Goal: Information Seeking & Learning: Check status

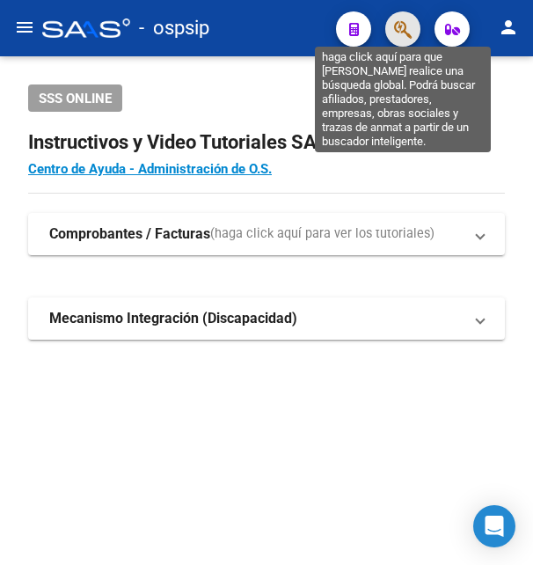
click at [411, 25] on icon "button" at bounding box center [403, 29] width 18 height 20
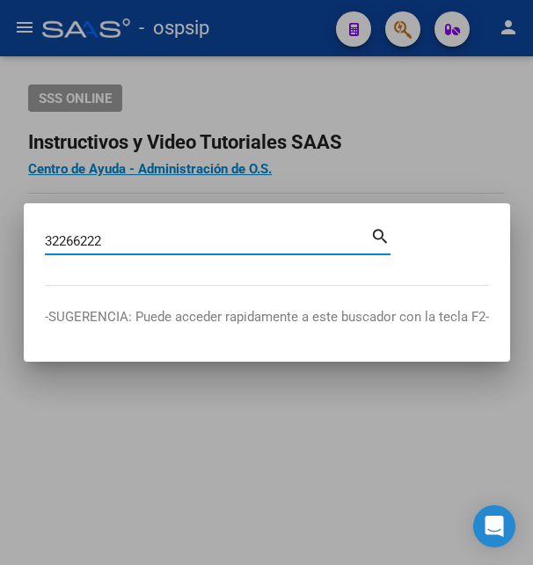
type input "32266222"
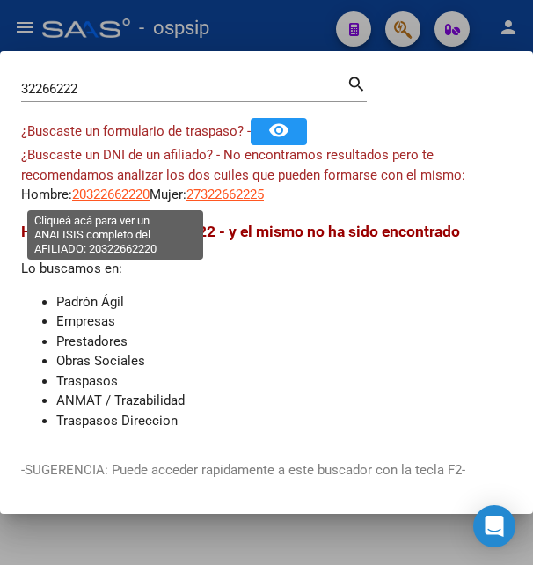
click at [103, 200] on span "20322662220" at bounding box center [110, 194] width 77 height 16
type textarea "20322662220"
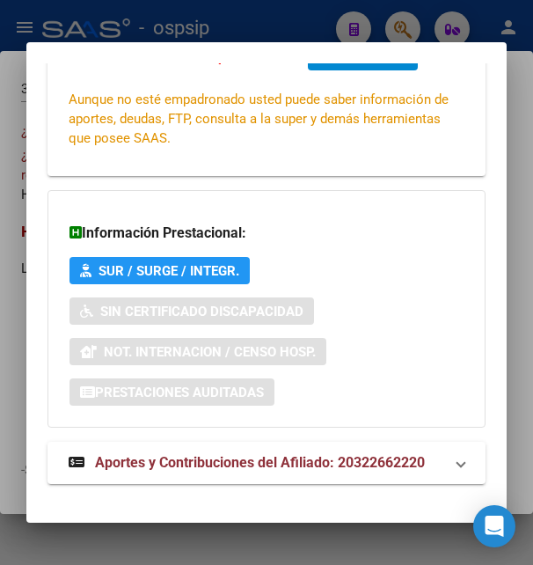
scroll to position [427, 0]
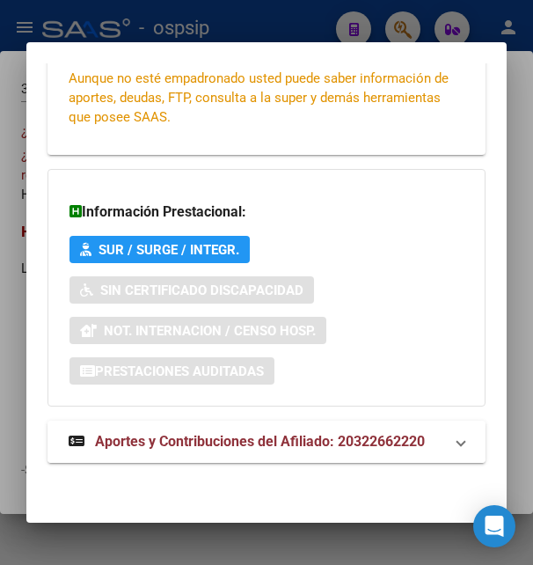
click at [205, 438] on span "Aportes y Contribuciones del Afiliado: 20322662220" at bounding box center [260, 441] width 330 height 17
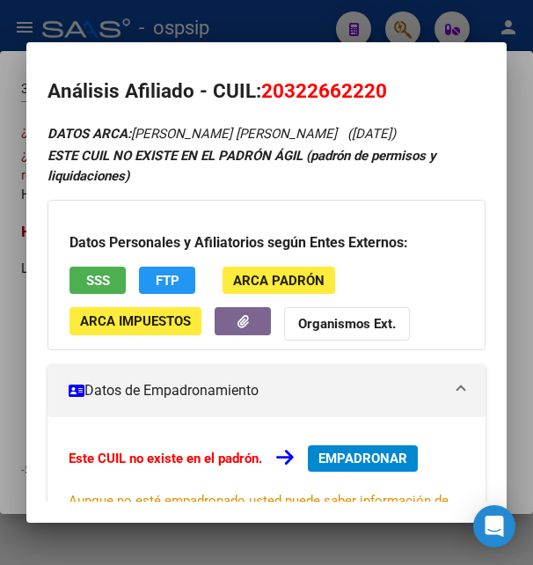
scroll to position [0, 0]
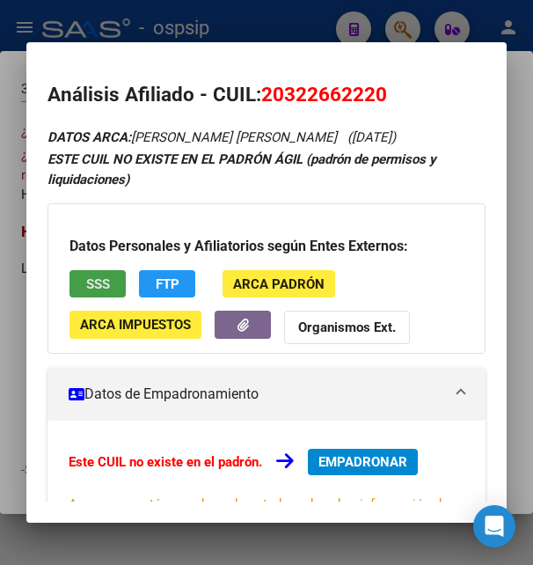
click at [98, 289] on span "SSS" at bounding box center [98, 284] width 24 height 16
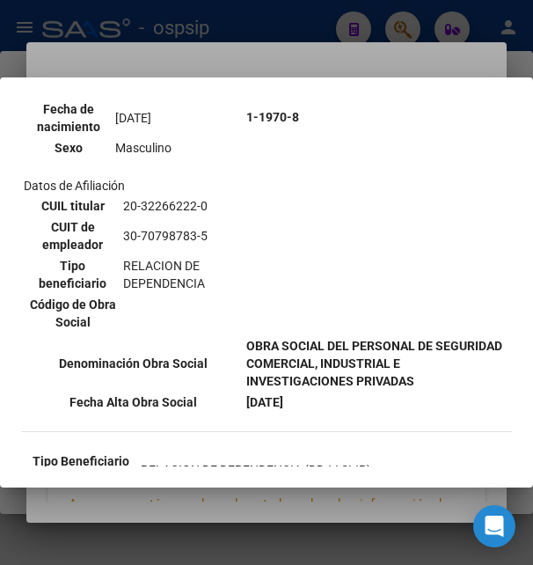
scroll to position [380, 0]
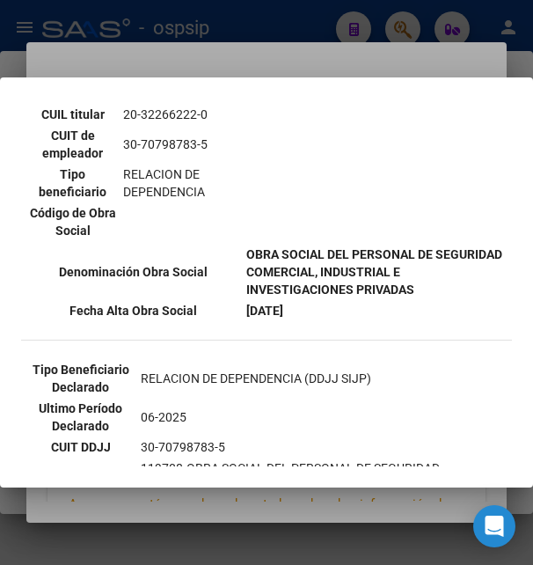
click at [371, 69] on div at bounding box center [266, 282] width 533 height 565
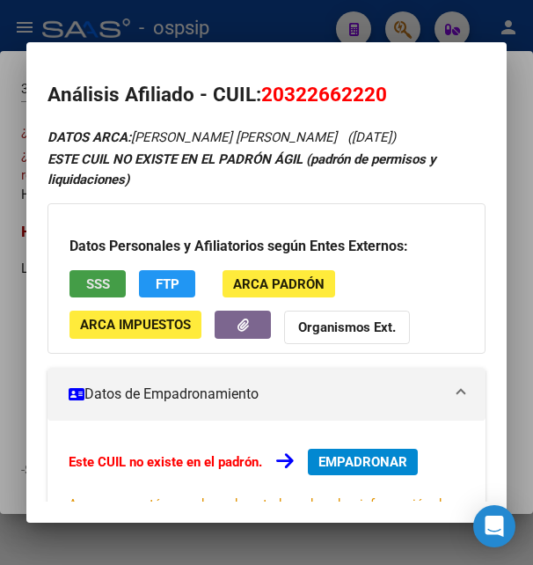
click at [94, 295] on button "SSS" at bounding box center [97, 283] width 56 height 27
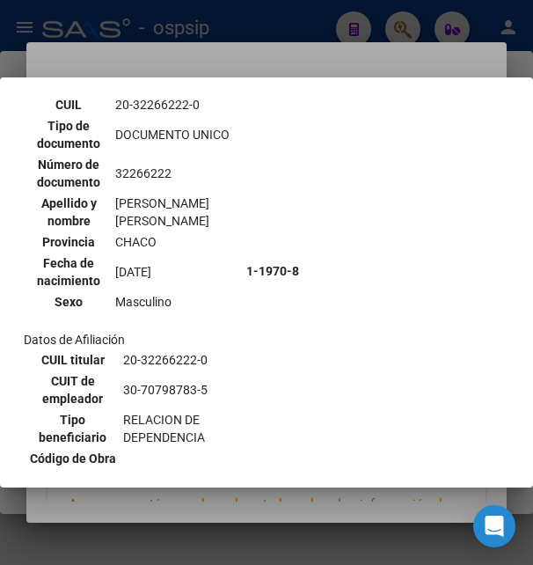
scroll to position [285, 0]
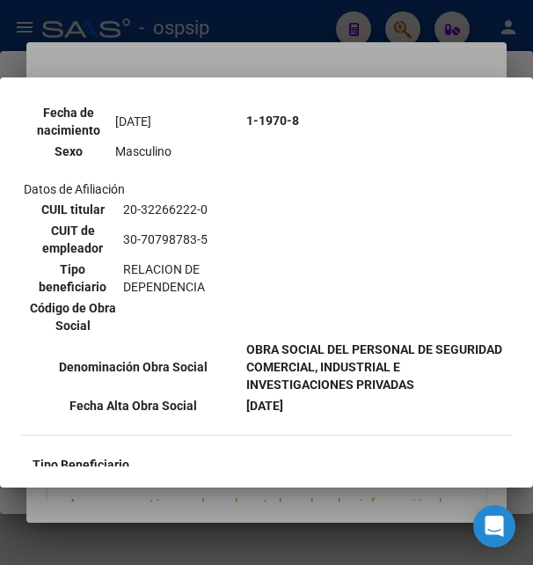
click at [351, 54] on div at bounding box center [266, 282] width 533 height 565
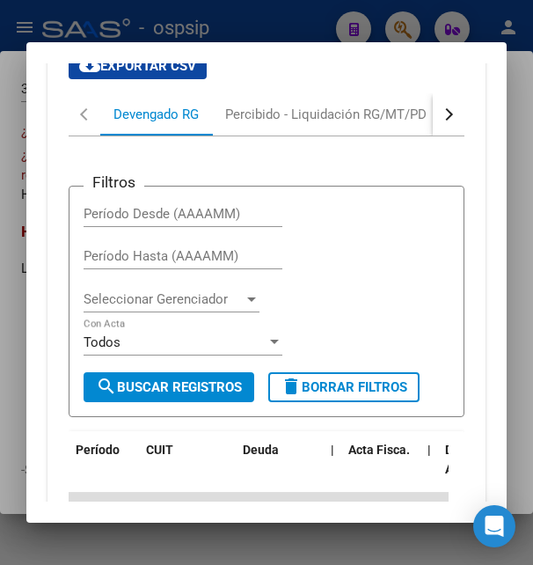
scroll to position [855, 0]
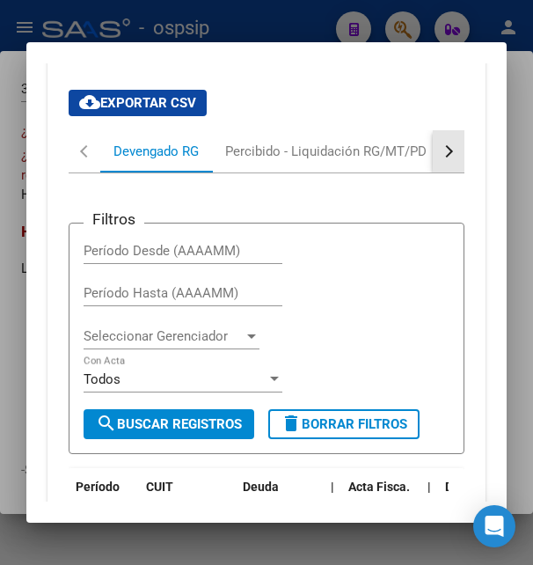
click at [441, 155] on div "button" at bounding box center [447, 151] width 12 height 12
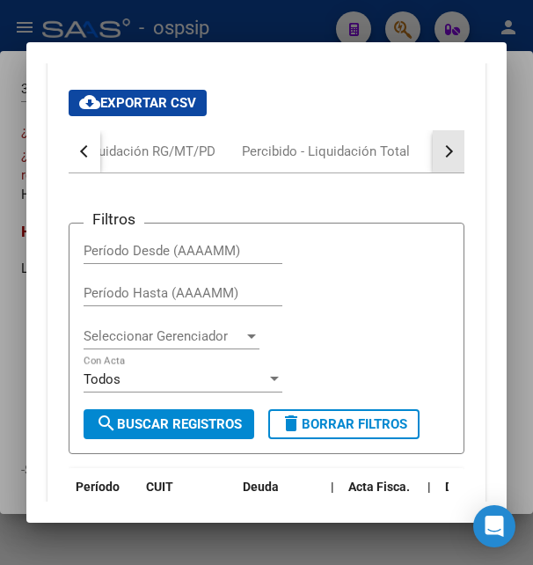
click at [441, 155] on div "button" at bounding box center [447, 151] width 12 height 12
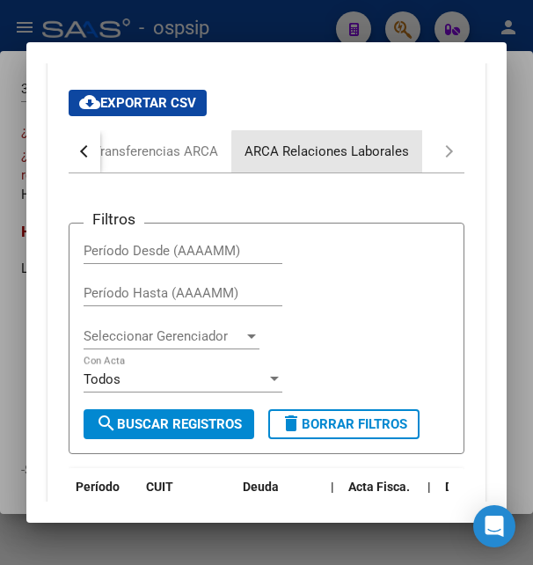
click at [355, 158] on div "ARCA Relaciones Laborales" at bounding box center [326, 151] width 164 height 19
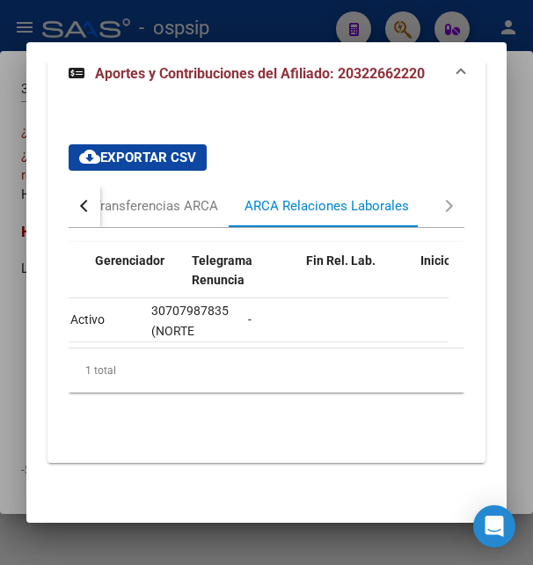
scroll to position [0, 547]
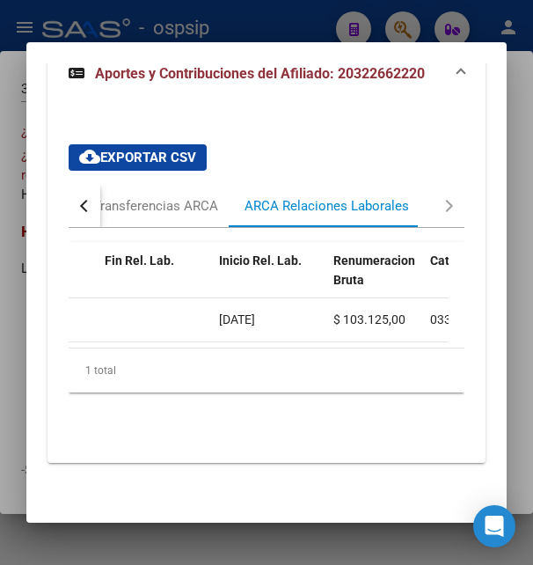
click at [288, 30] on div at bounding box center [266, 282] width 533 height 565
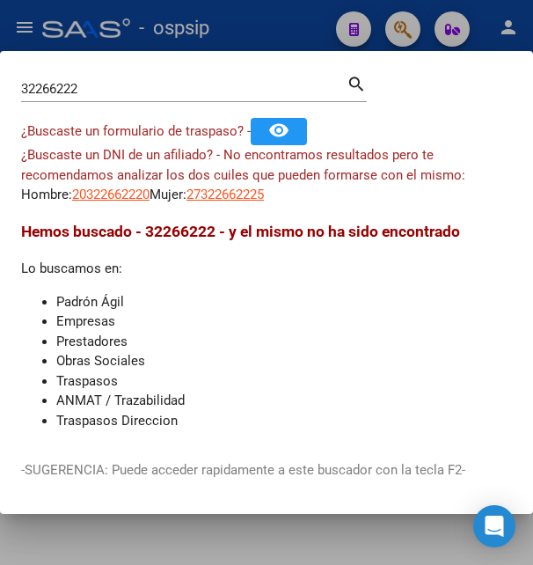
click at [221, 24] on div at bounding box center [266, 282] width 533 height 565
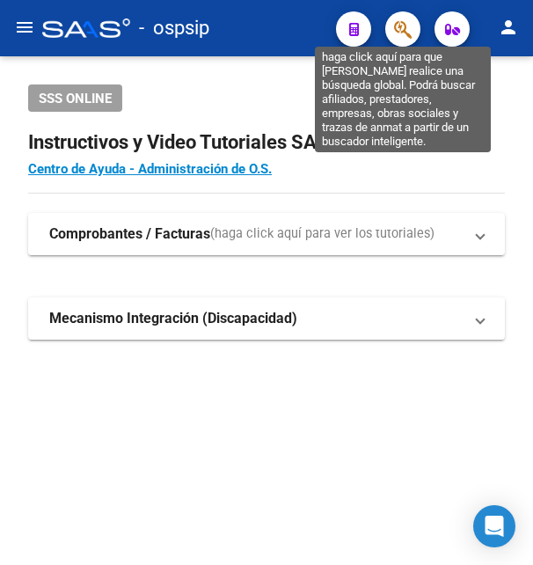
click at [398, 32] on icon "button" at bounding box center [403, 29] width 18 height 20
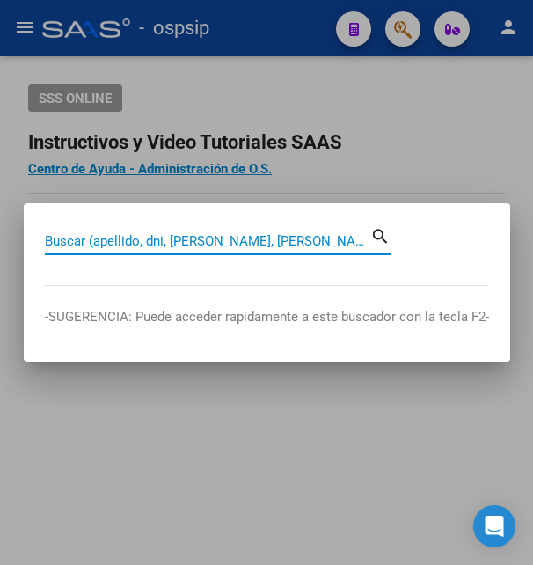
paste input "36725318"
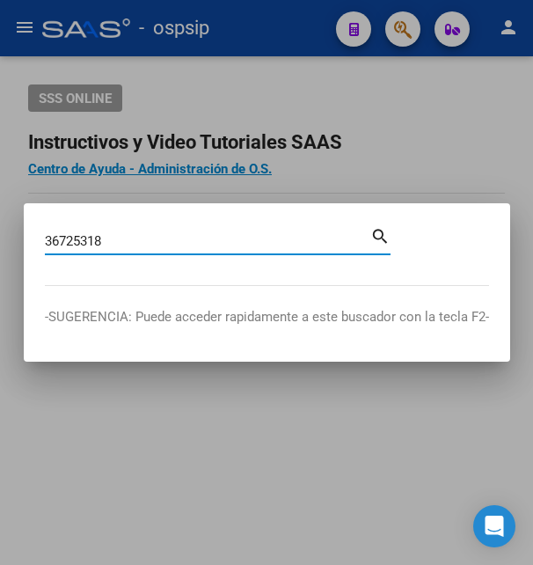
type input "36725318"
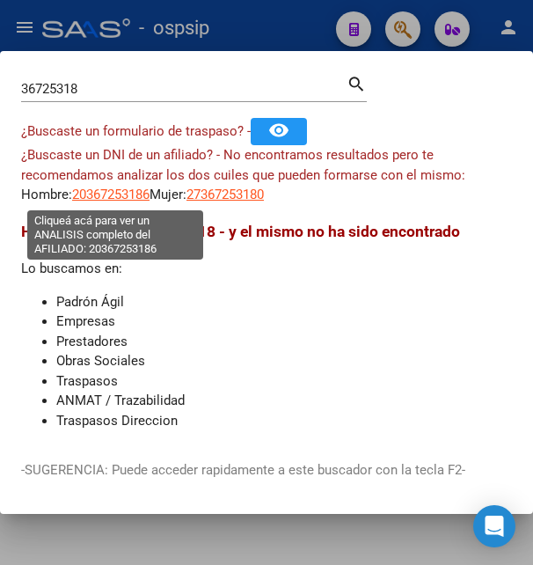
click at [112, 195] on span "20367253186" at bounding box center [110, 194] width 77 height 16
type textarea "20367253186"
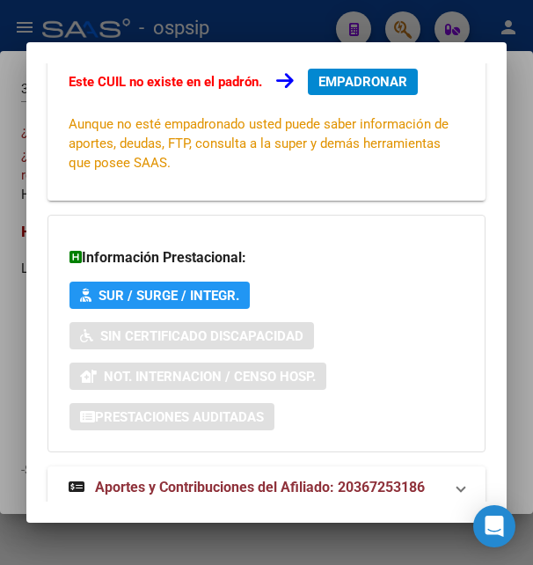
scroll to position [427, 0]
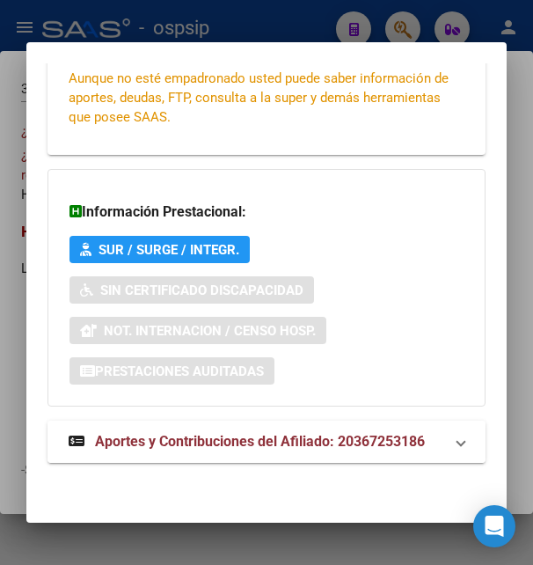
click at [188, 433] on strong "Aportes y Contribuciones del Afiliado: 20367253186" at bounding box center [247, 441] width 356 height 21
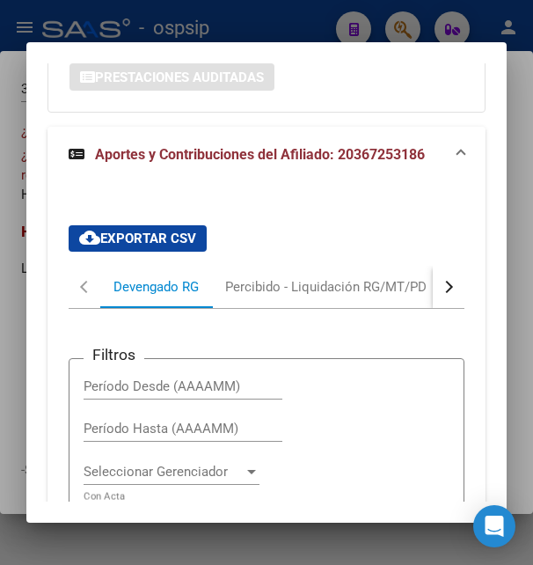
scroll to position [711, 0]
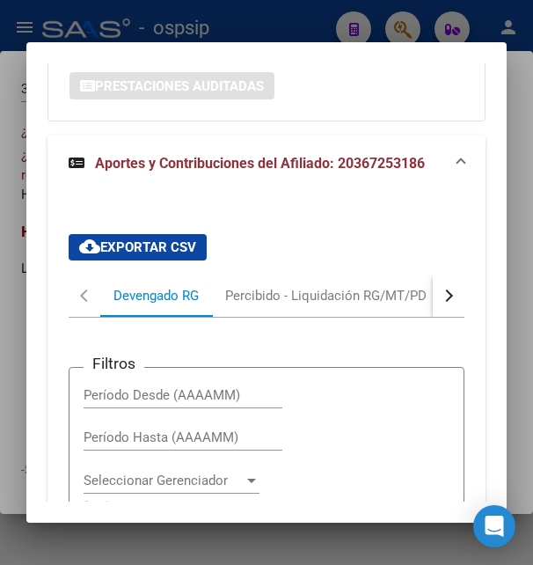
click at [433, 303] on button "button" at bounding box center [449, 295] width 32 height 42
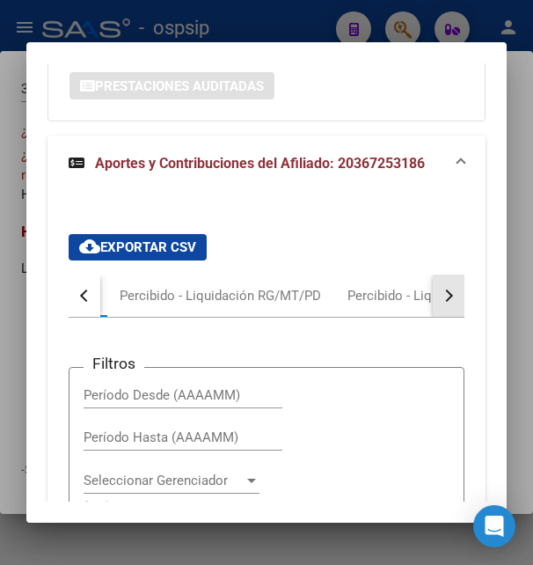
click at [433, 303] on button "button" at bounding box center [449, 295] width 32 height 42
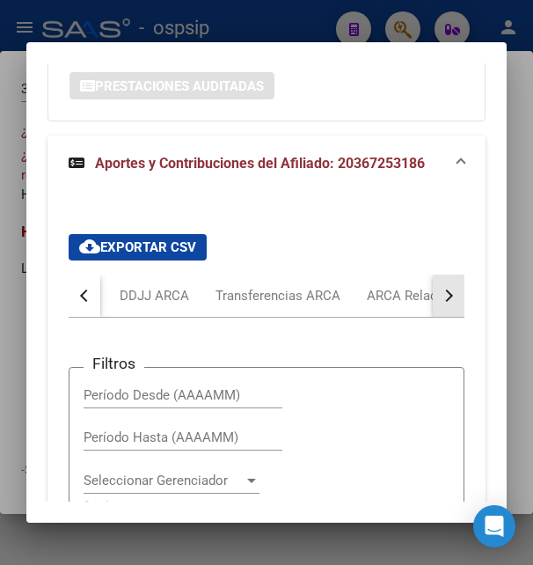
click at [433, 303] on button "button" at bounding box center [449, 295] width 32 height 42
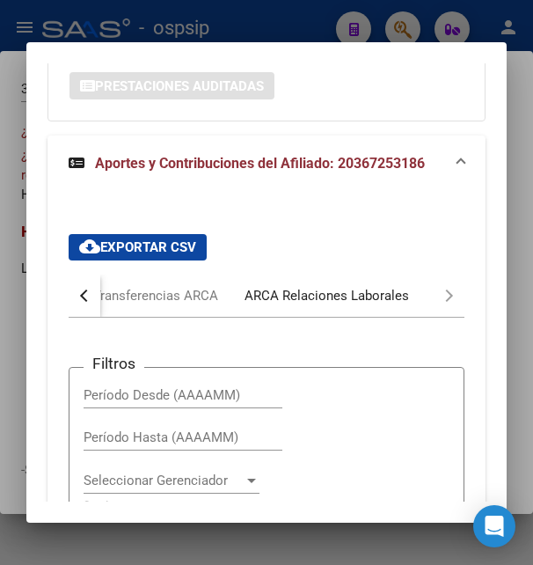
click at [362, 299] on div "ARCA Relaciones Laborales" at bounding box center [326, 295] width 164 height 19
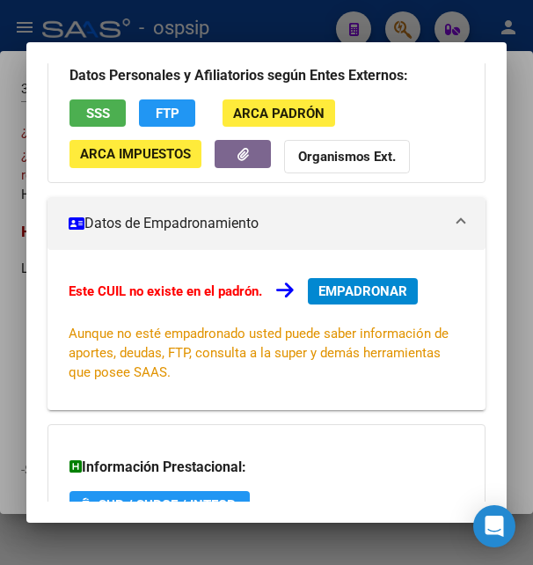
scroll to position [69, 0]
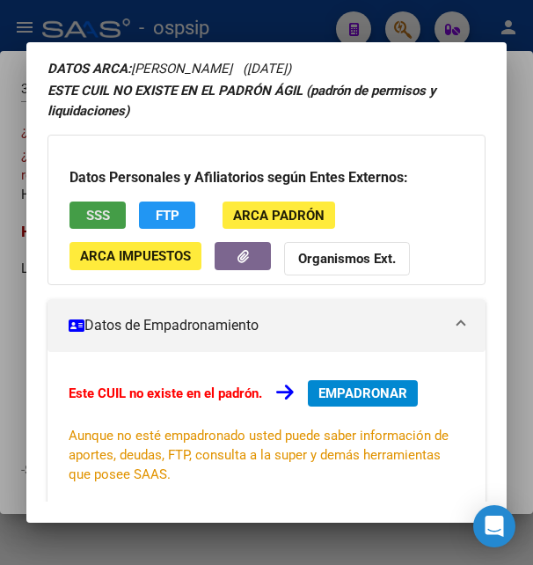
click at [106, 213] on span "SSS" at bounding box center [98, 216] width 24 height 16
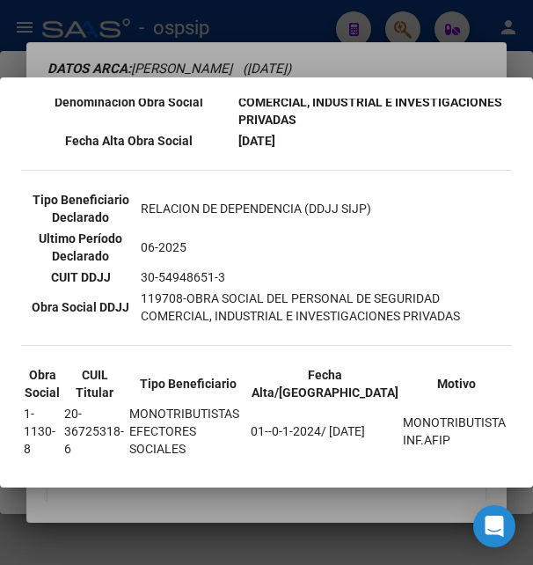
scroll to position [562, 0]
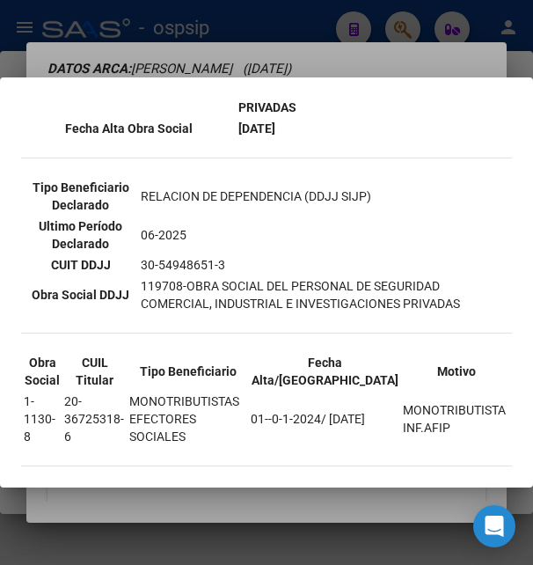
click at [289, 74] on div at bounding box center [266, 282] width 533 height 565
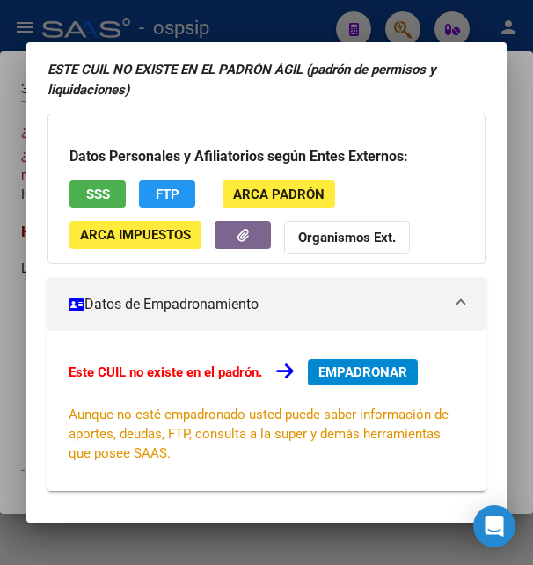
scroll to position [0, 0]
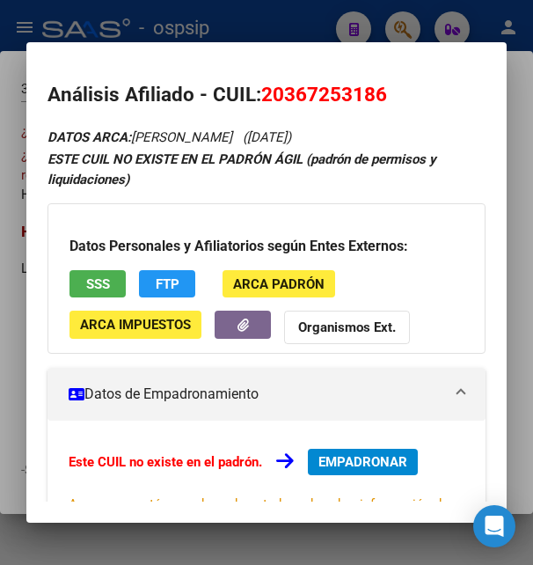
click at [266, 24] on div at bounding box center [266, 282] width 533 height 565
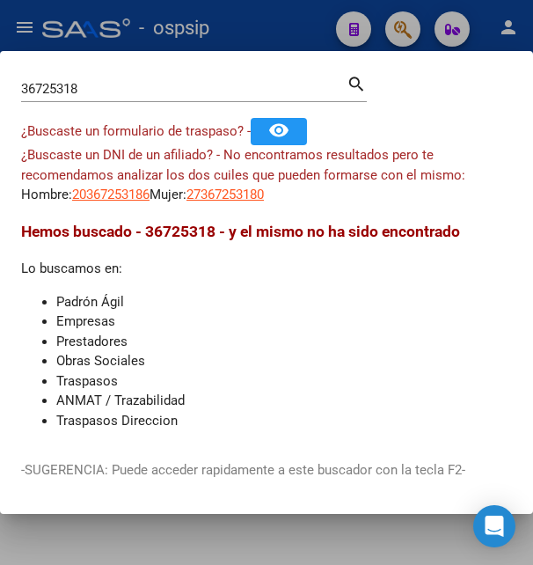
click at [266, 24] on div at bounding box center [266, 282] width 533 height 565
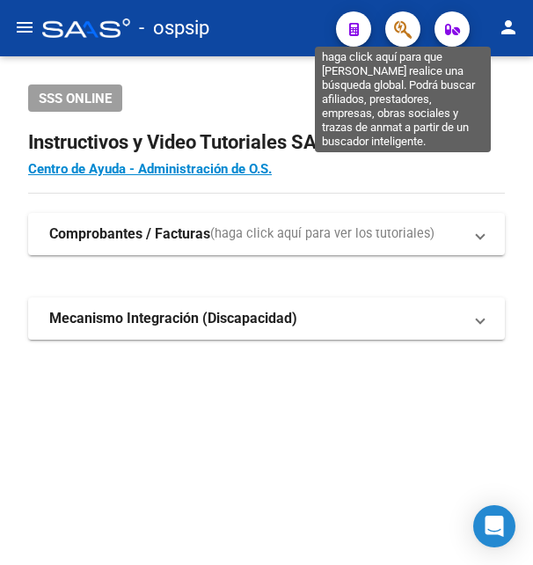
click at [402, 24] on icon "button" at bounding box center [403, 29] width 18 height 20
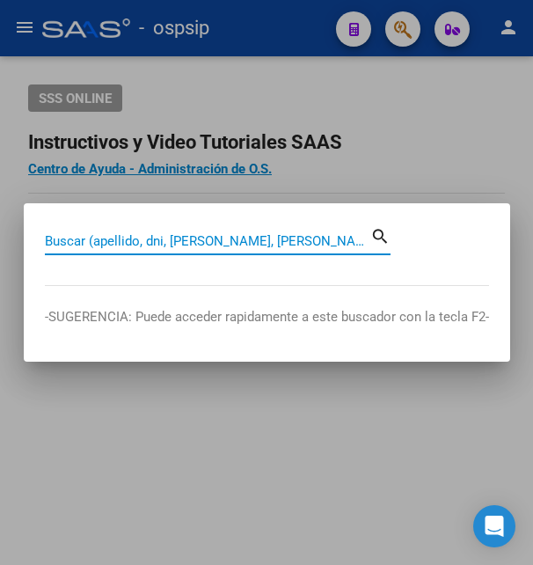
click at [204, 238] on input "Buscar (apellido, dni, [PERSON_NAME], [PERSON_NAME], cuit, obra social)" at bounding box center [207, 241] width 325 height 16
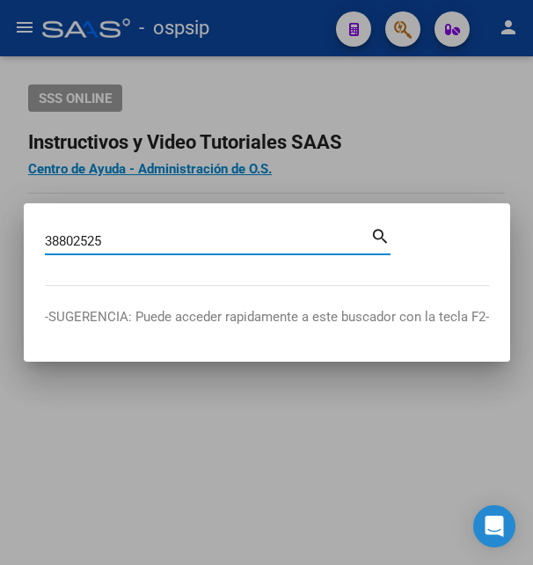
type input "38802525"
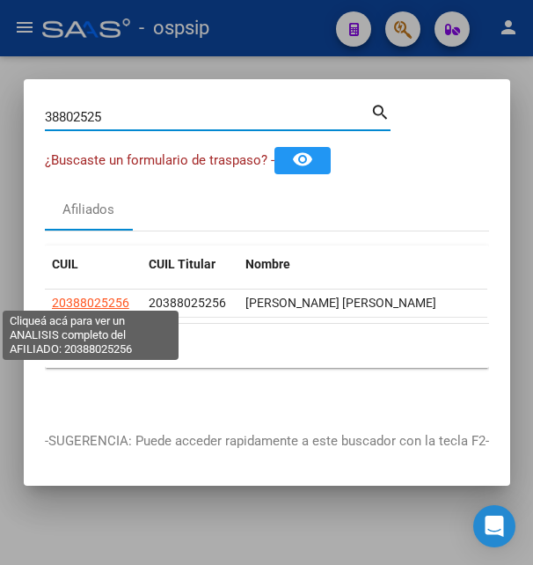
click at [95, 295] on span "20388025256" at bounding box center [90, 302] width 77 height 14
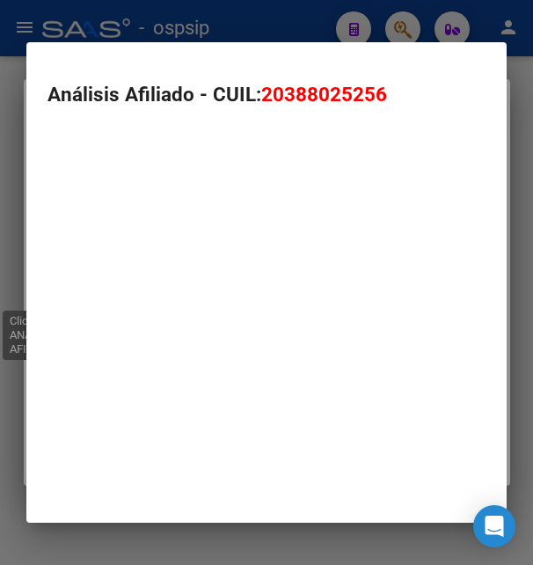
type textarea "20388025256"
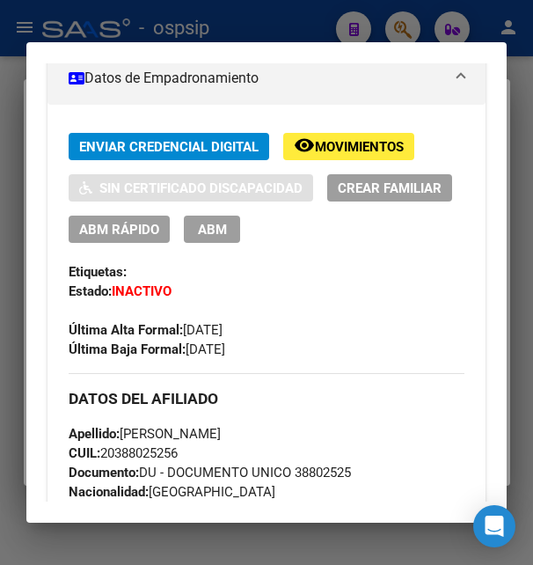
scroll to position [380, 0]
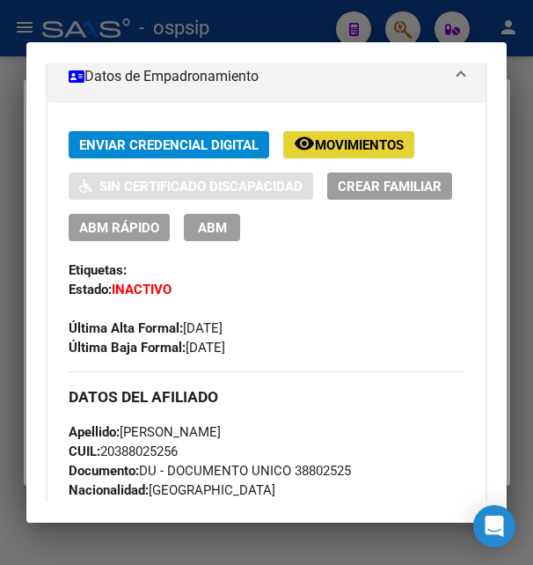
click at [338, 142] on span "Movimientos" at bounding box center [359, 145] width 89 height 16
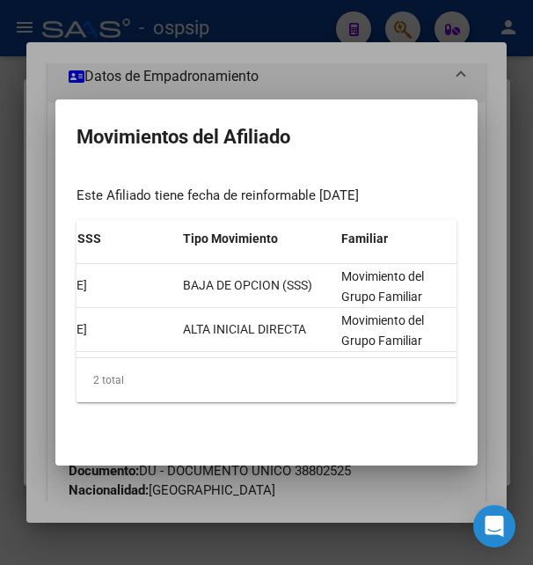
scroll to position [0, 0]
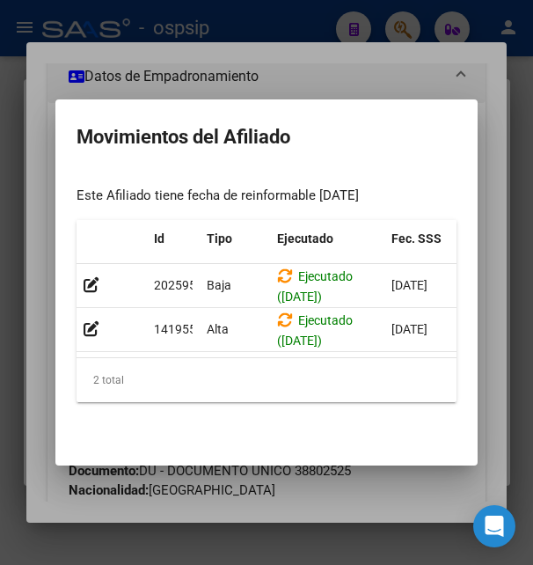
click at [351, 74] on div at bounding box center [266, 282] width 533 height 565
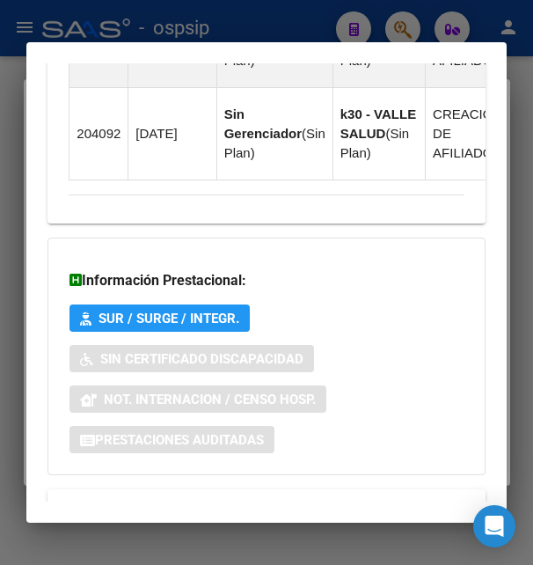
scroll to position [1585, 0]
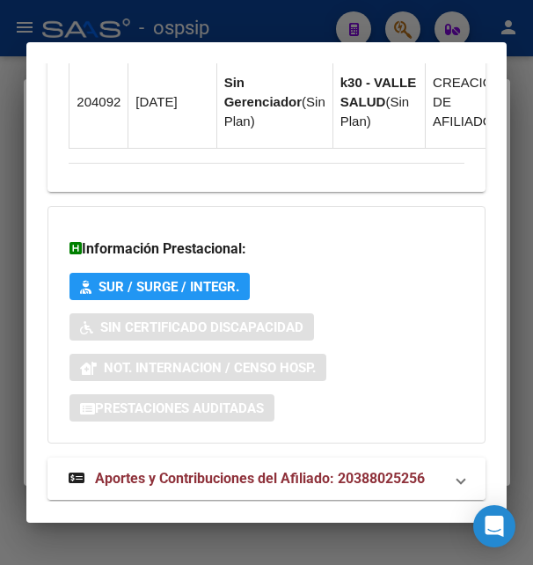
click at [184, 470] on span "Aportes y Contribuciones del Afiliado: 20388025256" at bounding box center [260, 478] width 330 height 17
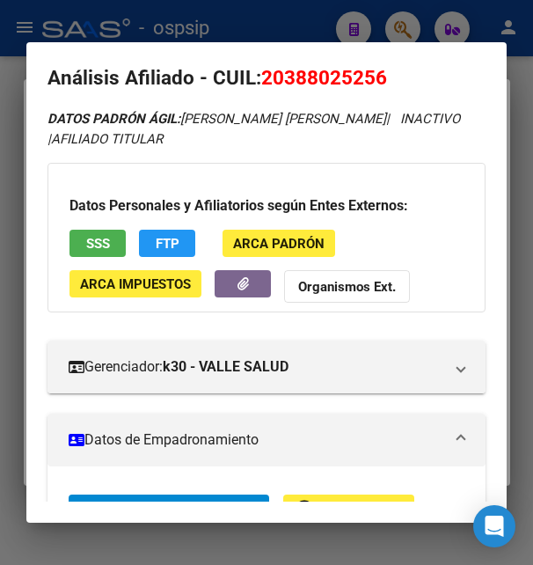
scroll to position [0, 0]
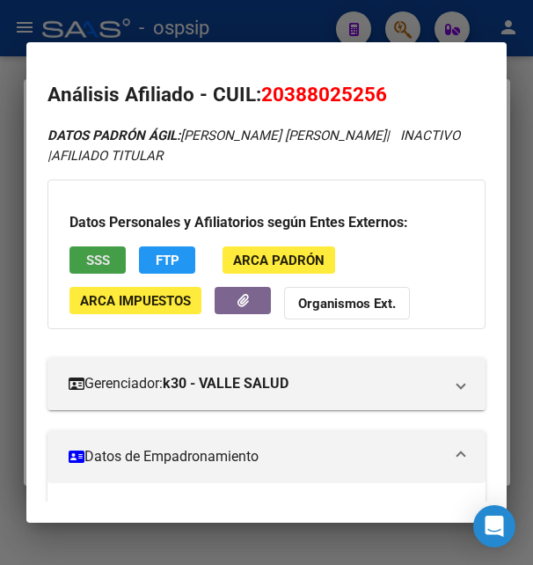
click at [103, 255] on span "SSS" at bounding box center [98, 260] width 24 height 16
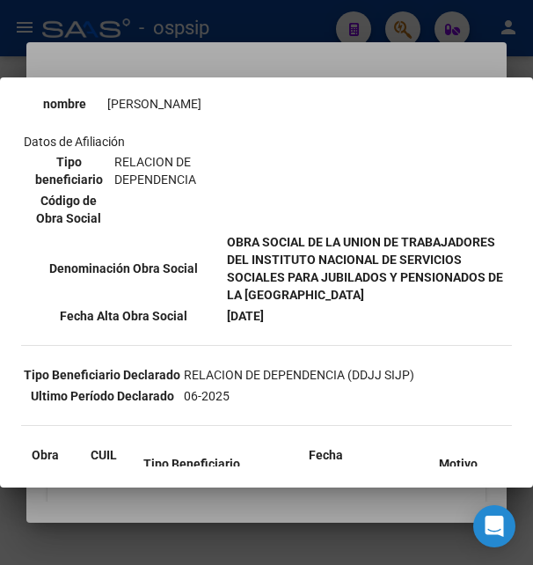
scroll to position [380, 0]
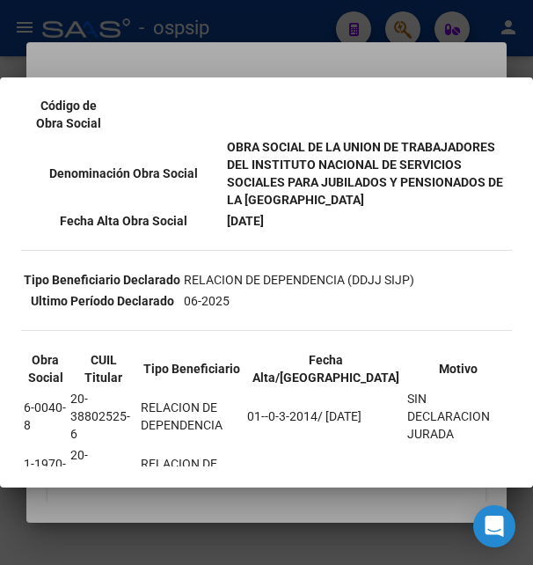
click at [301, 71] on div at bounding box center [266, 282] width 533 height 565
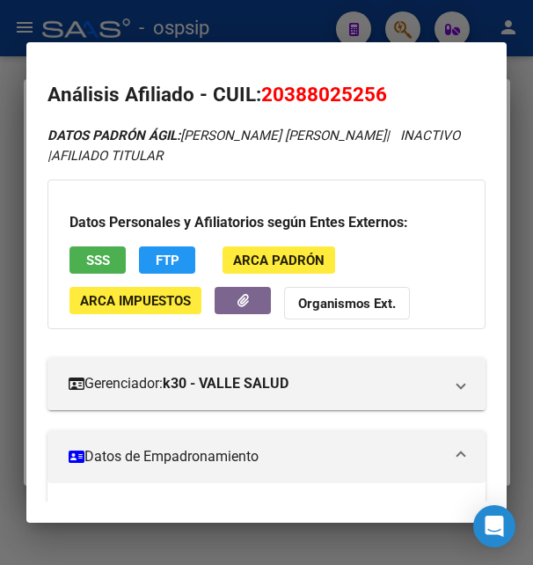
drag, startPoint x: 284, startPoint y: 93, endPoint x: 376, endPoint y: 94, distance: 91.5
click at [376, 94] on span "20388025256" at bounding box center [324, 94] width 126 height 23
copy span "38802525"
drag, startPoint x: 265, startPoint y: 93, endPoint x: 386, endPoint y: 94, distance: 121.4
click at [386, 94] on span "20388025256" at bounding box center [324, 94] width 126 height 23
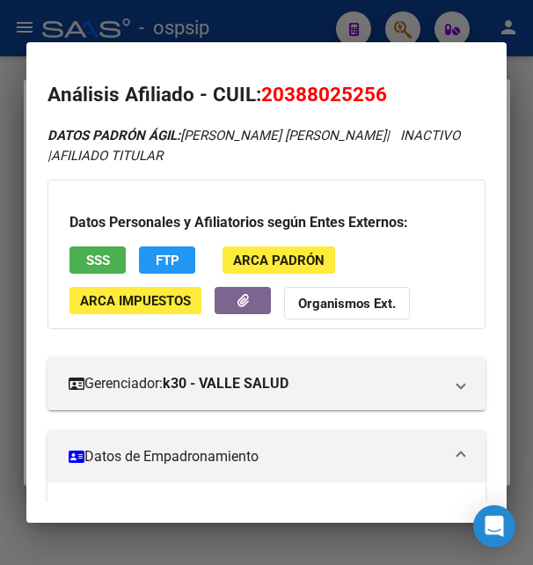
copy span "20388025256"
click at [251, 91] on h2 "Análisis Afiliado - CUIL: 20388025256" at bounding box center [265, 95] width 437 height 30
drag, startPoint x: 291, startPoint y: 91, endPoint x: 331, endPoint y: 91, distance: 39.6
click at [331, 91] on span "20388025256" at bounding box center [324, 94] width 126 height 23
drag, startPoint x: 284, startPoint y: 94, endPoint x: 375, endPoint y: 89, distance: 90.7
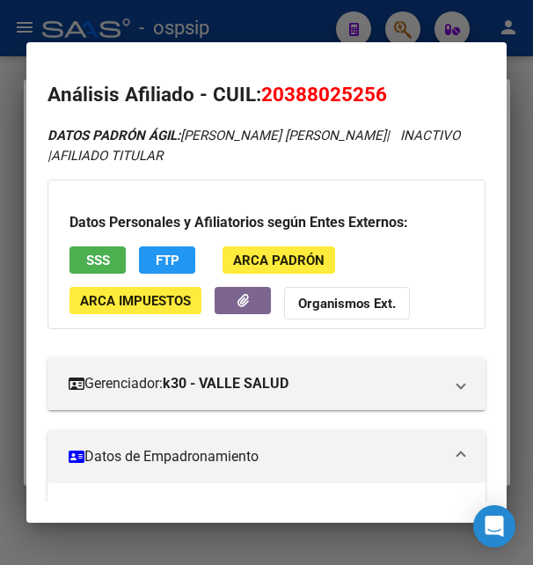
click at [375, 89] on span "20388025256" at bounding box center [324, 94] width 126 height 23
copy span "38802525"
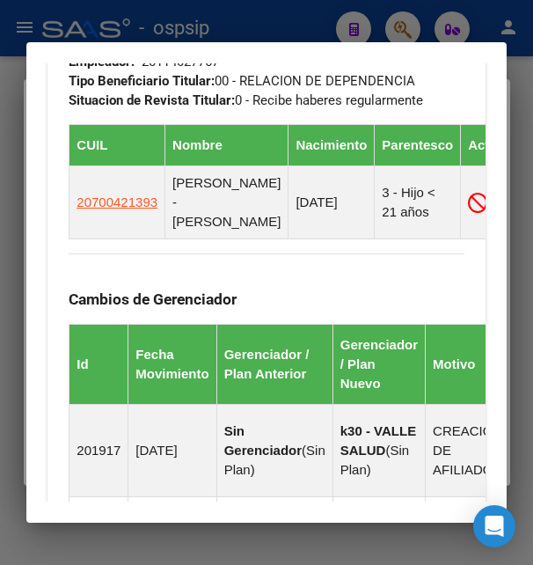
scroll to position [1140, 0]
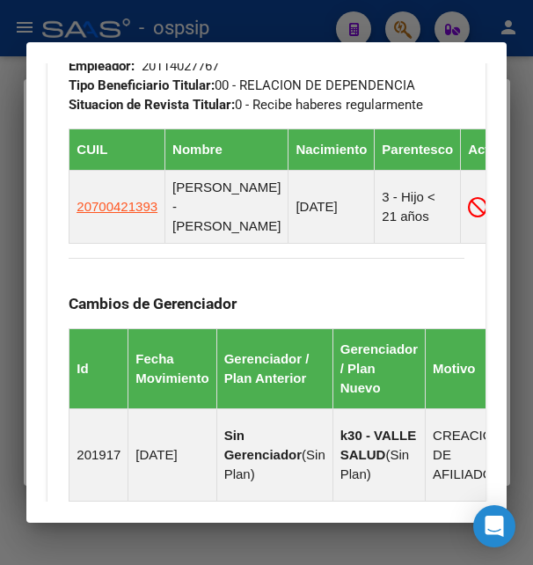
click at [299, 17] on div at bounding box center [266, 282] width 533 height 565
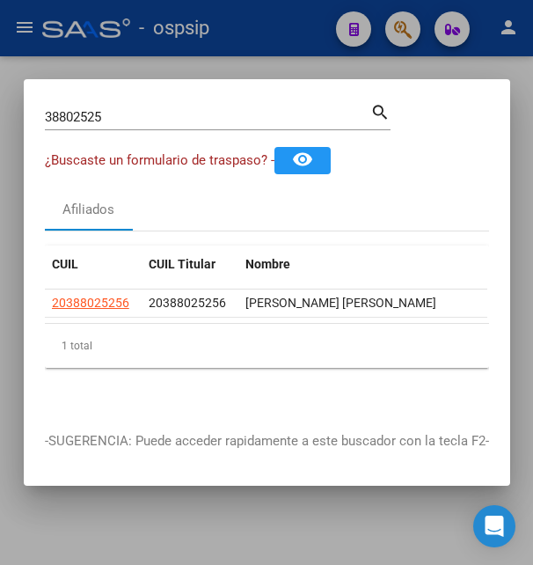
click at [299, 17] on div at bounding box center [266, 282] width 533 height 565
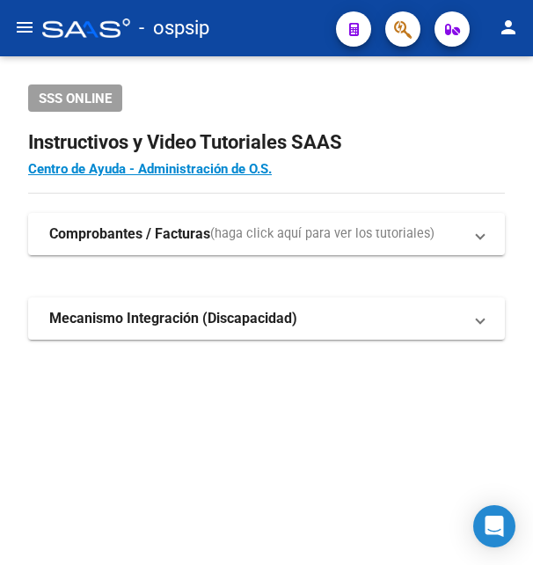
click at [413, 26] on button "button" at bounding box center [402, 28] width 35 height 35
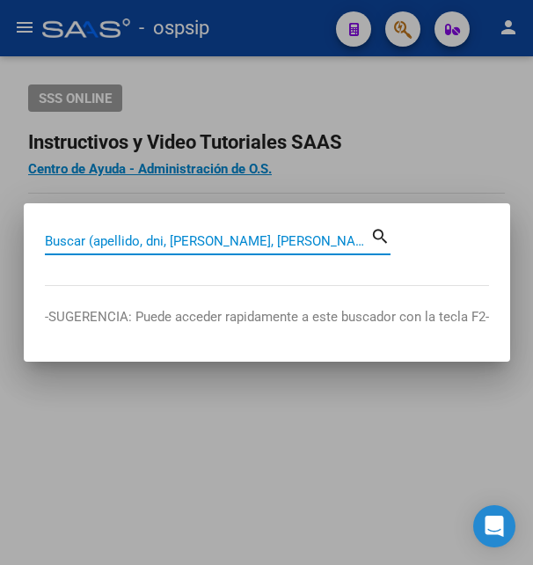
click at [137, 241] on input "Buscar (apellido, dni, [PERSON_NAME], [PERSON_NAME], cuit, obra social)" at bounding box center [207, 241] width 325 height 16
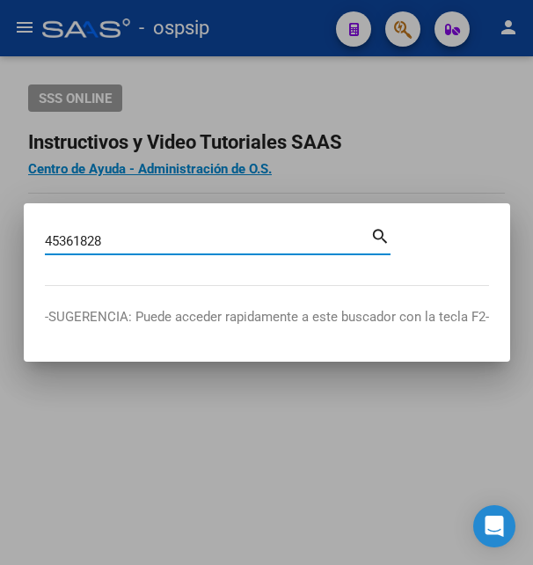
type input "45361828"
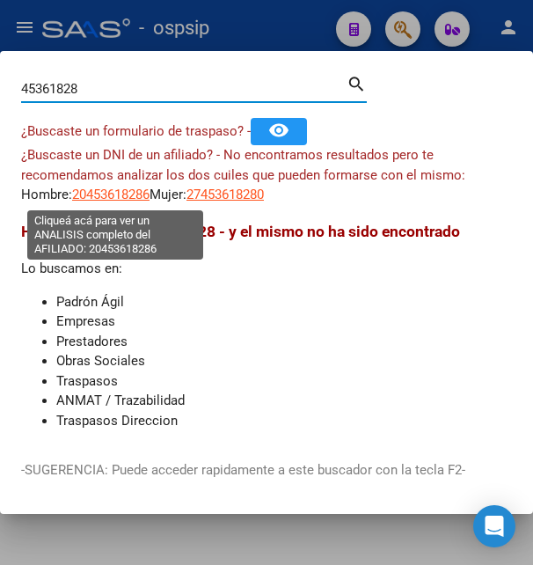
click at [96, 187] on span "20453618286" at bounding box center [110, 194] width 77 height 16
type textarea "20453618286"
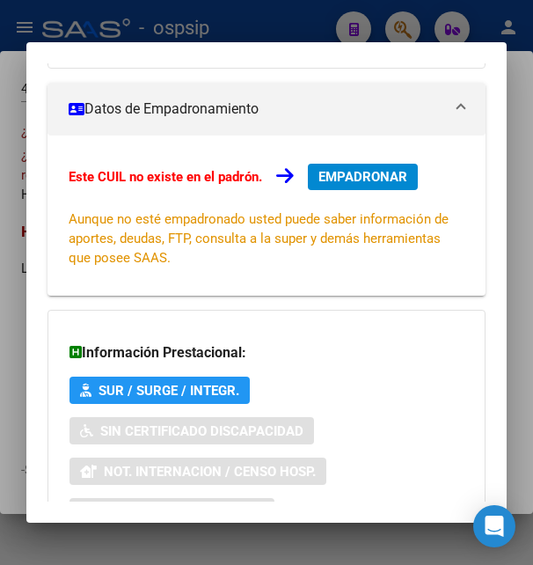
scroll to position [427, 0]
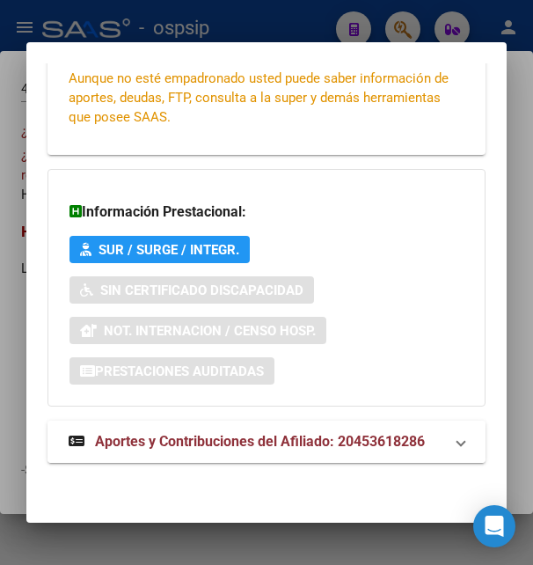
click at [241, 431] on strong "Aportes y Contribuciones del Afiliado: 20453618286" at bounding box center [247, 441] width 356 height 21
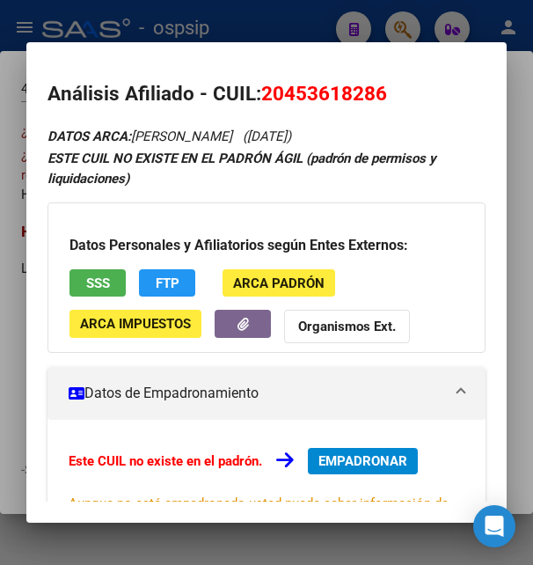
scroll to position [0, 0]
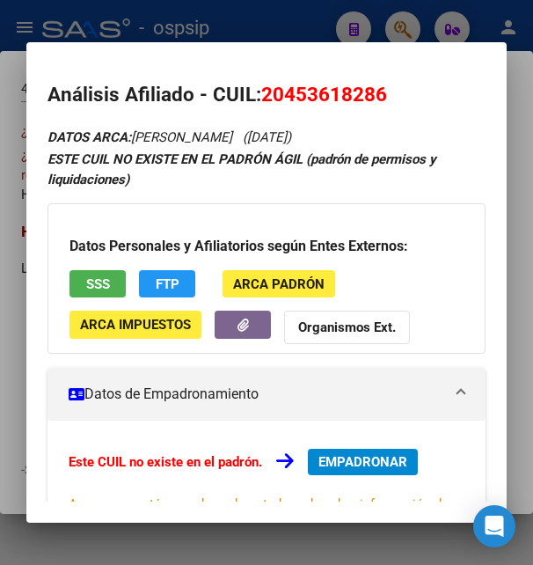
click at [101, 278] on span "SSS" at bounding box center [98, 284] width 24 height 16
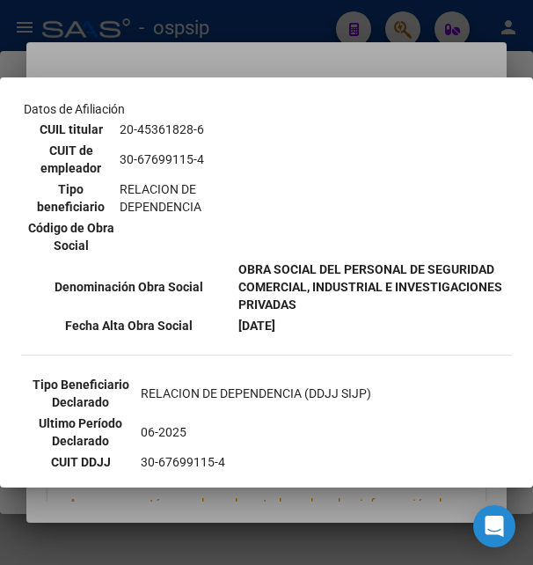
scroll to position [447, 0]
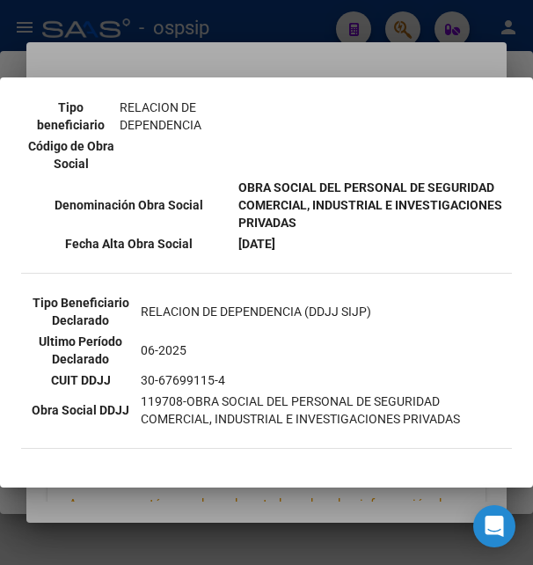
click at [264, 65] on div at bounding box center [266, 282] width 533 height 565
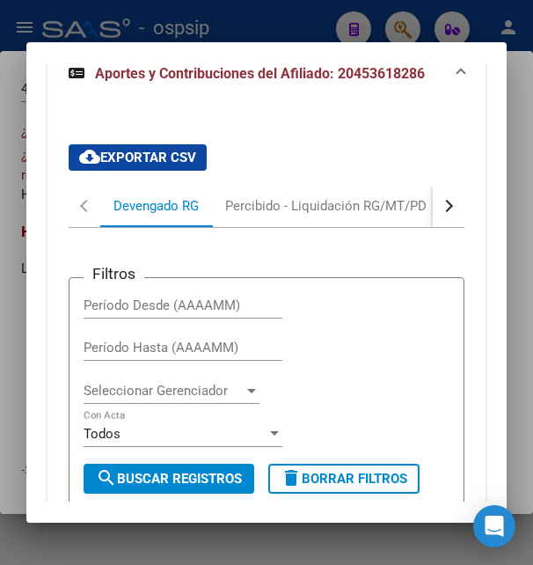
scroll to position [760, 0]
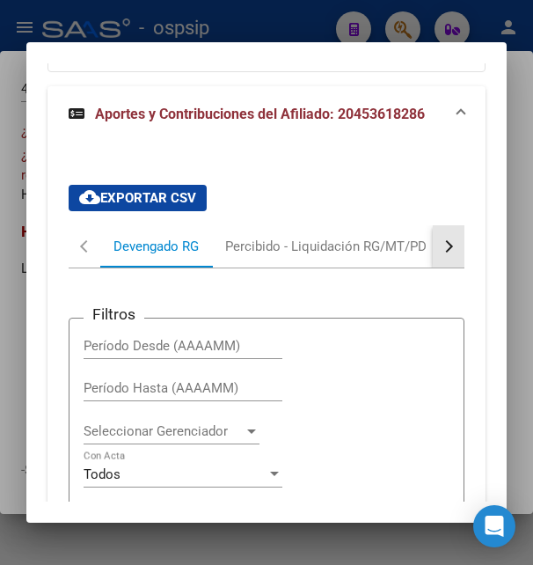
click at [433, 253] on button "button" at bounding box center [449, 246] width 32 height 42
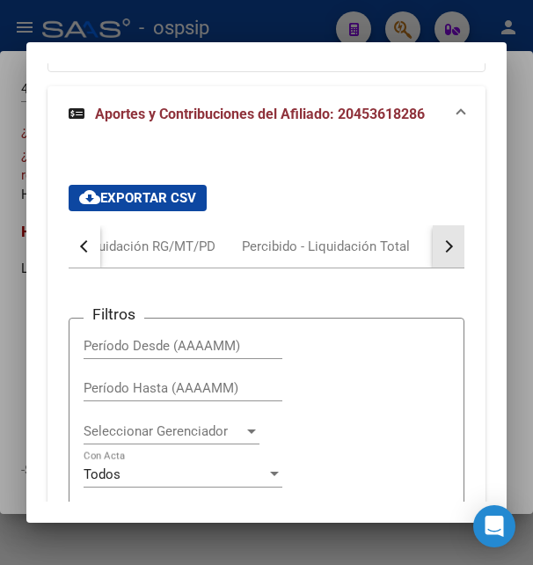
click at [433, 253] on button "button" at bounding box center [449, 246] width 32 height 42
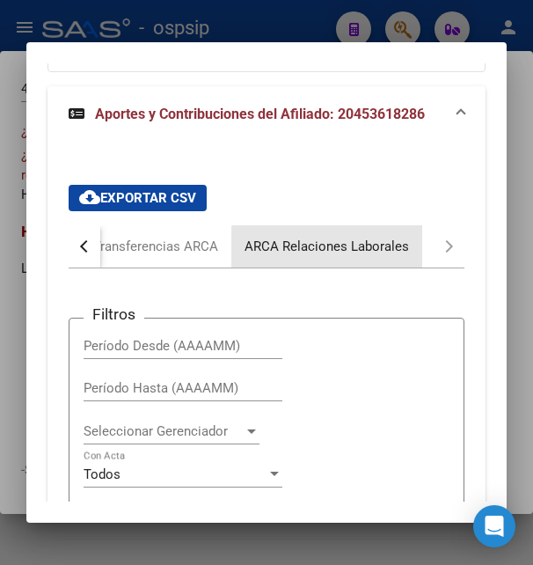
click at [350, 252] on div "ARCA Relaciones Laborales" at bounding box center [326, 246] width 164 height 19
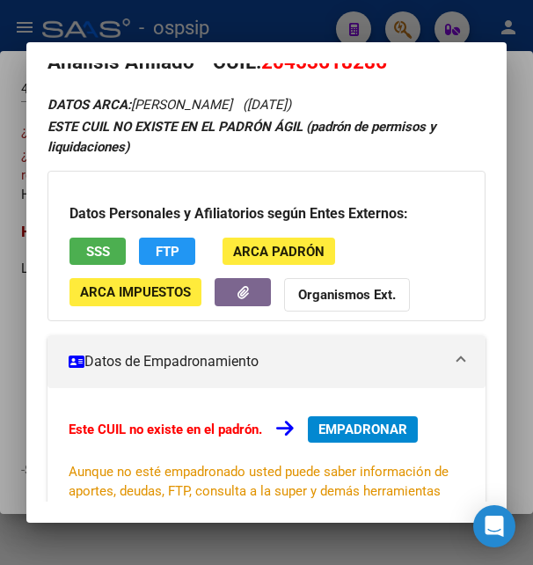
scroll to position [25, 0]
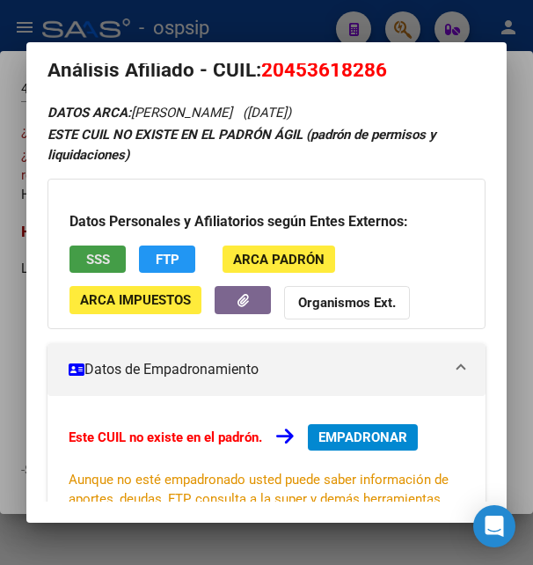
click at [118, 260] on button "SSS" at bounding box center [97, 258] width 56 height 27
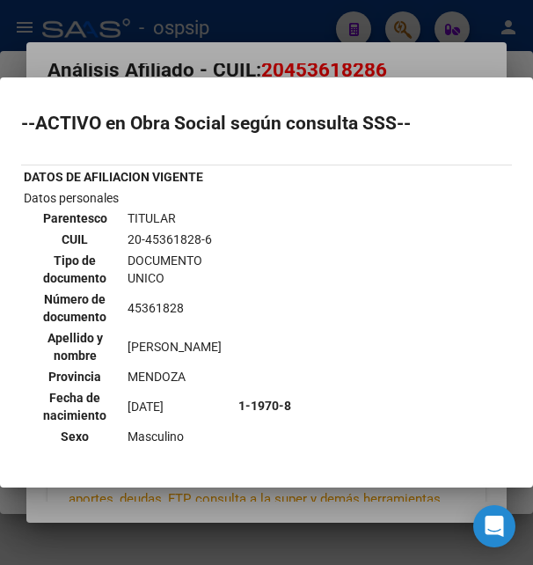
click at [264, 62] on div at bounding box center [266, 282] width 533 height 565
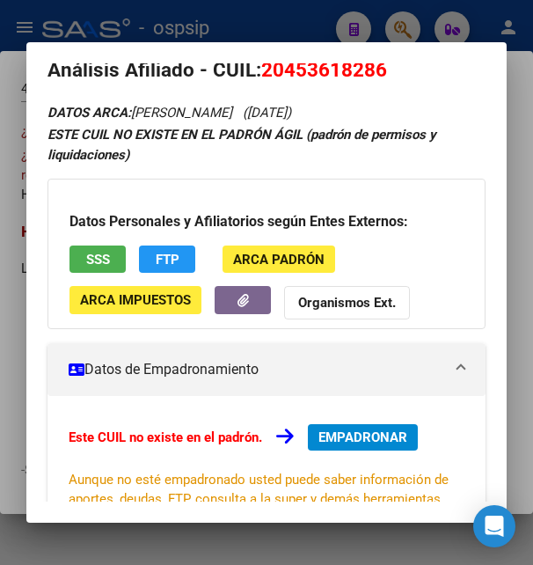
click at [338, 422] on div "Este CUIL no existe en el padrón. EMPADRONAR Aunque no esté empadronado usted p…" at bounding box center [265, 476] width 437 height 160
click at [339, 427] on button "EMPADRONAR" at bounding box center [363, 437] width 110 height 26
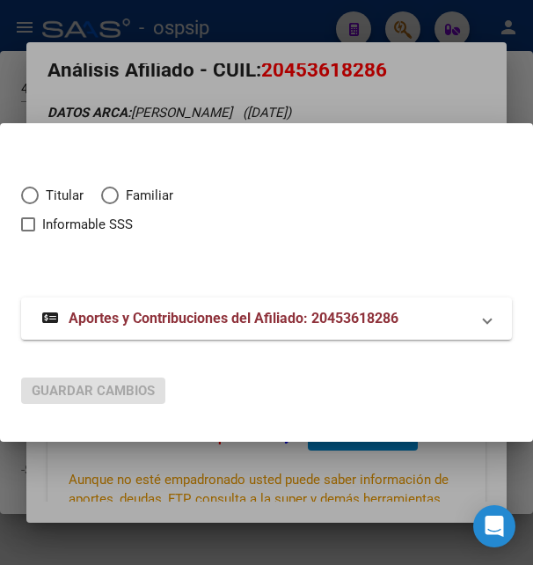
click at [36, 199] on span "Elija una opción" at bounding box center [30, 195] width 18 height 18
click at [36, 199] on input "Titular" at bounding box center [30, 195] width 18 height 18
radio input "true"
checkbox input "true"
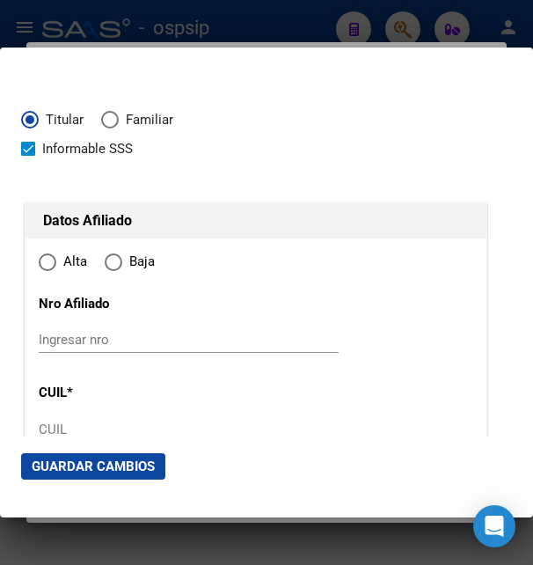
type input "20-45361828-6"
radio input "true"
type input "45361828"
type input "CARRETERO"
type input "[PERSON_NAME]"
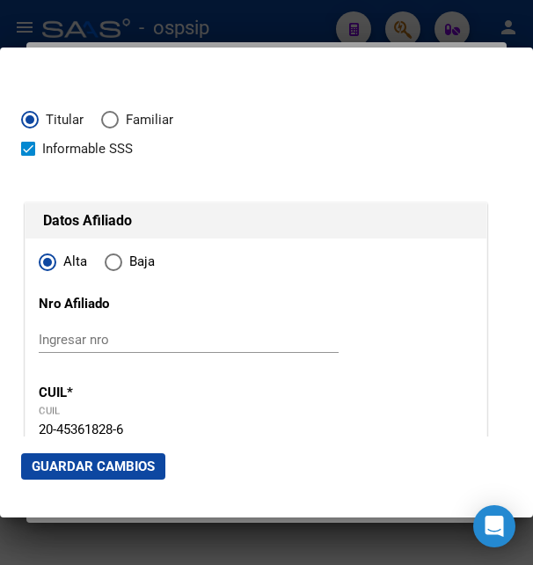
type input "[DATE]"
type input "SAN MART­N"
type input "5570"
type input "CORDOBA"
type input "1361"
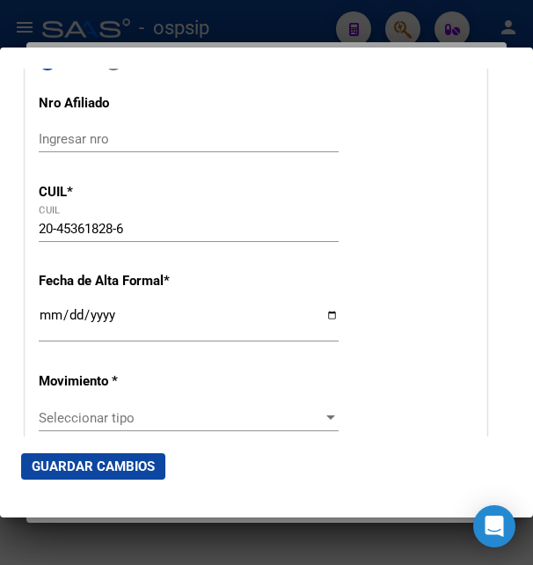
scroll to position [285, 0]
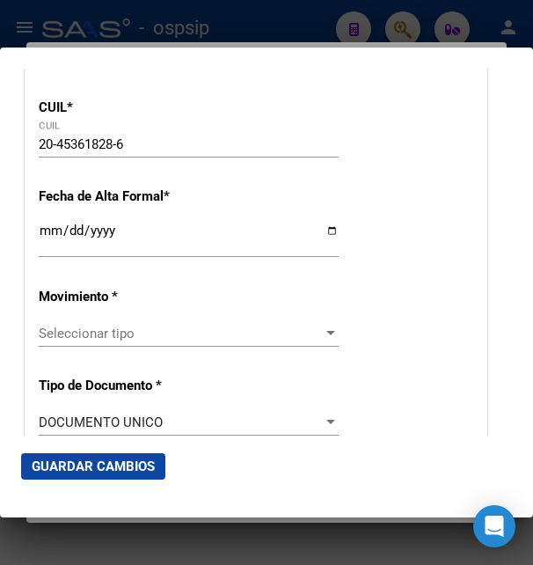
click at [52, 258] on div "Ingresar fecha" at bounding box center [189, 239] width 300 height 38
type input "[DATE]"
click at [84, 332] on div "Seleccionar tipo Seleccionar tipo" at bounding box center [189, 333] width 300 height 26
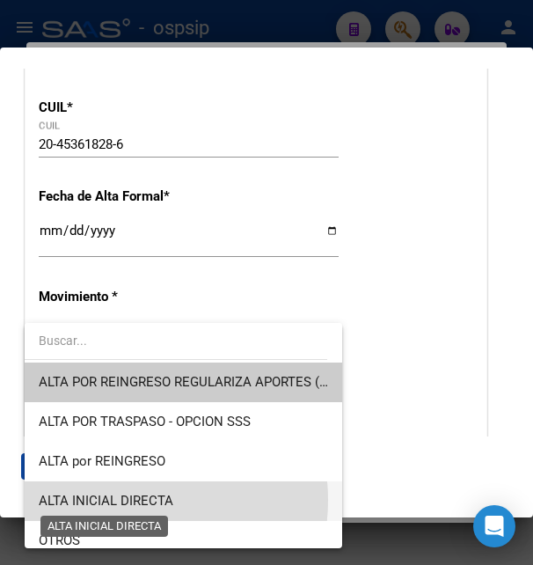
click at [121, 500] on span "ALTA INICIAL DIRECTA" at bounding box center [106, 500] width 135 height 16
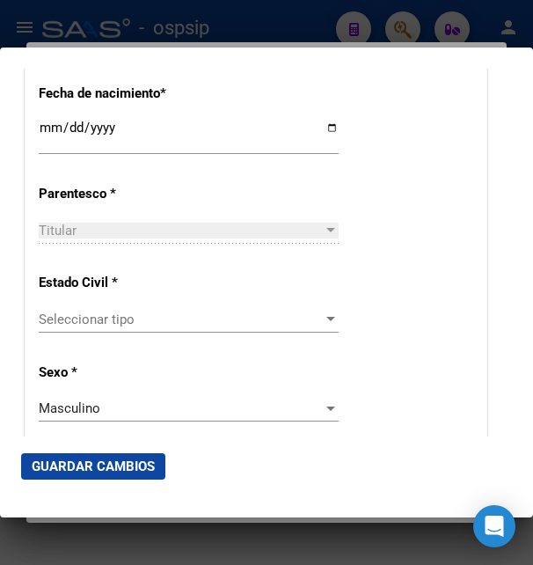
scroll to position [950, 0]
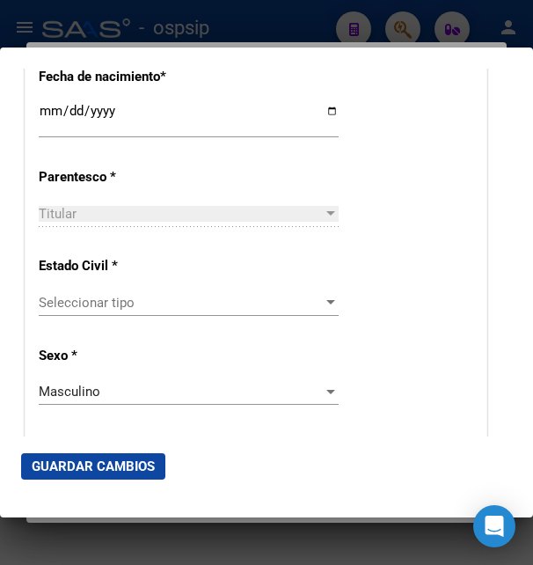
click at [114, 298] on span "Seleccionar tipo" at bounding box center [181, 303] width 284 height 16
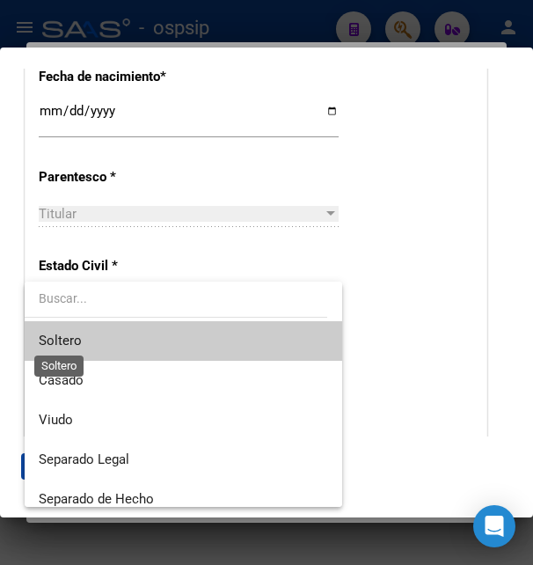
click at [74, 347] on span "Soltero" at bounding box center [60, 340] width 43 height 16
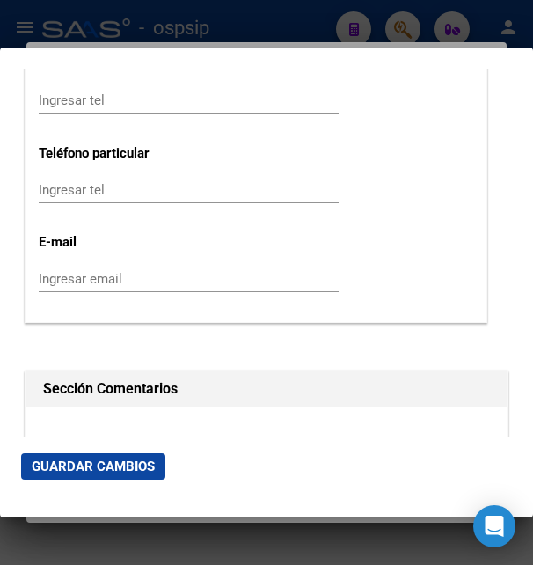
scroll to position [2469, 0]
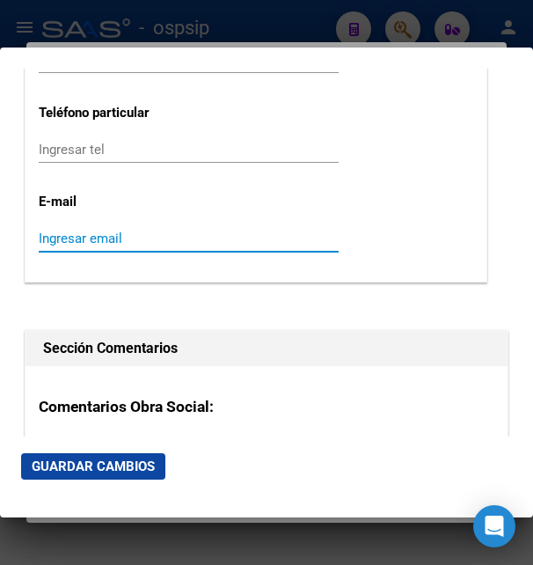
paste input "[EMAIL_ADDRESS][DOMAIN_NAME]"
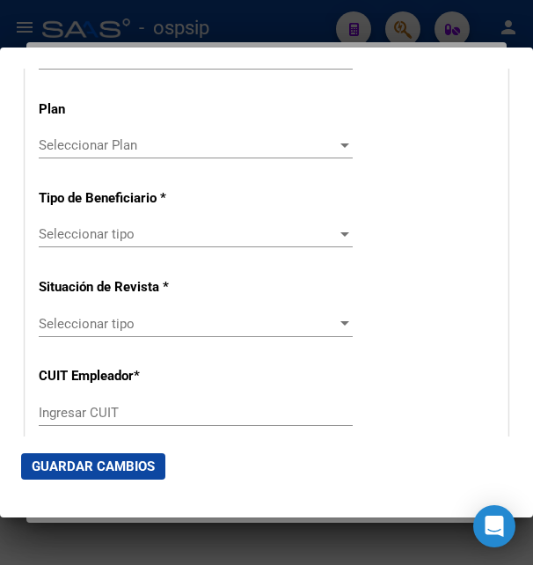
scroll to position [3229, 0]
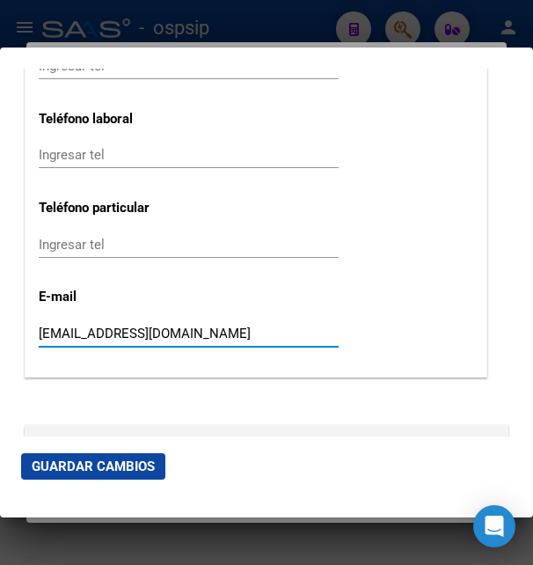
type input "[EMAIL_ADDRESS][DOMAIN_NAME]"
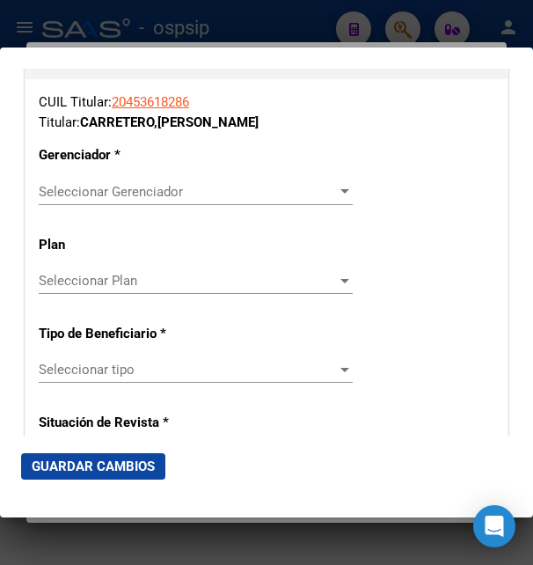
scroll to position [2944, 0]
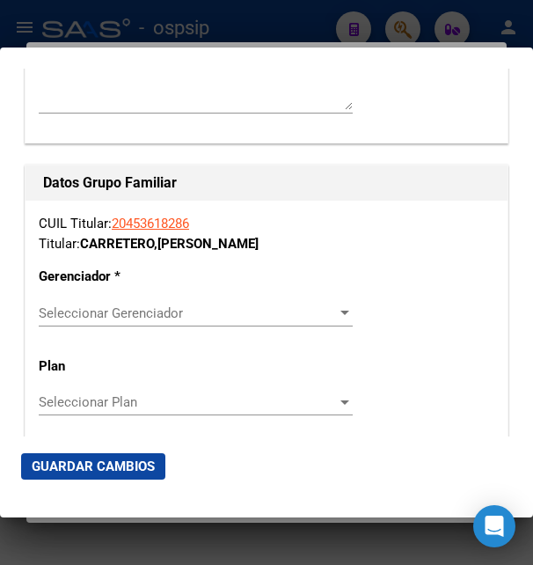
click at [92, 300] on div "Seleccionar Gerenciador Seleccionar Gerenciador" at bounding box center [196, 313] width 314 height 26
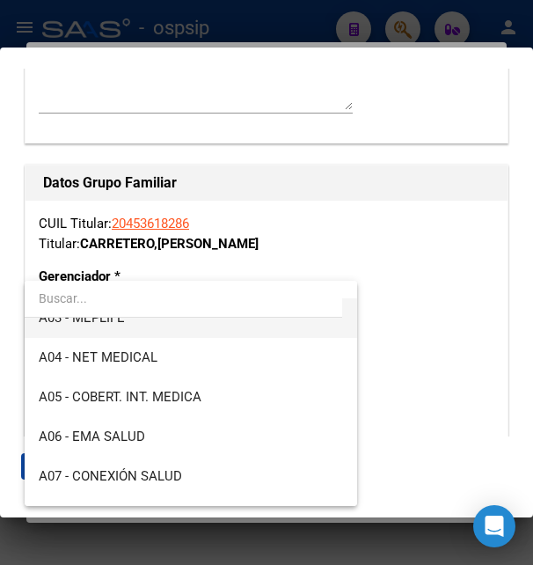
scroll to position [190, 0]
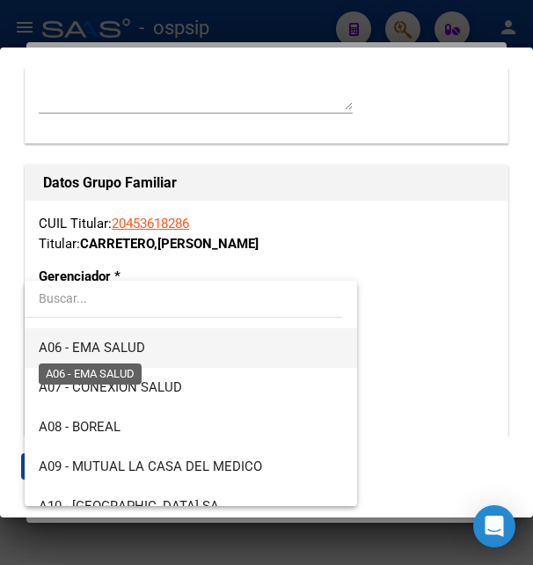
click at [125, 349] on span "A06 - EMA SALUD" at bounding box center [92, 347] width 106 height 16
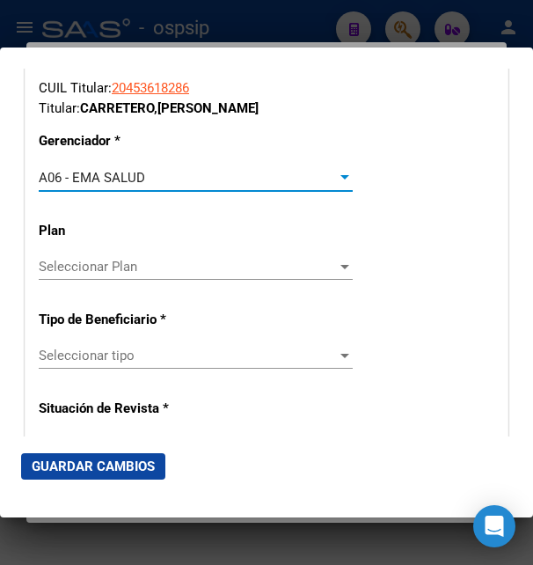
scroll to position [3134, 0]
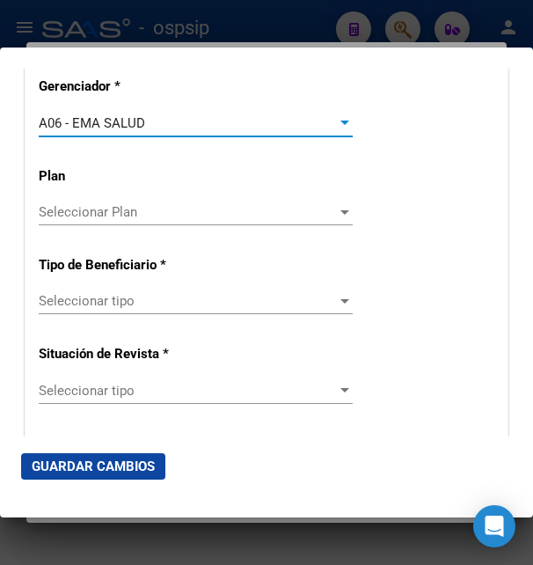
click at [119, 298] on div "Seleccionar tipo Seleccionar tipo" at bounding box center [196, 301] width 314 height 26
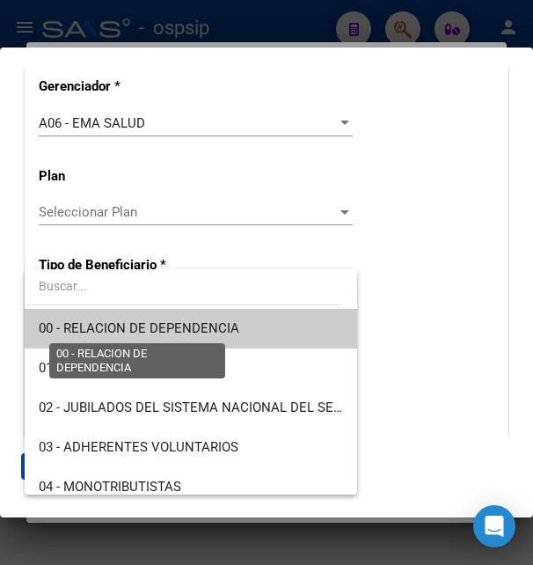
click at [112, 325] on span "00 - RELACION DE DEPENDENCIA" at bounding box center [139, 328] width 201 height 16
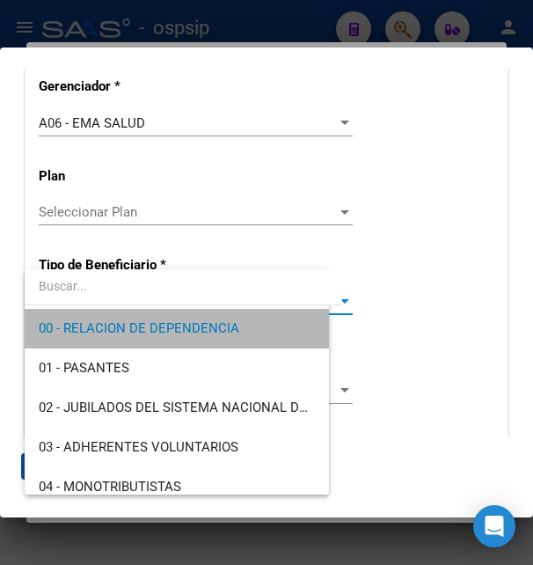
type input "30-67699115-4"
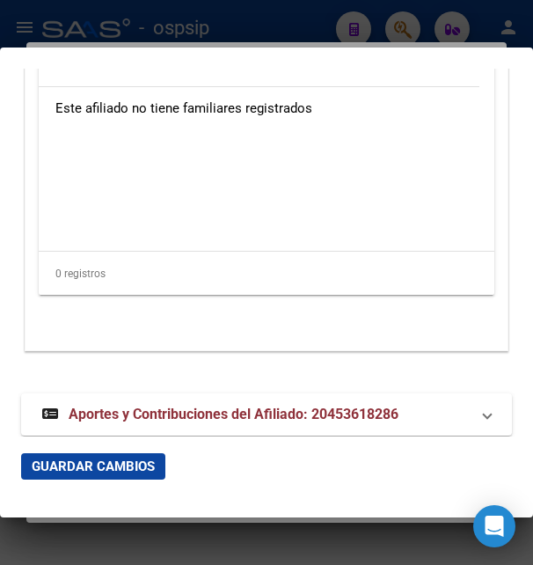
scroll to position [3784, 0]
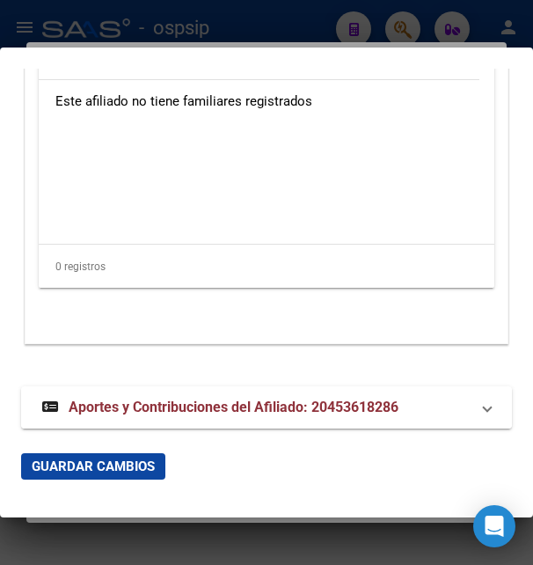
click at [113, 398] on span "Aportes y Contribuciones del Afiliado: 20453618286" at bounding box center [234, 406] width 330 height 17
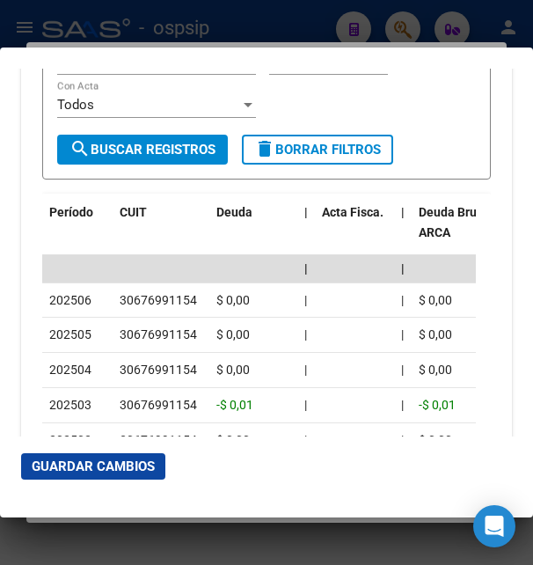
scroll to position [4320, 0]
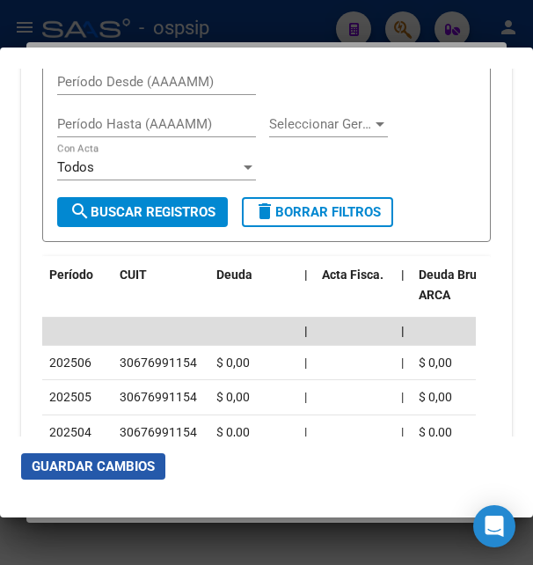
click at [99, 465] on span "Guardar Cambios" at bounding box center [93, 466] width 123 height 16
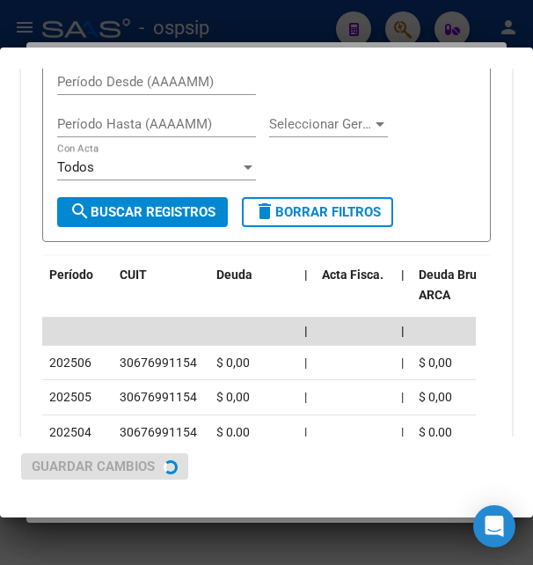
scroll to position [0, 0]
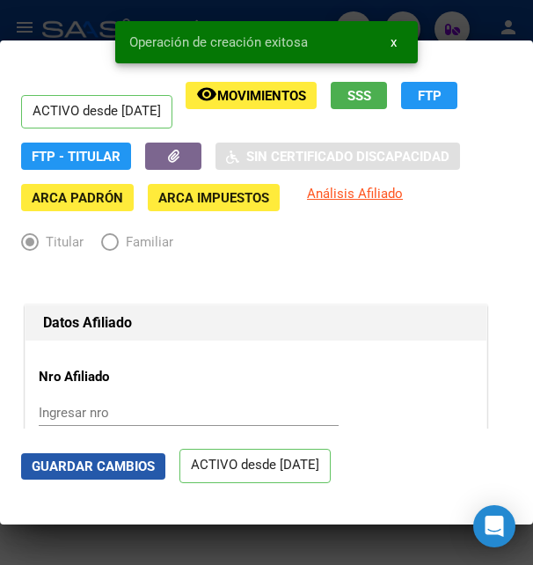
click at [127, 455] on button "Guardar Cambios" at bounding box center [93, 466] width 144 height 26
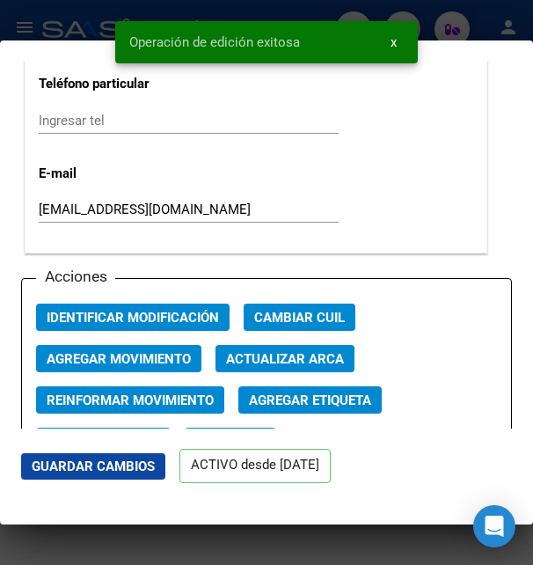
scroll to position [2469, 0]
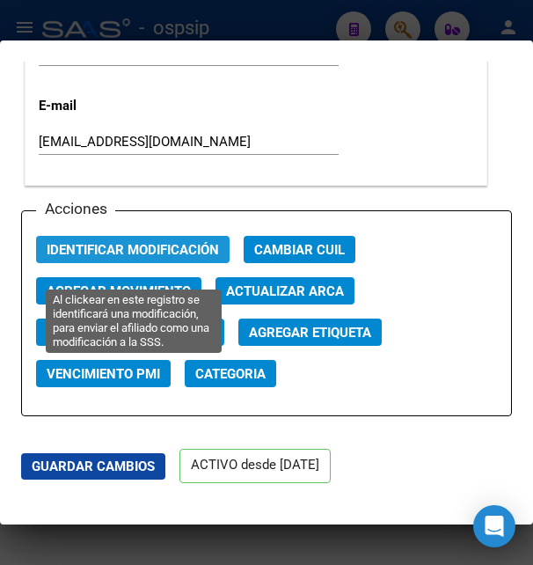
click at [148, 258] on span "Identificar Modificación" at bounding box center [133, 250] width 172 height 16
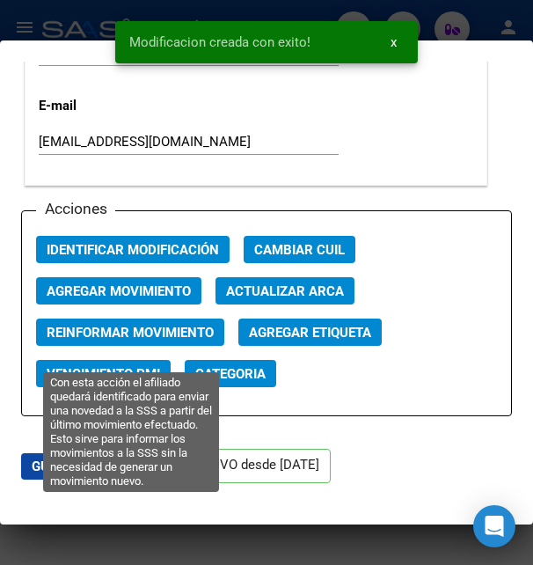
click at [160, 340] on span "Reinformar Movimiento" at bounding box center [130, 333] width 167 height 16
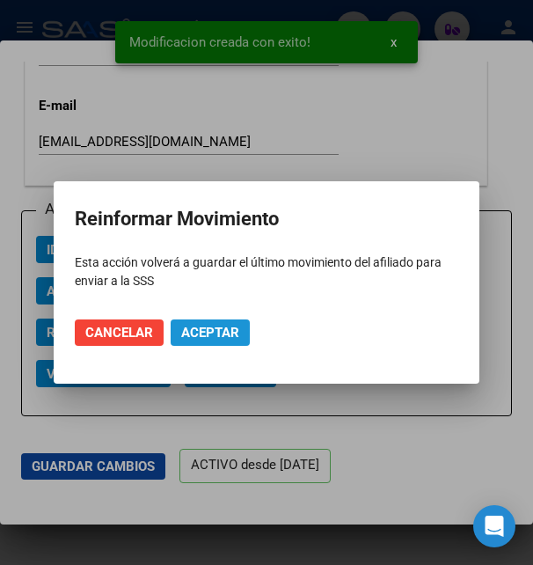
click at [187, 334] on span "Aceptar" at bounding box center [210, 333] width 58 height 16
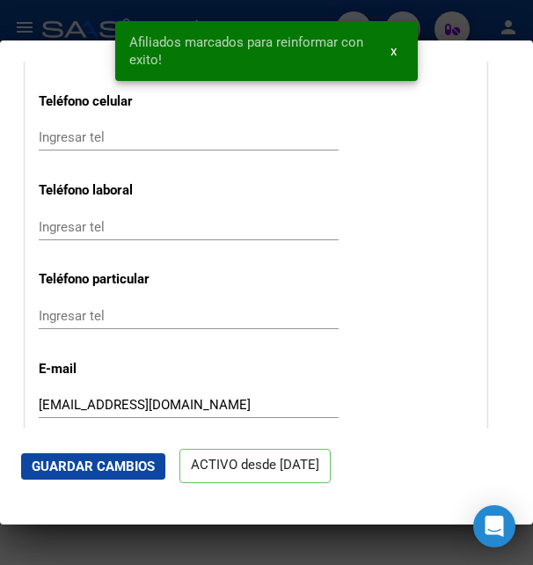
scroll to position [2185, 0]
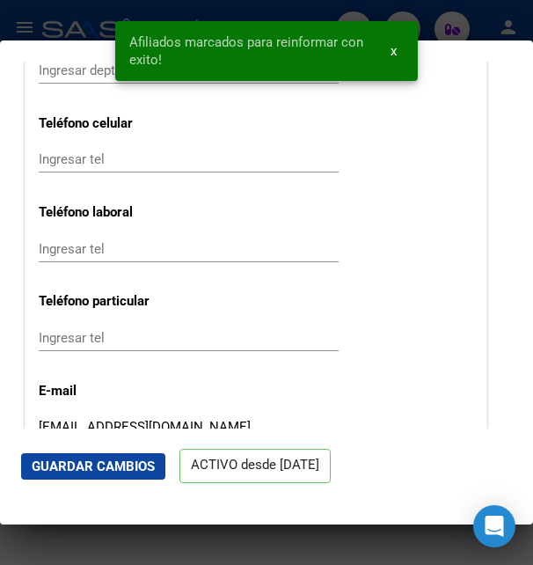
click at [86, 41] on mat-dialog-container "ACTIVO desde [DATE] remove_red_eye Movimientos SSS FTP FTP - Titular Sin Certif…" at bounding box center [266, 282] width 533 height 484
click at [86, 38] on div at bounding box center [266, 282] width 533 height 565
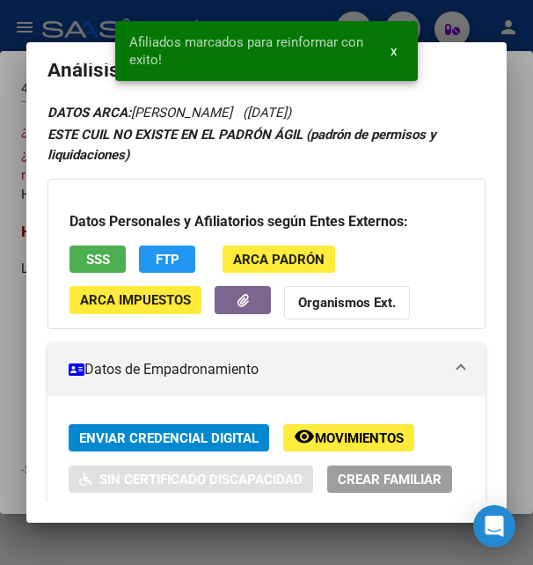
click at [83, 31] on div at bounding box center [266, 282] width 533 height 565
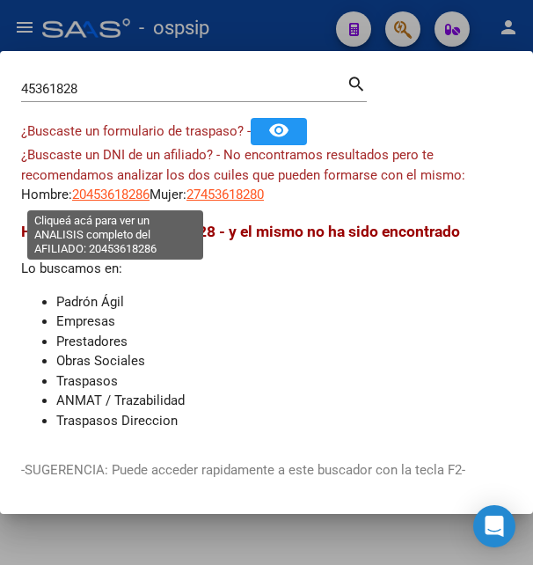
click at [135, 200] on span "20453618286" at bounding box center [110, 194] width 77 height 16
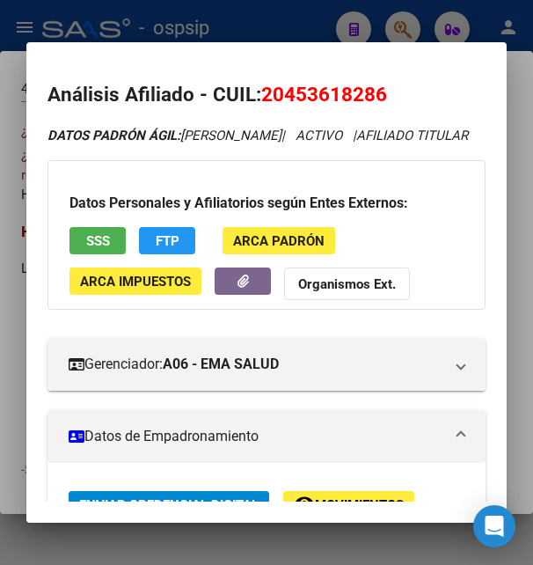
drag, startPoint x: 289, startPoint y: 93, endPoint x: 374, endPoint y: 90, distance: 84.5
click at [374, 90] on span "20453618286" at bounding box center [324, 94] width 126 height 23
copy span "45361828"
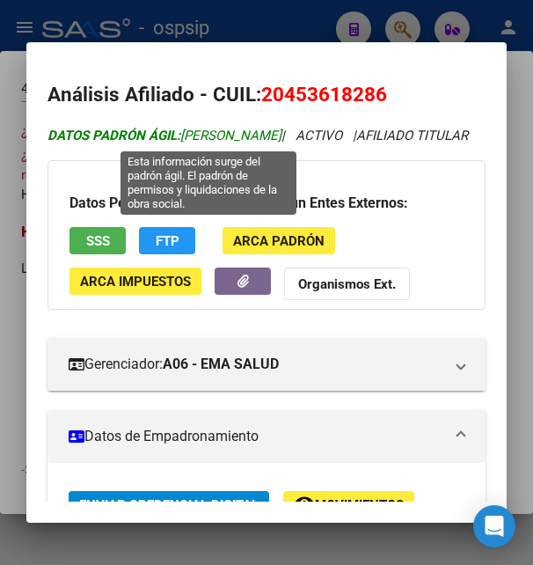
drag, startPoint x: 186, startPoint y: 135, endPoint x: 255, endPoint y: 131, distance: 69.6
click at [255, 131] on span "DATOS PADRÓN ÁGIL: [PERSON_NAME]" at bounding box center [164, 136] width 234 height 16
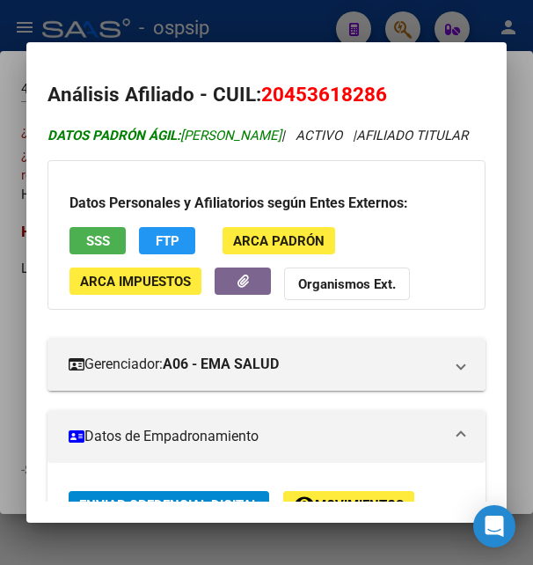
copy span "CARRETERO"
drag, startPoint x: 262, startPoint y: 135, endPoint x: 369, endPoint y: 133, distance: 107.3
click at [369, 133] on icon "DATOS PADRÓN ÁGIL: [PERSON_NAME] | ACTIVO | AFILIADO TITULAR" at bounding box center [257, 136] width 420 height 16
copy icon "[PERSON_NAME]"
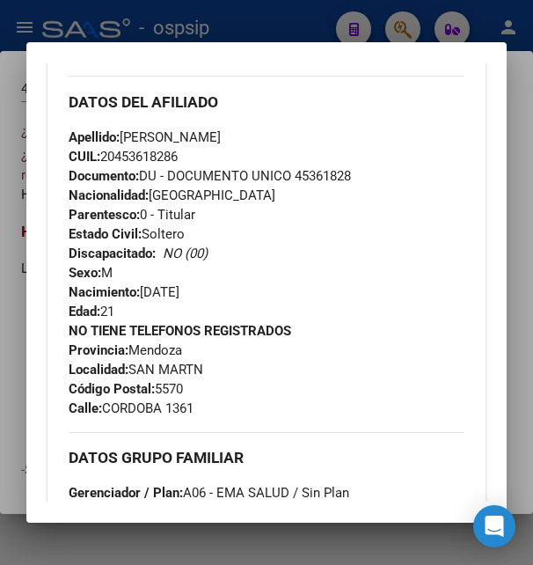
scroll to position [665, 0]
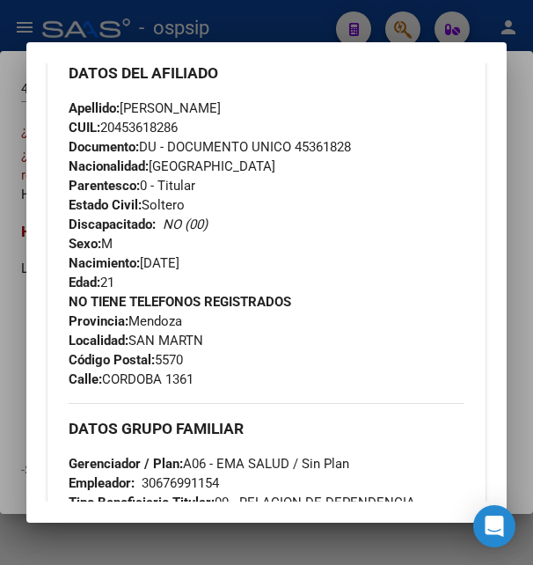
drag, startPoint x: 146, startPoint y: 284, endPoint x: 214, endPoint y: 276, distance: 68.2
click at [179, 271] on span "Nacimiento: [DEMOGRAPHIC_DATA]" at bounding box center [124, 263] width 111 height 16
copy span "[DATE]"
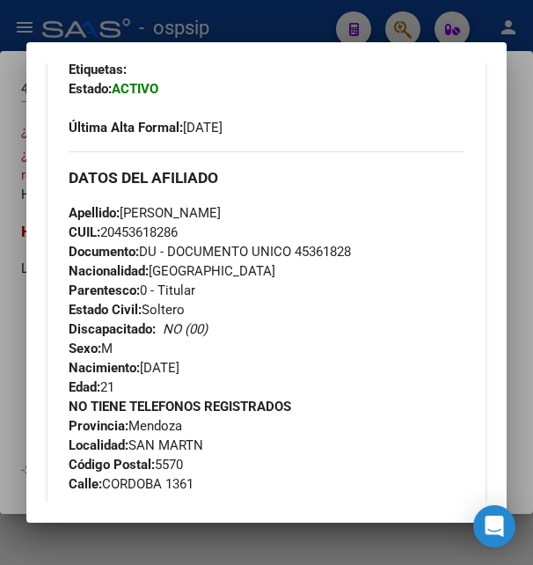
scroll to position [475, 0]
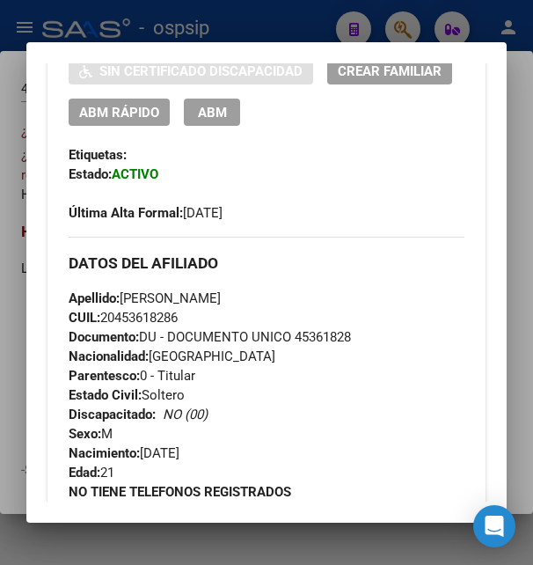
click at [227, 120] on span "ABM" at bounding box center [212, 113] width 29 height 16
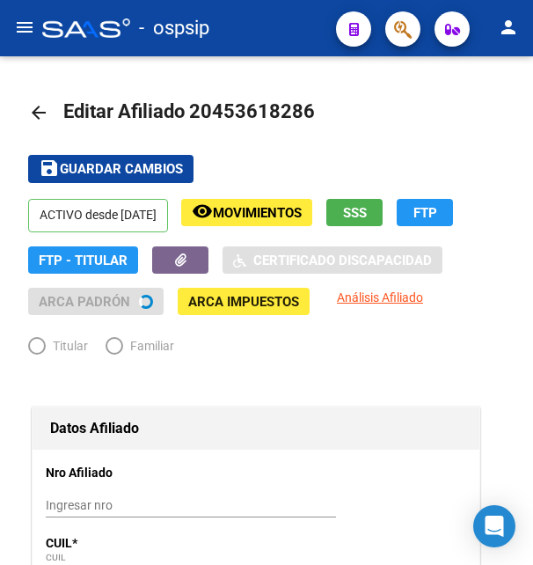
radio input "true"
type input "30-67699115-4"
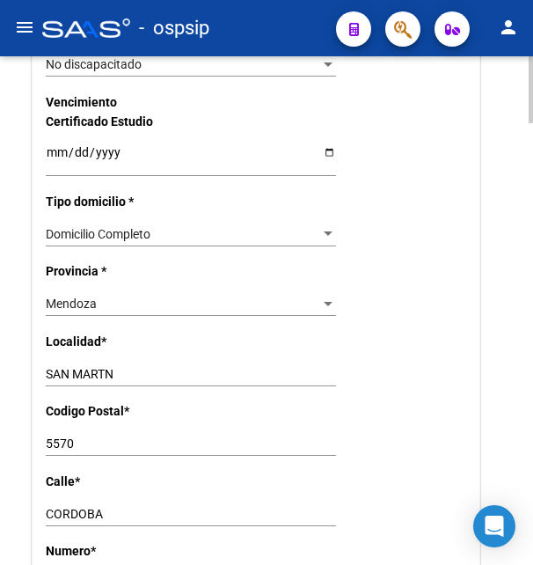
scroll to position [1256, 0]
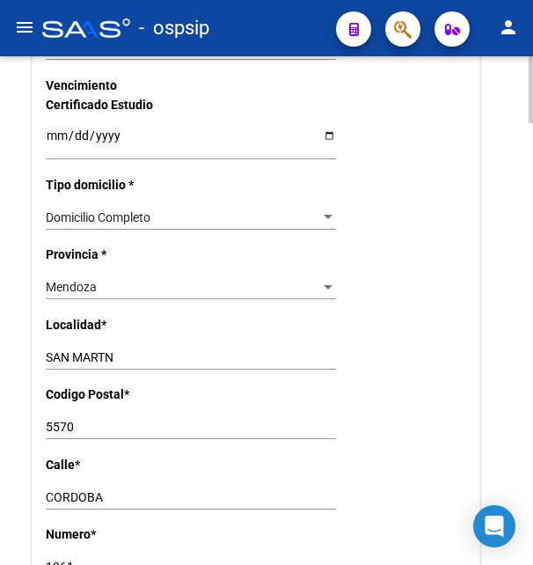
click at [50, 490] on input "CORDOBA" at bounding box center [191, 497] width 290 height 15
click at [69, 559] on input "1361" at bounding box center [191, 566] width 290 height 15
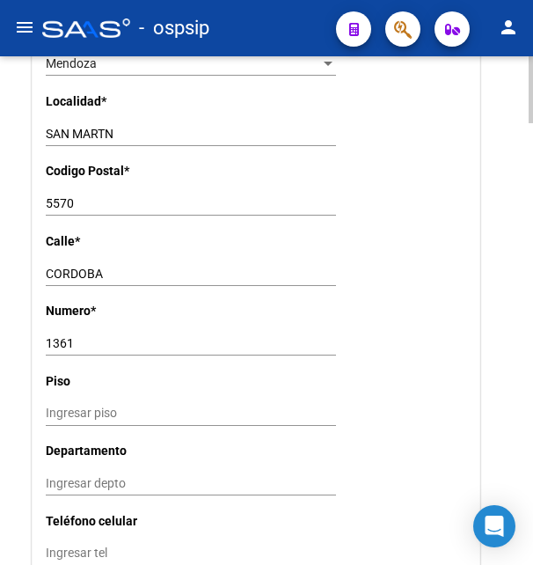
scroll to position [1435, 0]
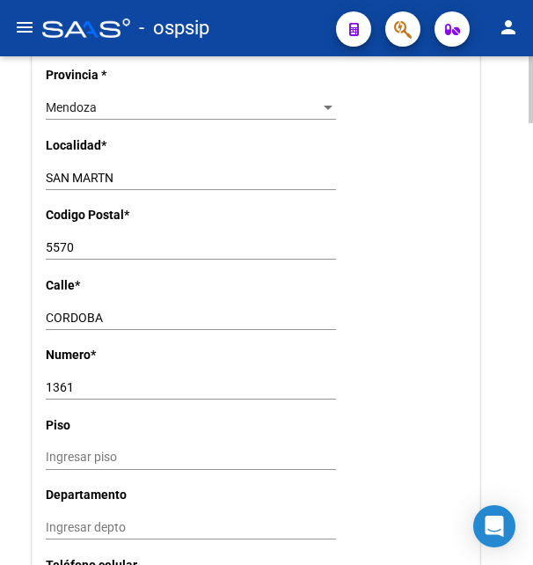
click at [62, 240] on input "5570" at bounding box center [191, 247] width 290 height 15
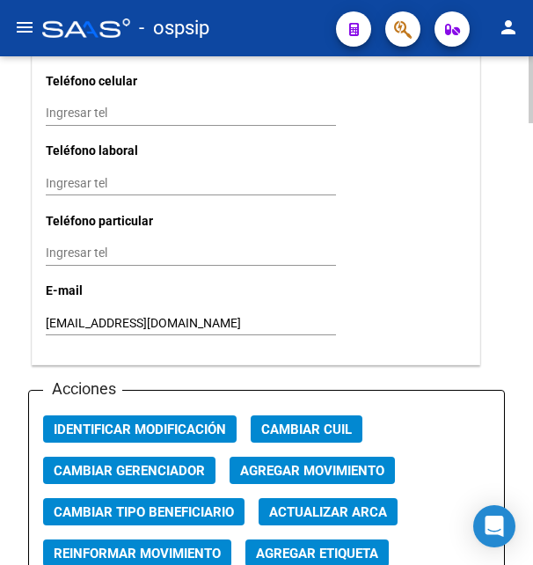
scroll to position [1973, 0]
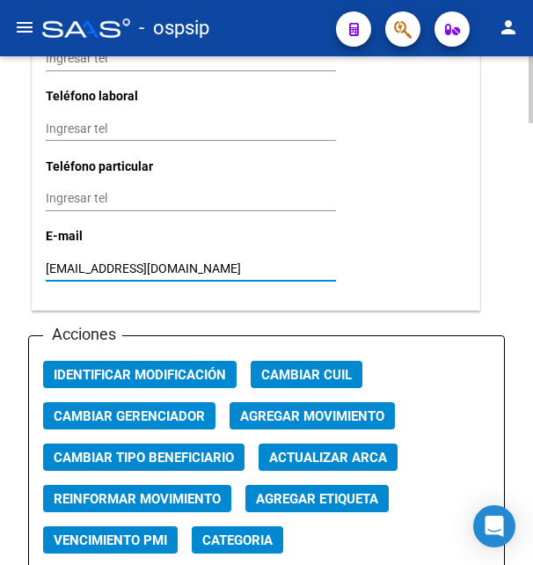
click at [95, 261] on input "[EMAIL_ADDRESS][DOMAIN_NAME]" at bounding box center [191, 268] width 290 height 15
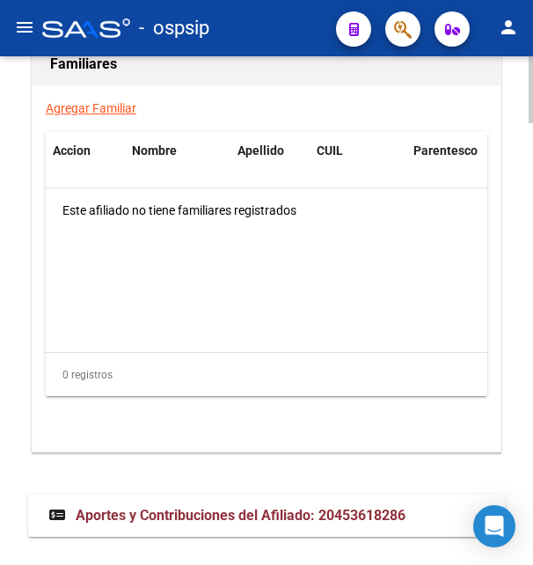
scroll to position [3359, 0]
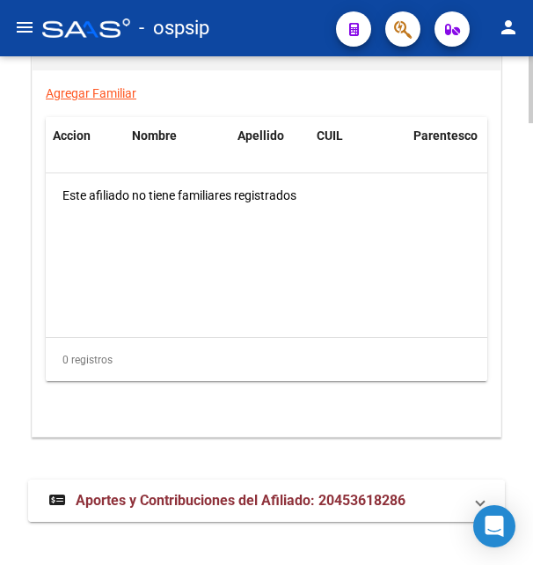
click at [166, 492] on span "Aportes y Contribuciones del Afiliado: 20453618286" at bounding box center [241, 500] width 330 height 17
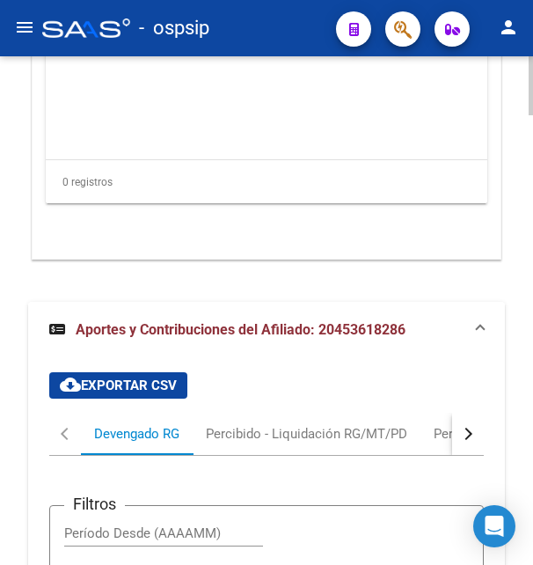
scroll to position [3868, 0]
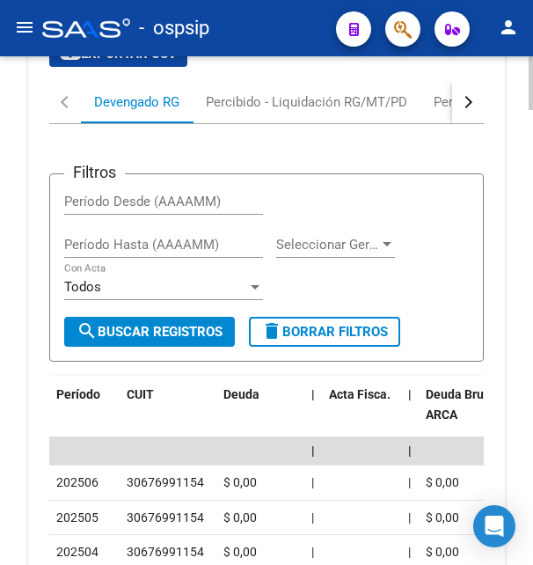
drag, startPoint x: 127, startPoint y: 462, endPoint x: 217, endPoint y: 459, distance: 90.6
click at [209, 472] on div "30676991154" at bounding box center [168, 482] width 83 height 20
copy div "30676991154"
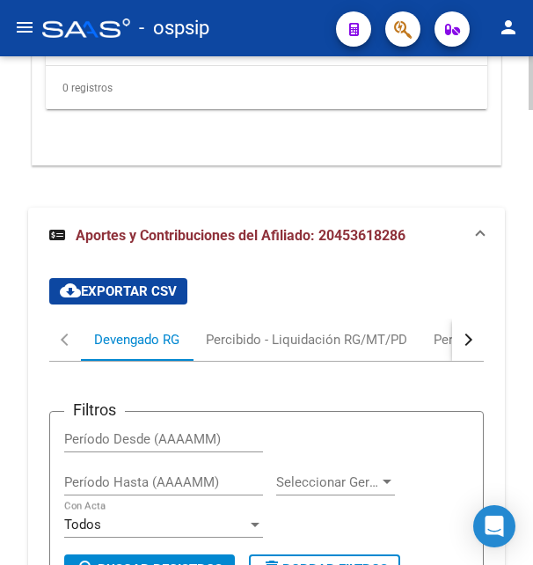
scroll to position [3599, 0]
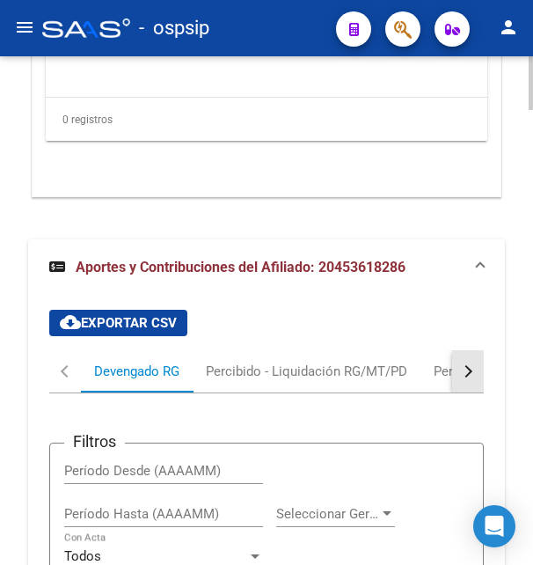
click at [460, 356] on button "button" at bounding box center [468, 371] width 32 height 42
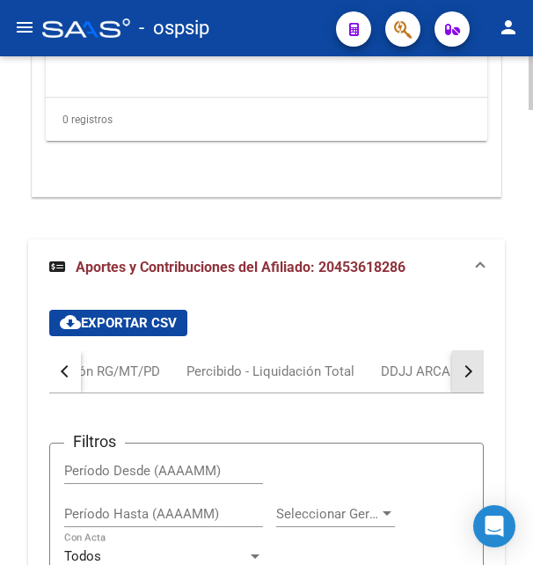
click at [460, 356] on button "button" at bounding box center [468, 371] width 32 height 42
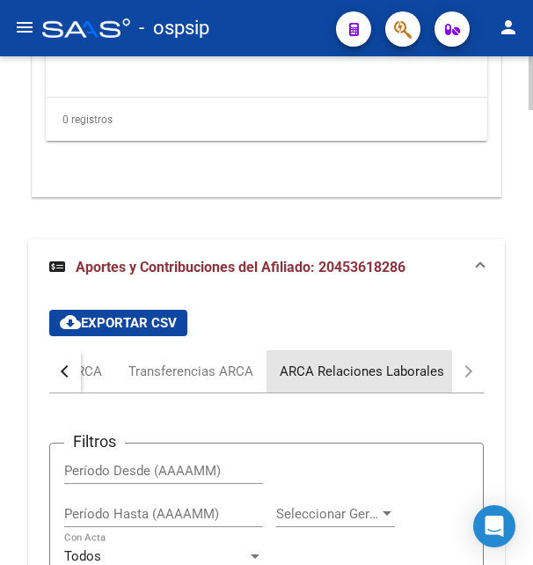
click at [376, 361] on div "ARCA Relaciones Laborales" at bounding box center [362, 370] width 164 height 19
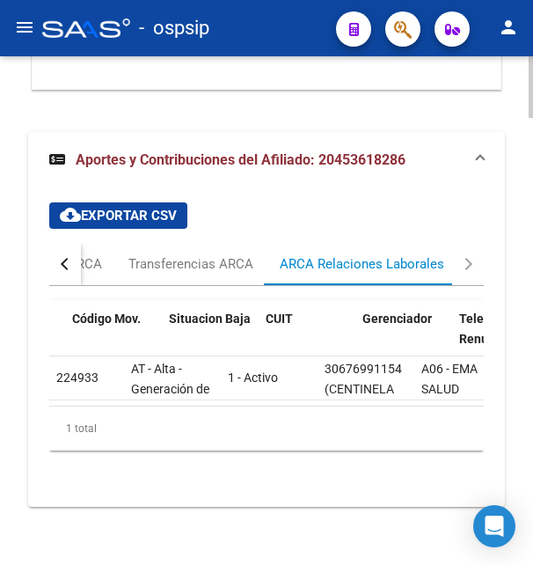
scroll to position [0, 529]
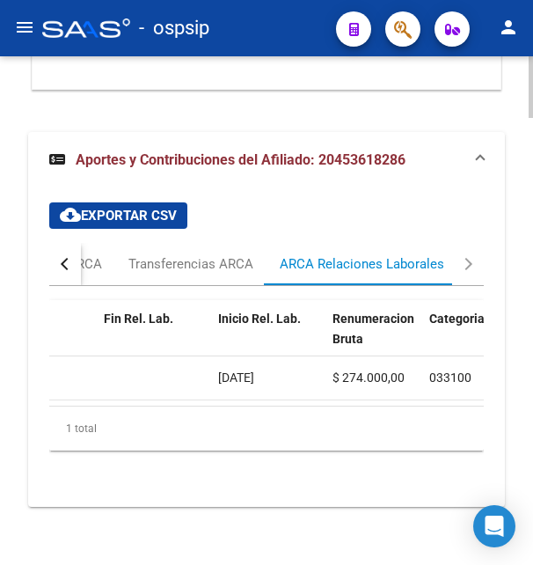
click at [246, 370] on span "[DATE]" at bounding box center [236, 377] width 36 height 14
click at [72, 252] on button "button" at bounding box center [65, 264] width 32 height 42
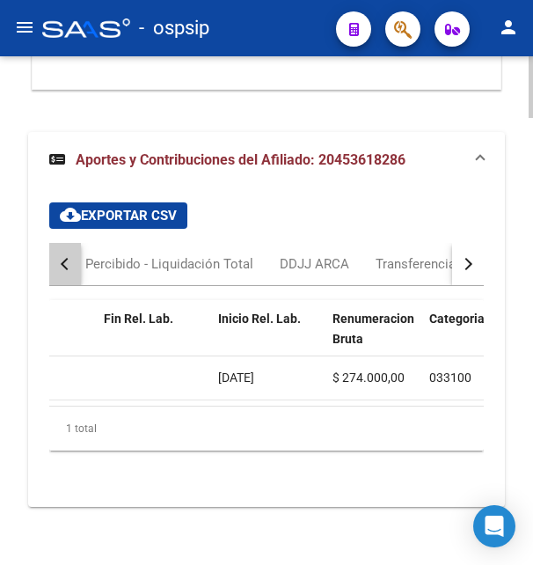
click at [72, 252] on button "button" at bounding box center [65, 264] width 32 height 42
click at [70, 252] on button "button" at bounding box center [65, 264] width 32 height 42
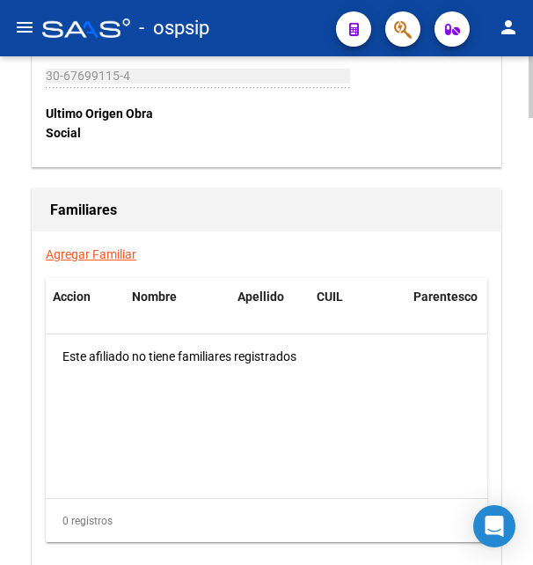
click at [529, 61] on div at bounding box center [531, 310] width 4 height 508
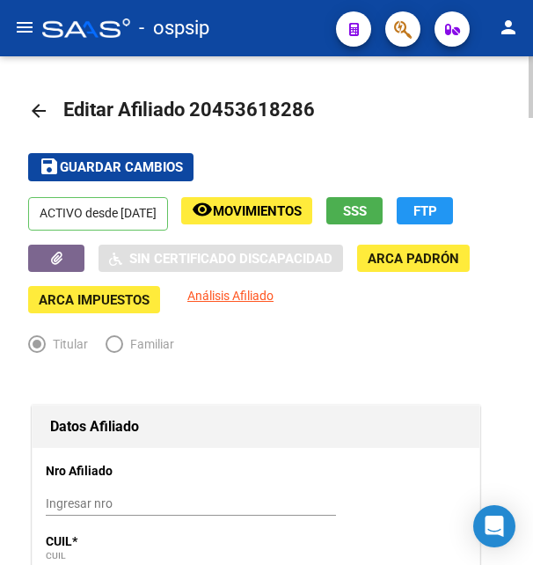
scroll to position [0, 0]
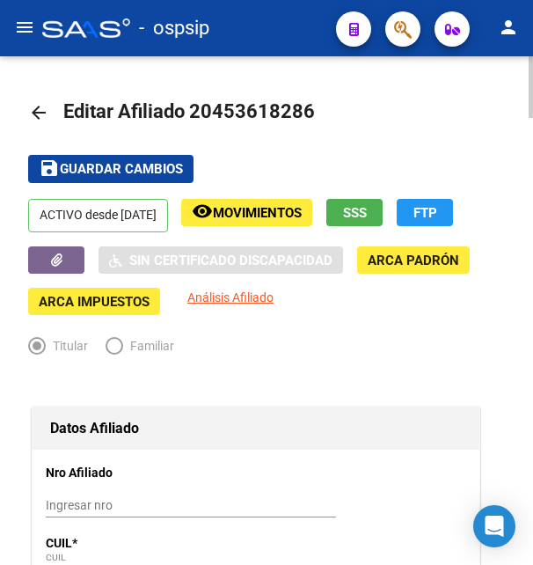
click at [529, 62] on div at bounding box center [531, 310] width 4 height 508
drag, startPoint x: 217, startPoint y: 111, endPoint x: 304, endPoint y: 115, distance: 87.2
click at [304, 115] on span "Editar Afiliado 20453618286" at bounding box center [189, 111] width 252 height 22
copy span "45361828"
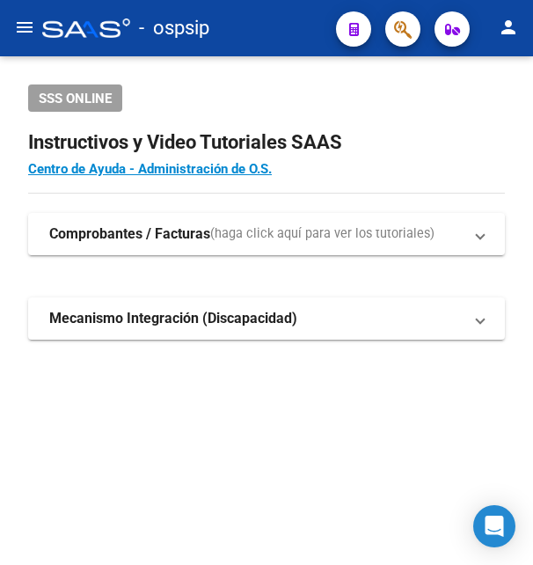
click at [391, 26] on button "button" at bounding box center [402, 28] width 35 height 35
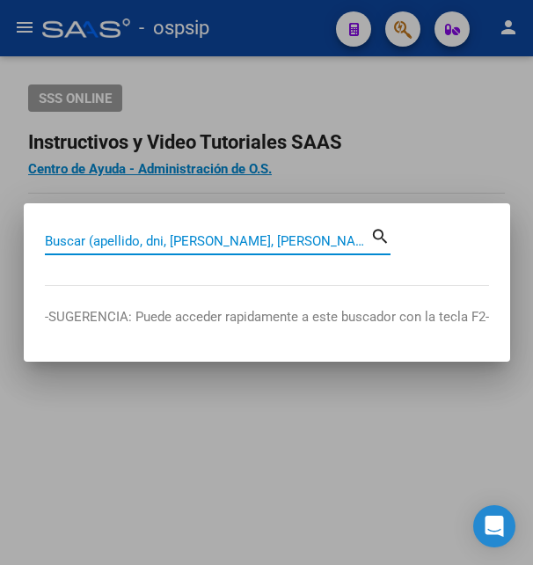
click at [149, 240] on input "Buscar (apellido, dni, [PERSON_NAME], [PERSON_NAME], cuit, obra social)" at bounding box center [207, 241] width 325 height 16
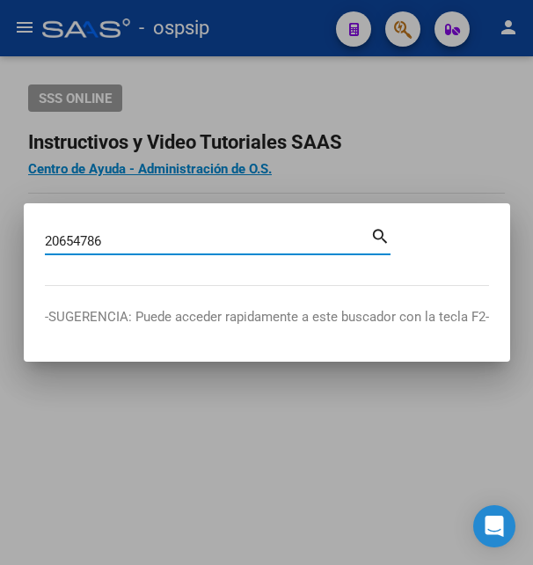
type input "20654786"
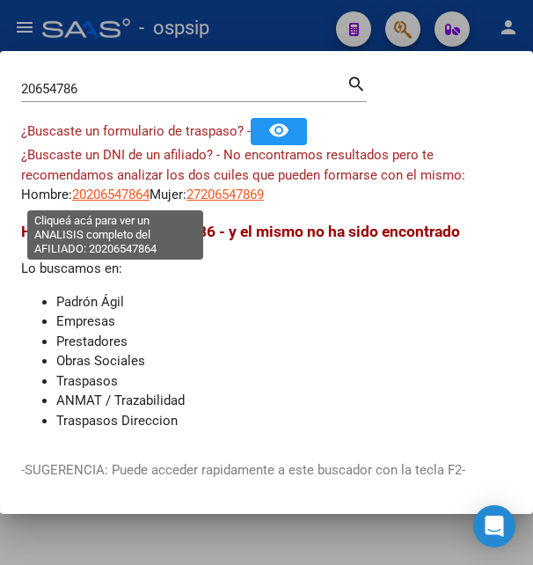
click at [106, 196] on span "20206547864" at bounding box center [110, 194] width 77 height 16
type textarea "20206547864"
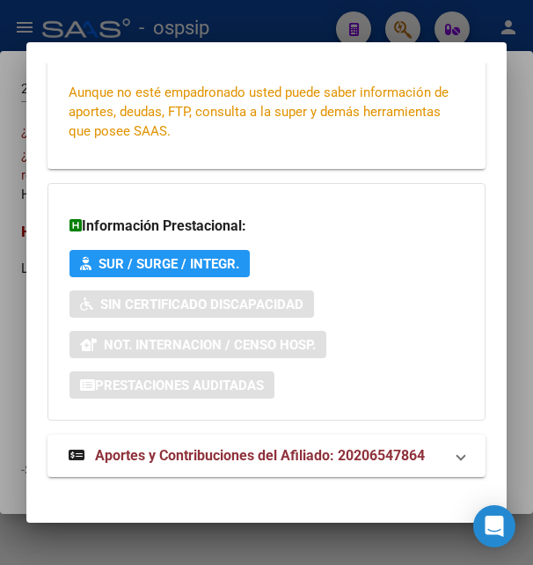
scroll to position [427, 0]
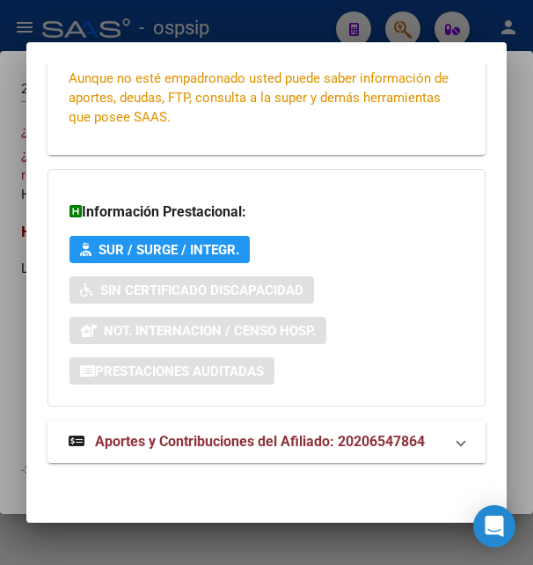
click at [199, 447] on span "Aportes y Contribuciones del Afiliado: 20206547864" at bounding box center [260, 441] width 330 height 17
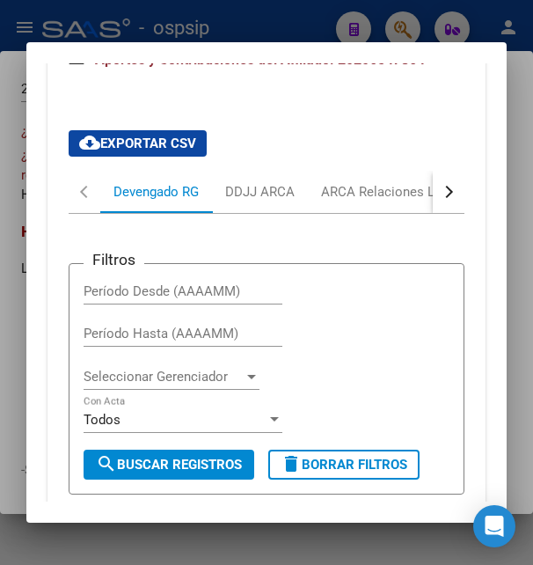
scroll to position [719, 0]
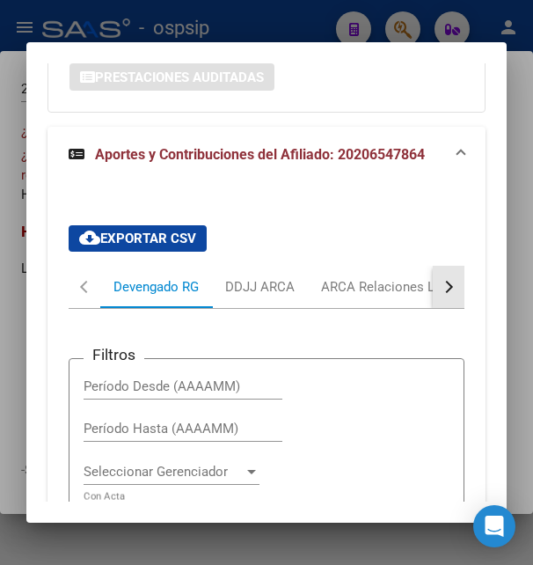
click at [441, 288] on div "button" at bounding box center [447, 287] width 12 height 12
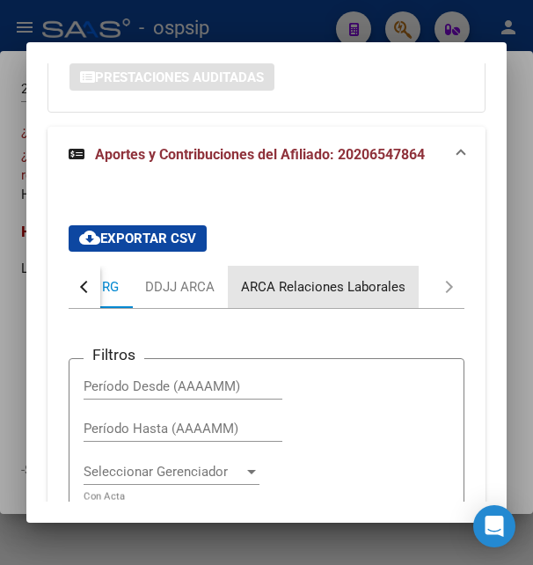
click at [326, 298] on div "ARCA Relaciones Laborales" at bounding box center [323, 287] width 191 height 42
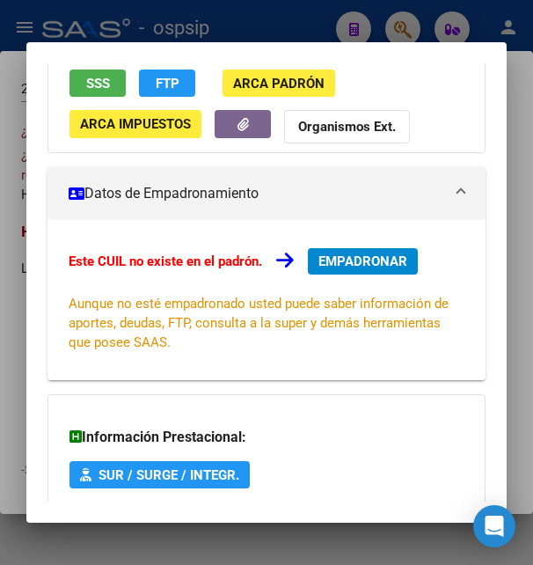
scroll to position [100, 0]
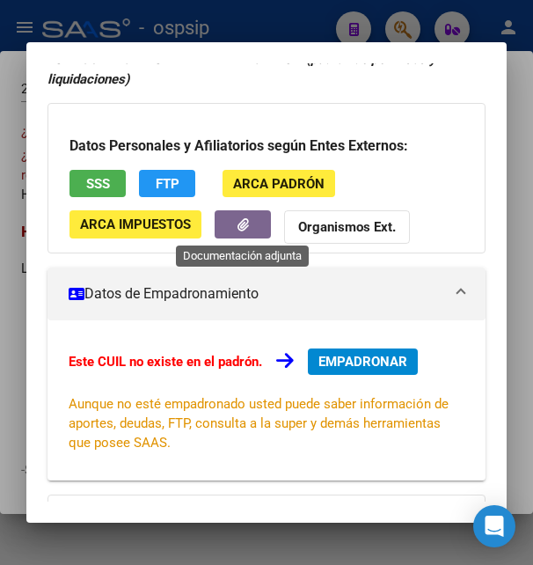
click at [246, 229] on icon "button" at bounding box center [242, 224] width 11 height 13
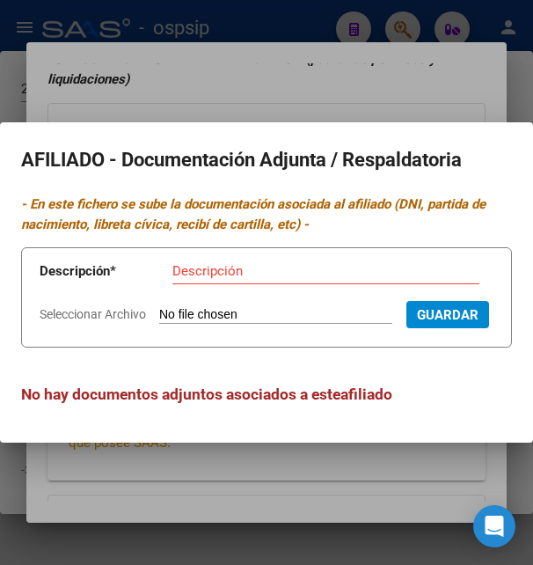
click at [351, 84] on div at bounding box center [266, 282] width 533 height 565
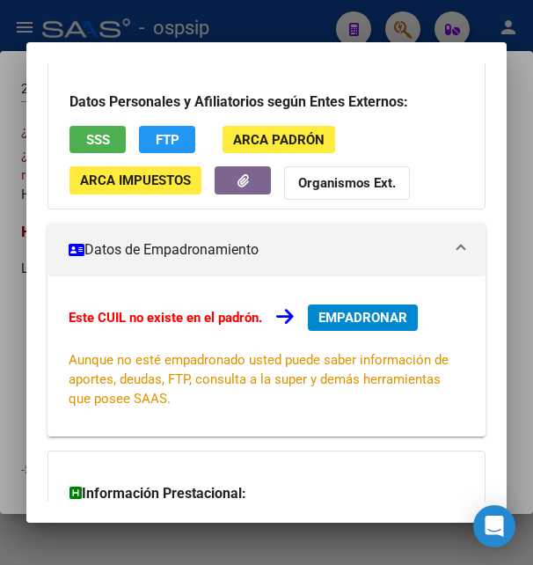
scroll to position [5, 0]
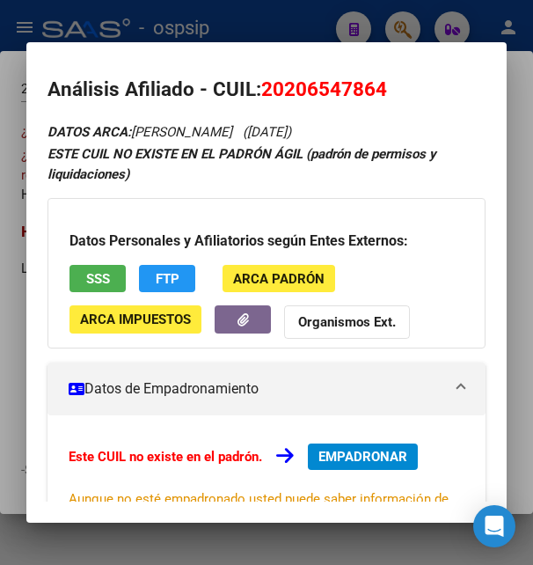
drag, startPoint x: 284, startPoint y: 90, endPoint x: 376, endPoint y: 87, distance: 91.5
click at [376, 87] on span "20206547864" at bounding box center [324, 88] width 126 height 23
copy span "20654786"
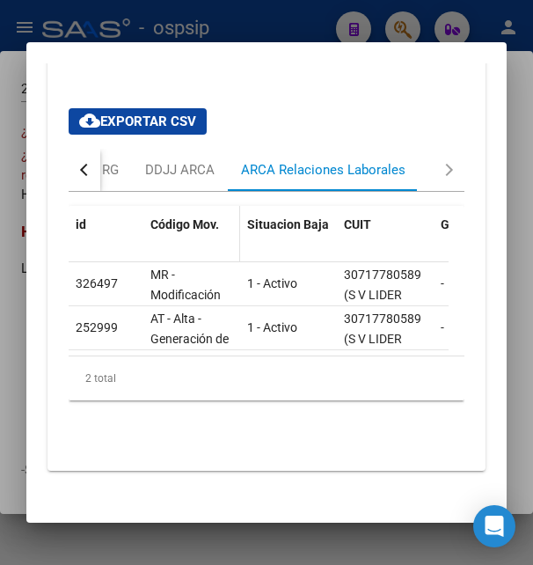
scroll to position [860, 0]
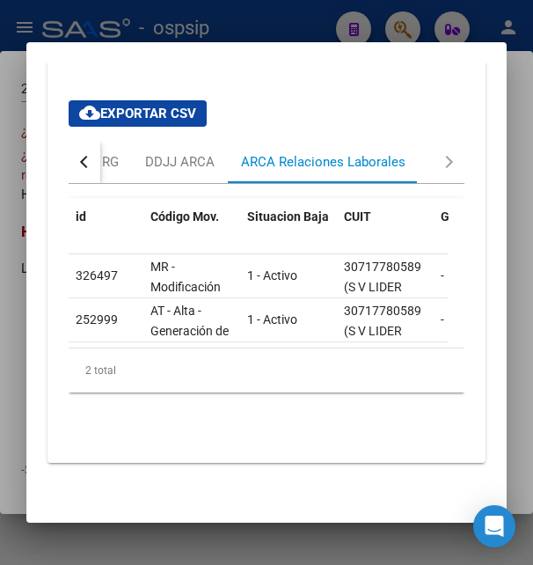
click at [91, 141] on button "button" at bounding box center [85, 162] width 32 height 42
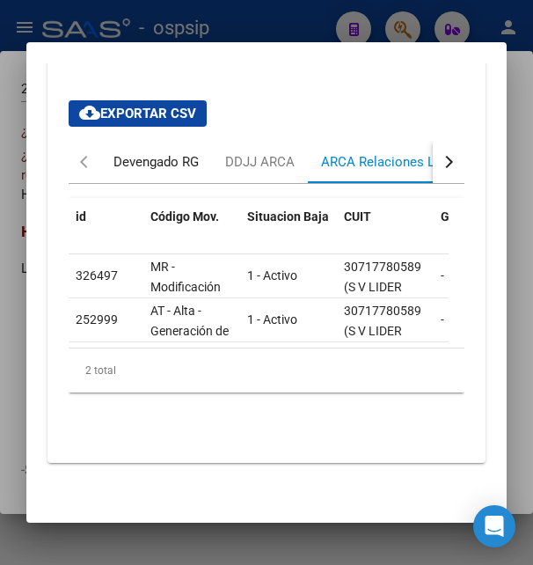
click at [139, 152] on div "Devengado RG" at bounding box center [155, 161] width 85 height 19
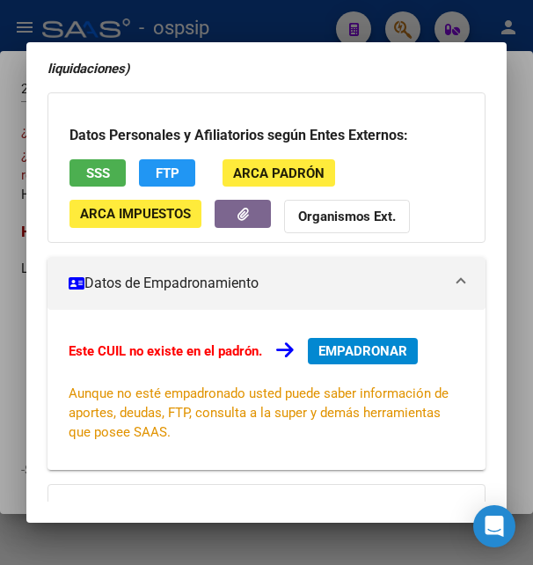
scroll to position [0, 0]
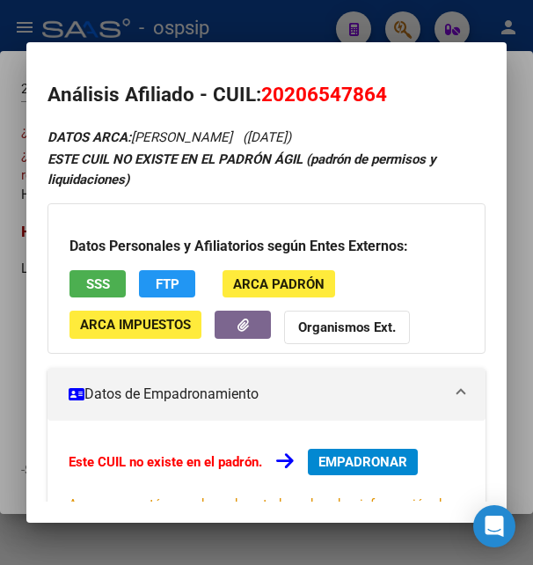
drag, startPoint x: 266, startPoint y: 91, endPoint x: 395, endPoint y: 89, distance: 129.3
click at [395, 89] on h2 "Análisis Afiliado - CUIL: 20206547864" at bounding box center [265, 95] width 437 height 30
click at [106, 292] on span "SSS" at bounding box center [98, 284] width 24 height 16
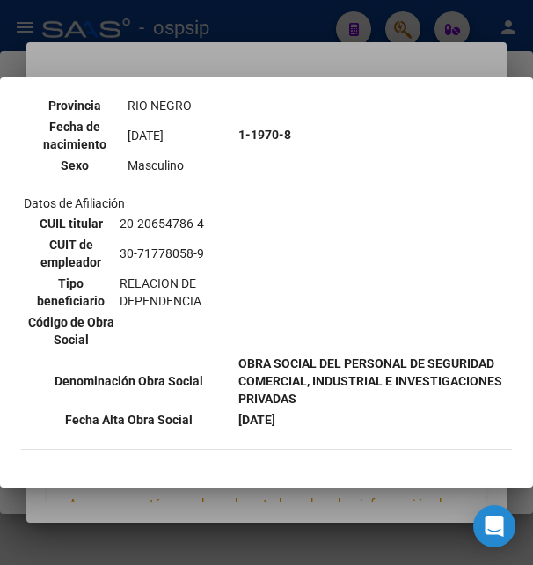
scroll to position [380, 0]
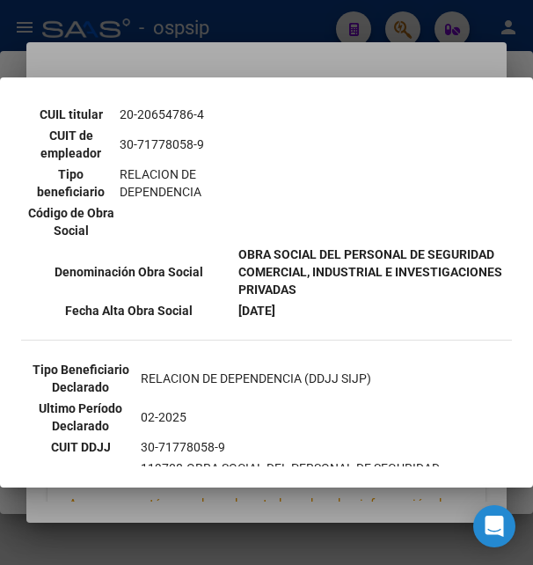
click at [309, 45] on div at bounding box center [266, 282] width 533 height 565
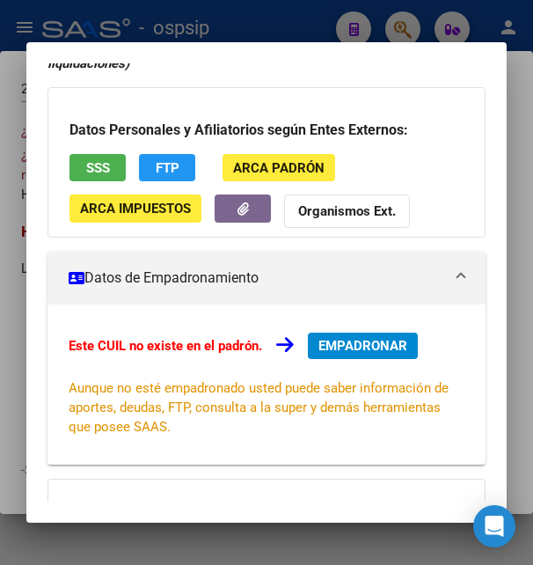
scroll to position [95, 0]
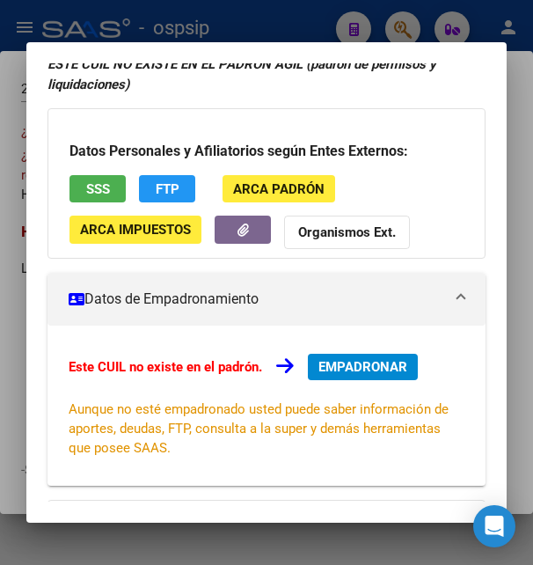
click at [100, 190] on span "SSS" at bounding box center [98, 189] width 24 height 16
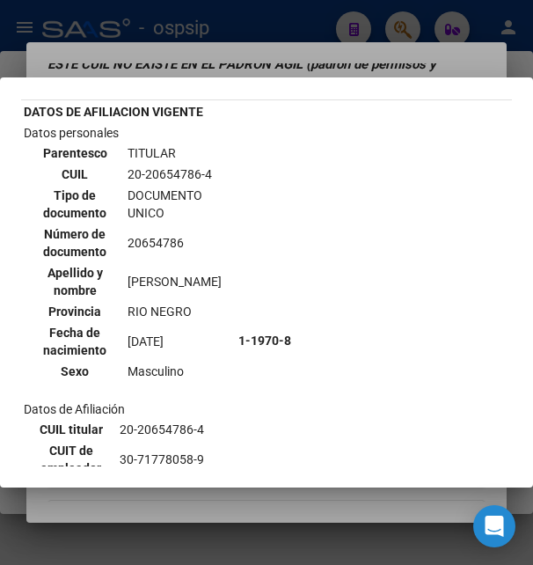
scroll to position [0, 0]
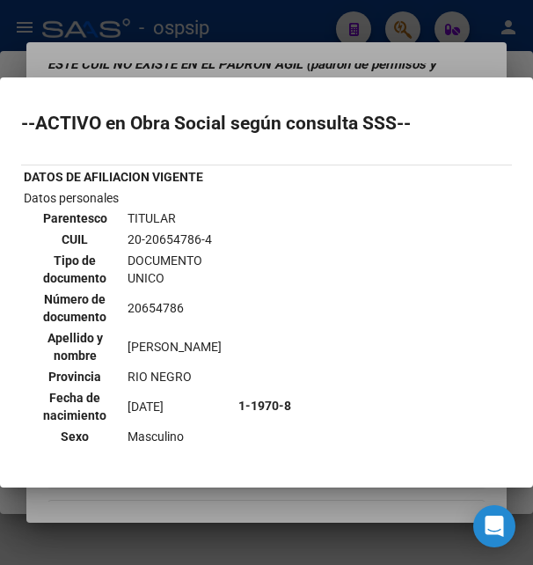
drag, startPoint x: 115, startPoint y: 238, endPoint x: 202, endPoint y: 236, distance: 87.1
click at [202, 236] on td "20-20654786-4" at bounding box center [180, 239] width 106 height 19
click at [187, 71] on div at bounding box center [266, 282] width 533 height 565
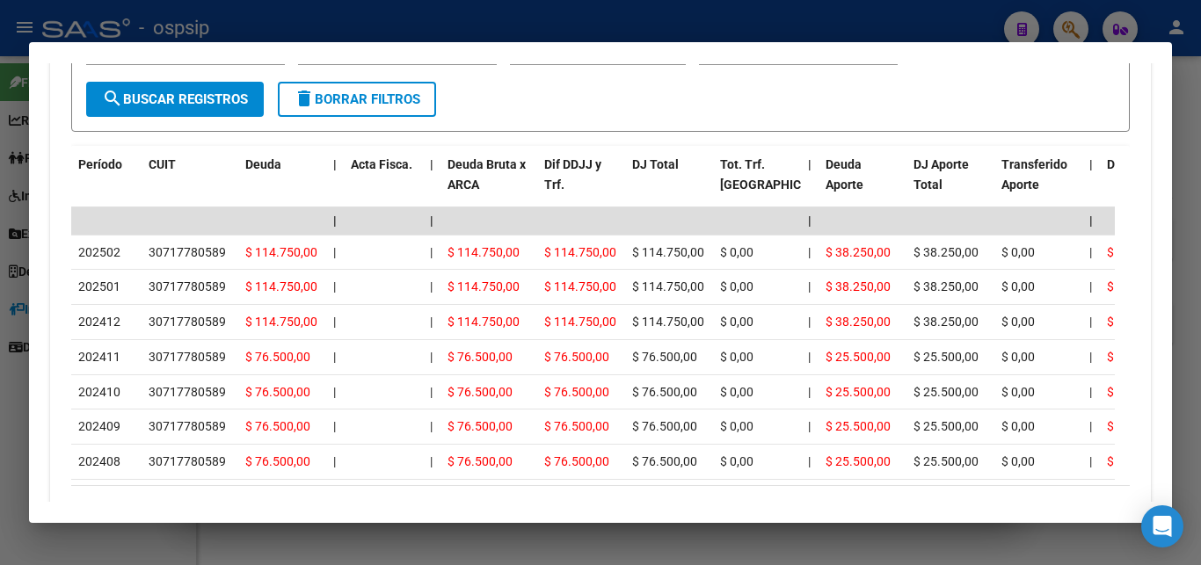
scroll to position [564, 0]
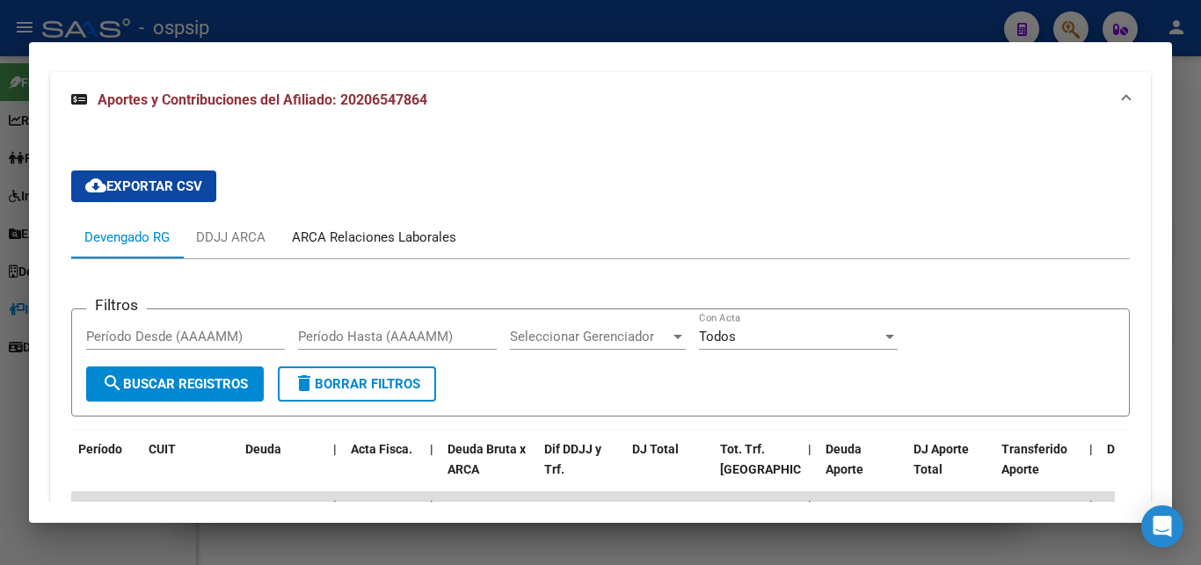
click at [353, 241] on div "ARCA Relaciones Laborales" at bounding box center [374, 237] width 164 height 19
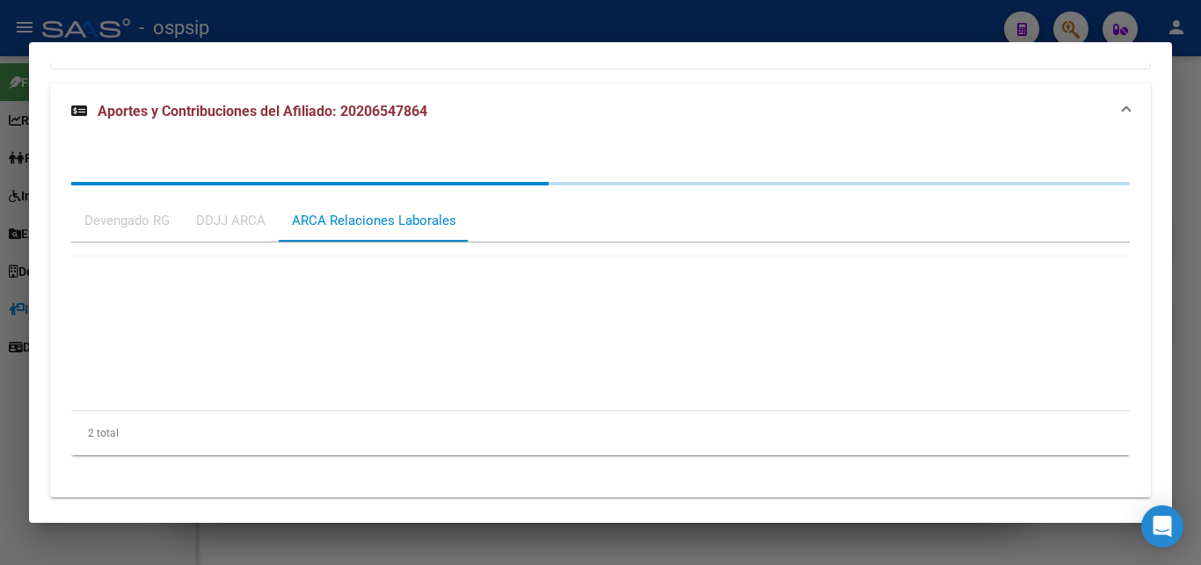
scroll to position [579, 0]
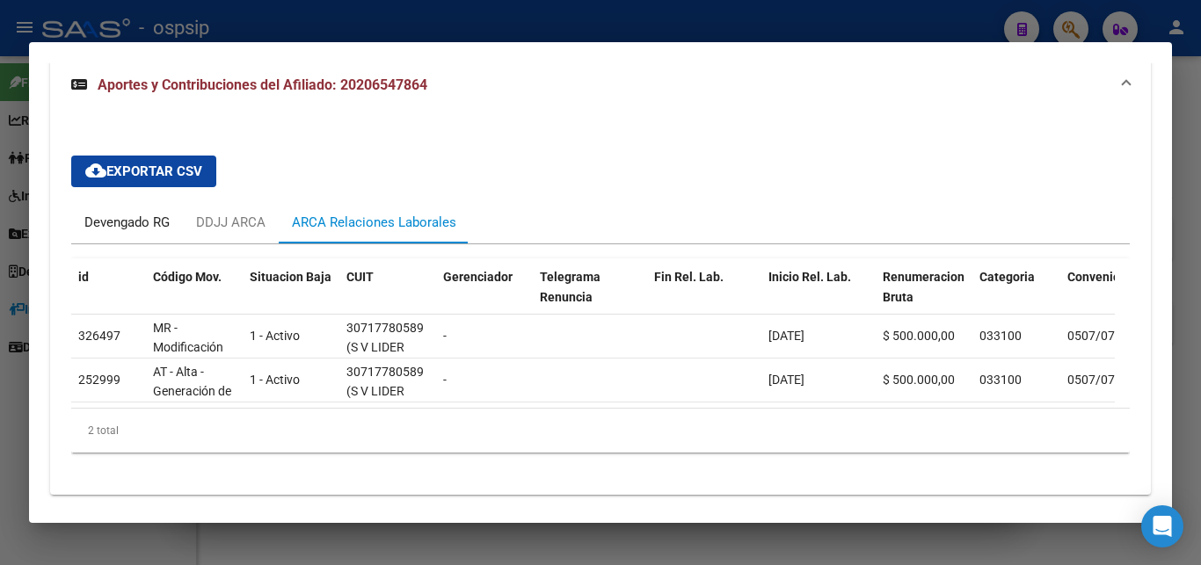
click at [112, 226] on div "Devengado RG" at bounding box center [126, 222] width 85 height 19
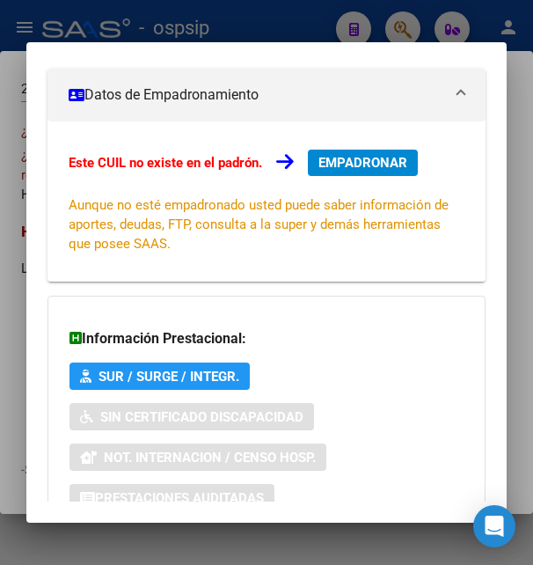
scroll to position [14, 0]
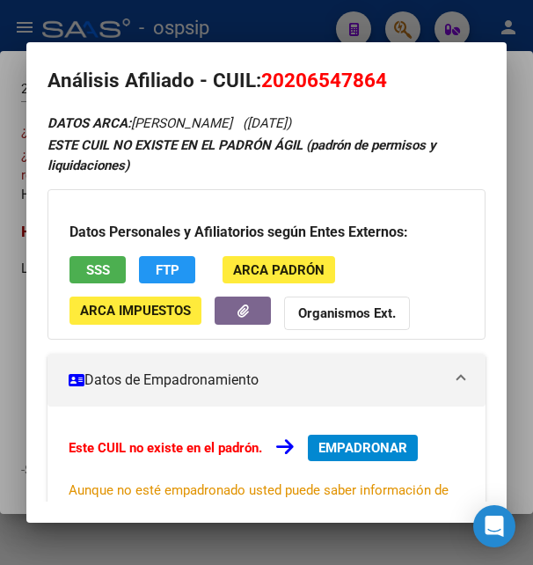
drag, startPoint x: 288, startPoint y: 82, endPoint x: 374, endPoint y: 69, distance: 87.1
click at [374, 69] on span "20206547864" at bounding box center [324, 80] width 126 height 23
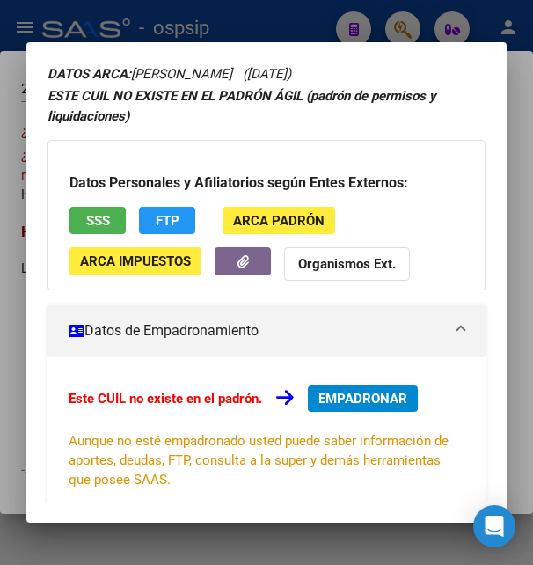
scroll to position [0, 0]
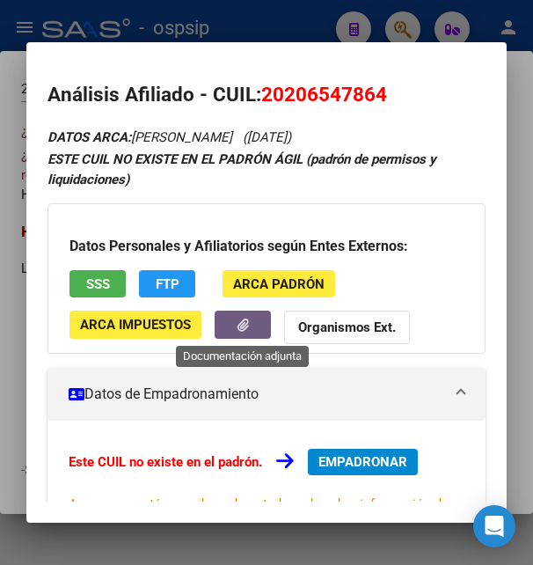
click at [231, 316] on button "button" at bounding box center [243, 323] width 56 height 27
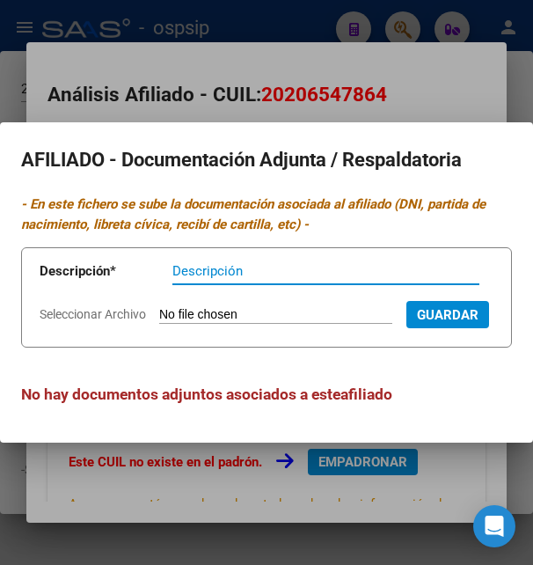
click at [19, 81] on div at bounding box center [266, 282] width 533 height 565
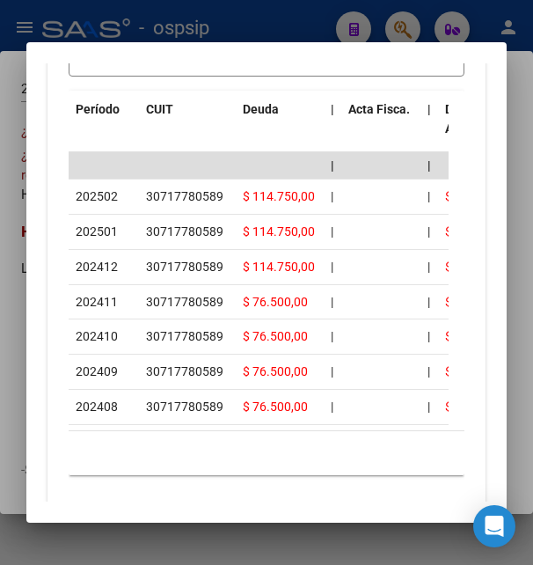
scroll to position [1235, 0]
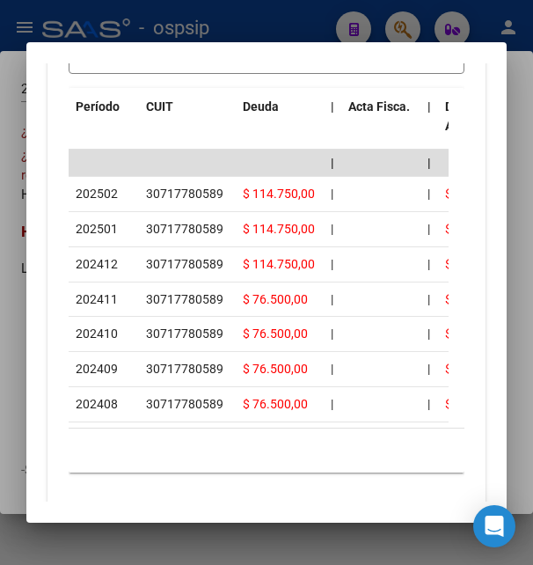
click at [270, 28] on div at bounding box center [266, 282] width 533 height 565
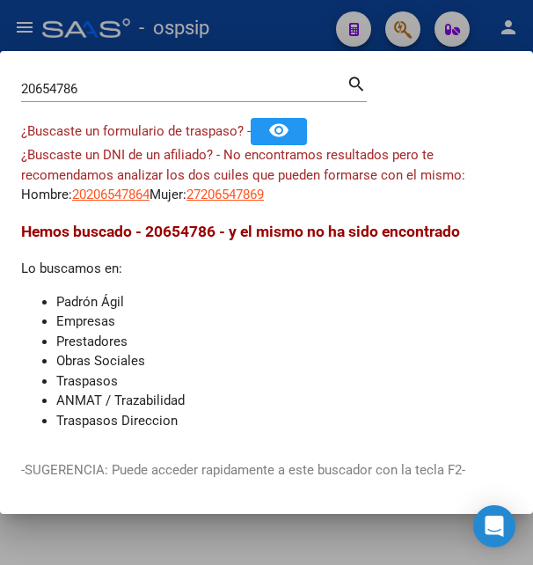
click at [270, 28] on div at bounding box center [266, 282] width 533 height 565
click at [270, 28] on div "- ospsip" at bounding box center [182, 28] width 280 height 39
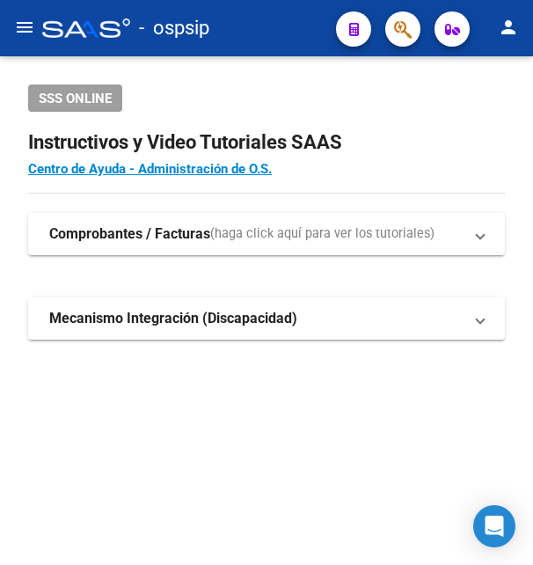
click at [271, 27] on div "- ospsip" at bounding box center [182, 28] width 280 height 39
click at [393, 27] on button "button" at bounding box center [402, 28] width 35 height 35
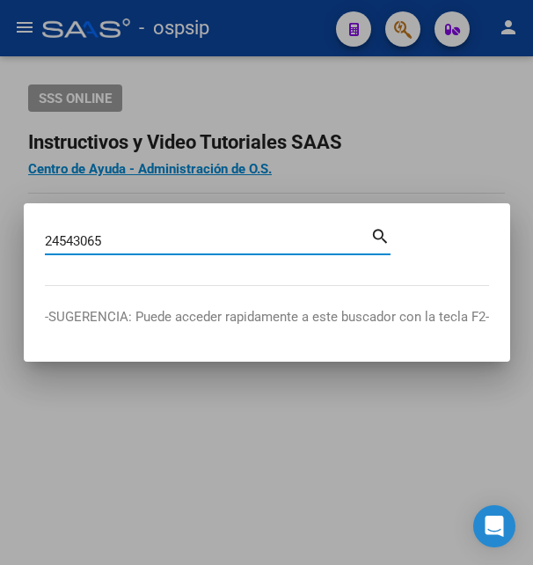
type input "24543065"
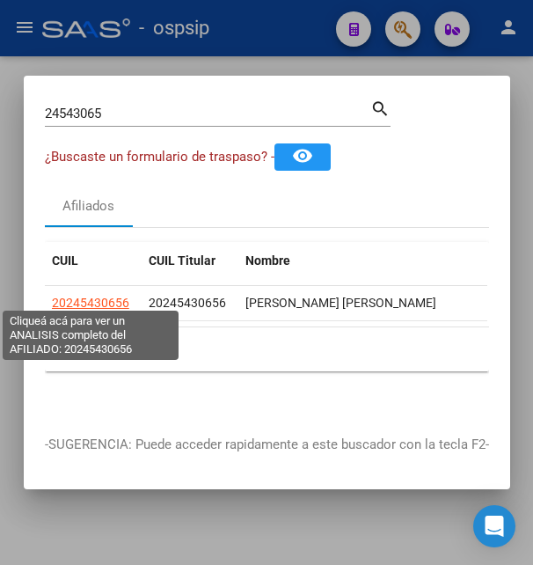
click at [96, 295] on span "20245430656" at bounding box center [90, 302] width 77 height 14
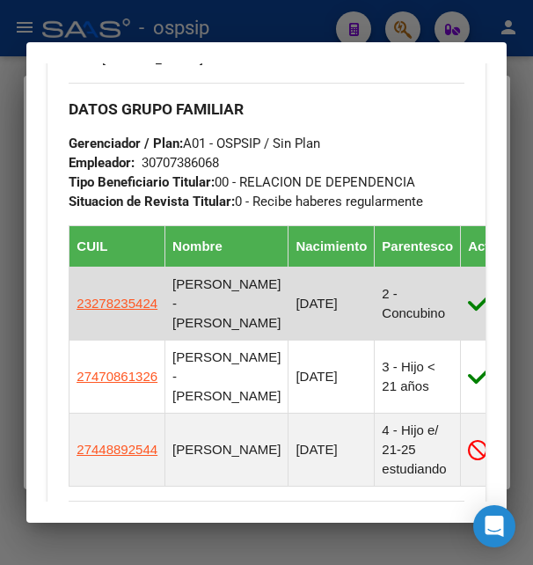
scroll to position [1140, 0]
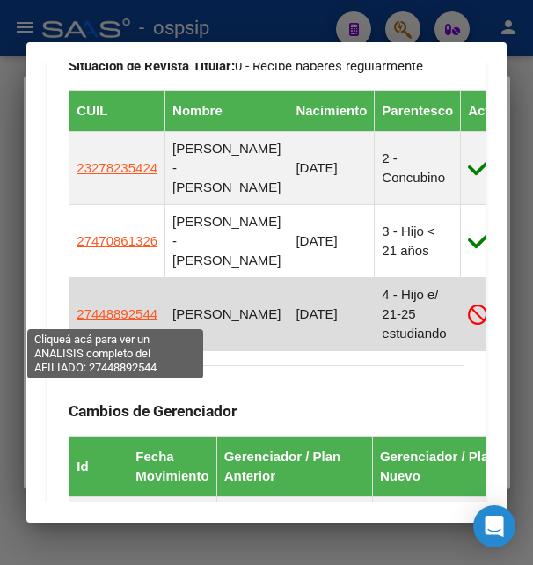
click at [118, 315] on span "27448892544" at bounding box center [117, 313] width 81 height 15
type textarea "27448892544"
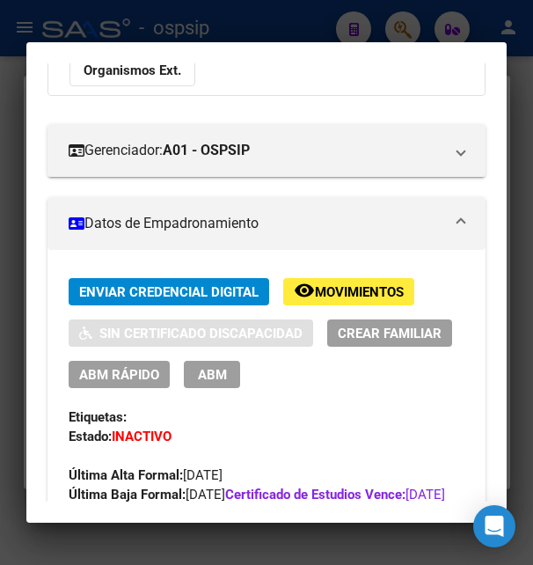
scroll to position [285, 0]
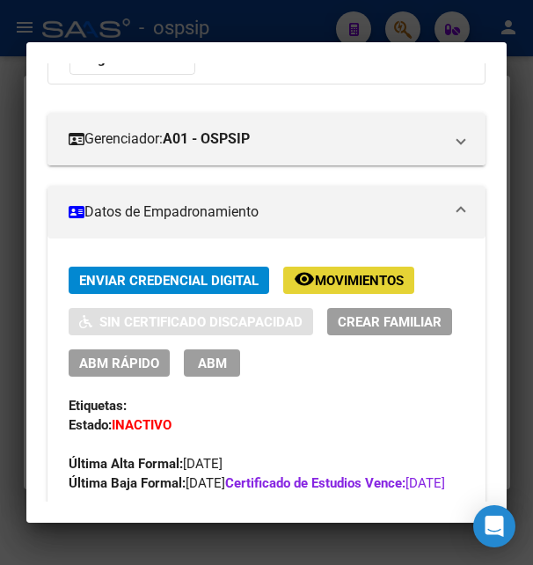
click at [347, 282] on span "Movimientos" at bounding box center [359, 281] width 89 height 16
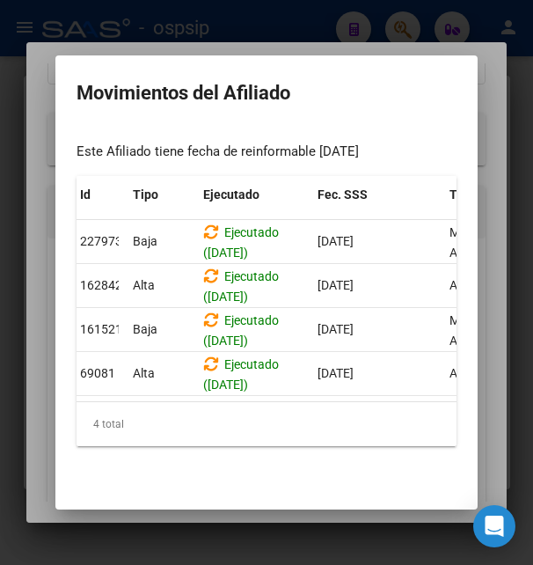
scroll to position [0, 0]
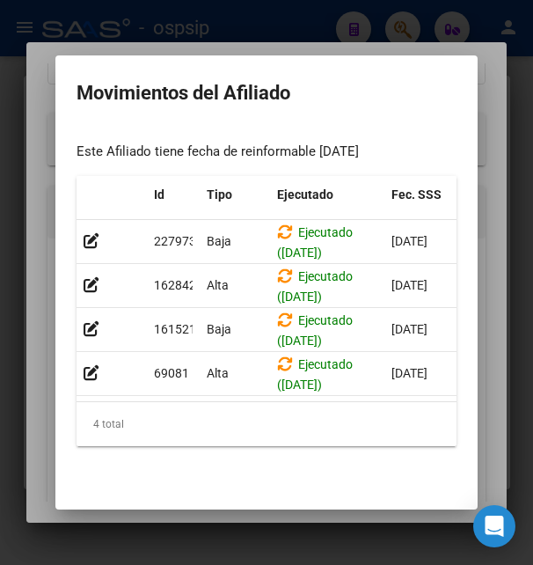
click at [366, 22] on div at bounding box center [266, 282] width 533 height 565
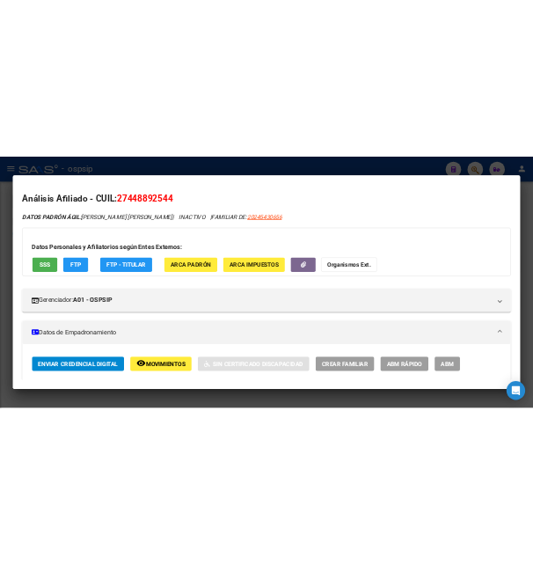
scroll to position [1140, 0]
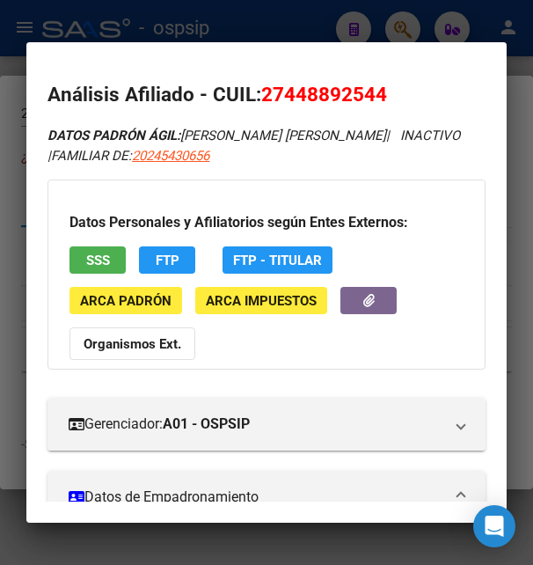
click at [377, 39] on div at bounding box center [266, 282] width 533 height 565
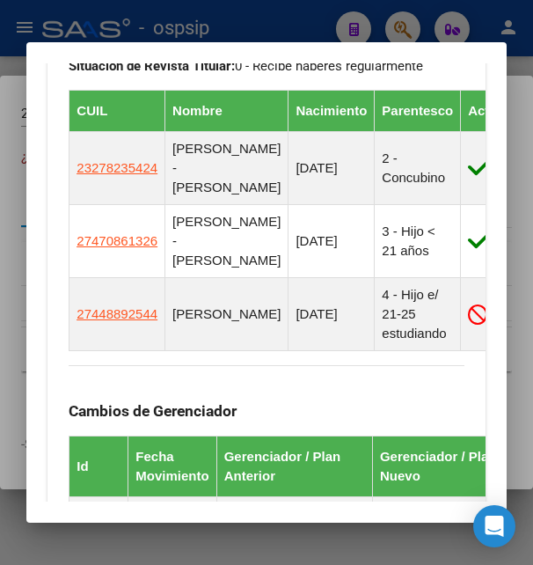
click at [377, 39] on div at bounding box center [266, 282] width 533 height 565
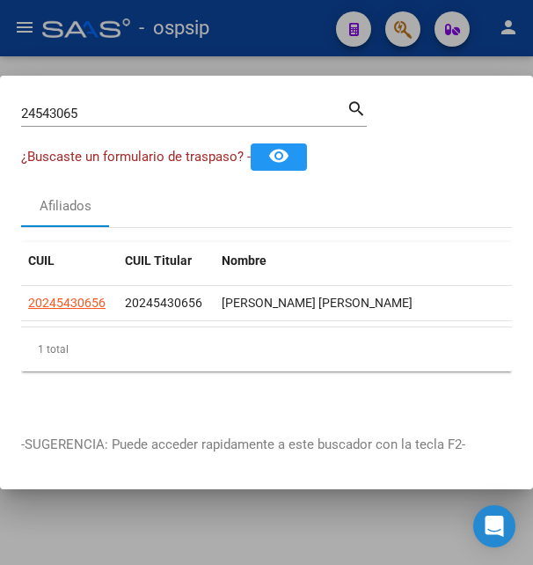
click at [377, 39] on div at bounding box center [266, 282] width 533 height 565
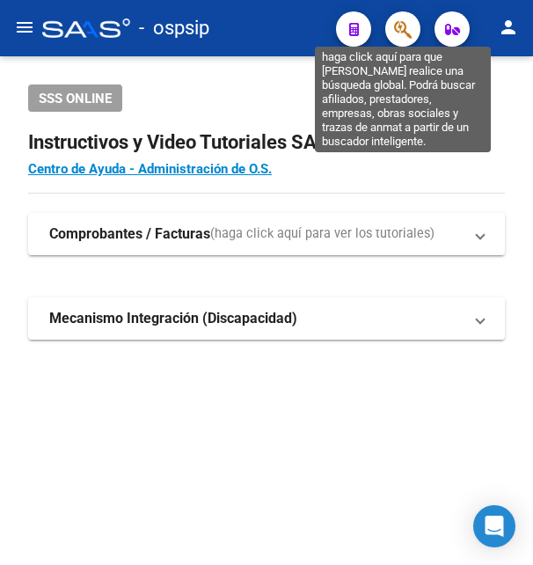
click at [408, 29] on icon "button" at bounding box center [403, 29] width 18 height 20
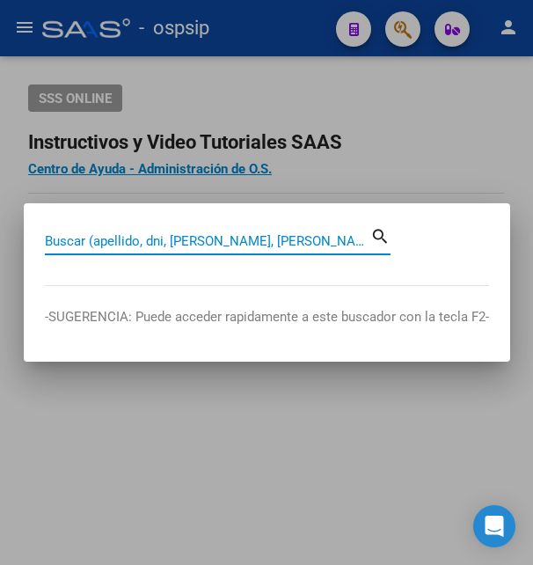
click at [140, 244] on input "Buscar (apellido, dni, [PERSON_NAME], [PERSON_NAME], cuit, obra social)" at bounding box center [207, 241] width 325 height 16
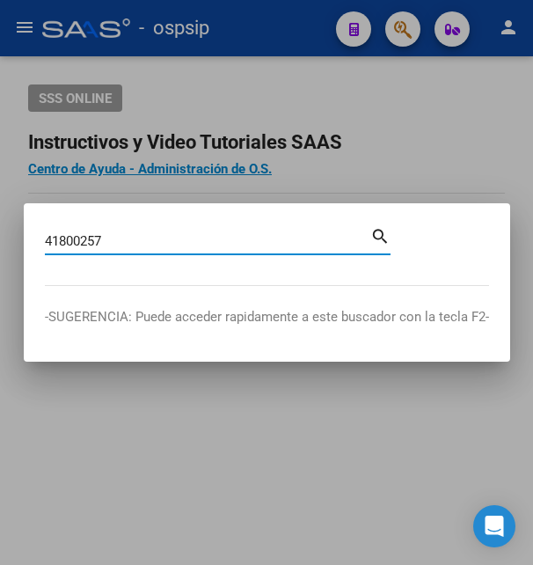
type input "41800257"
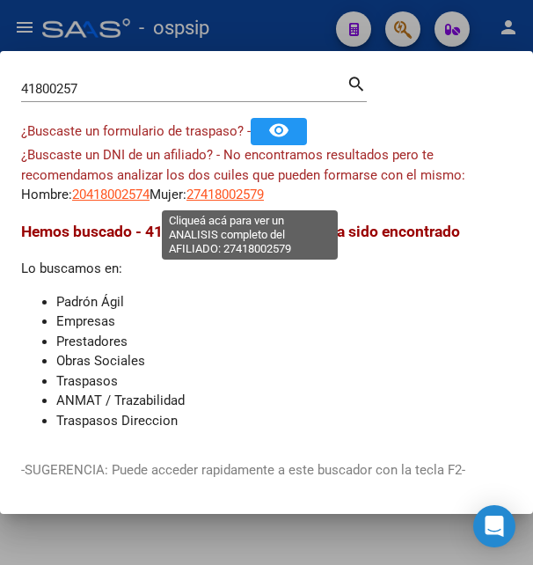
click at [240, 191] on span "27418002579" at bounding box center [224, 194] width 77 height 16
type textarea "27418002579"
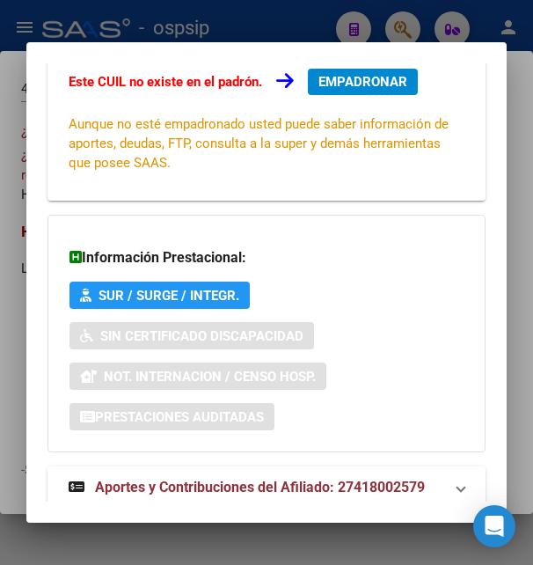
scroll to position [427, 0]
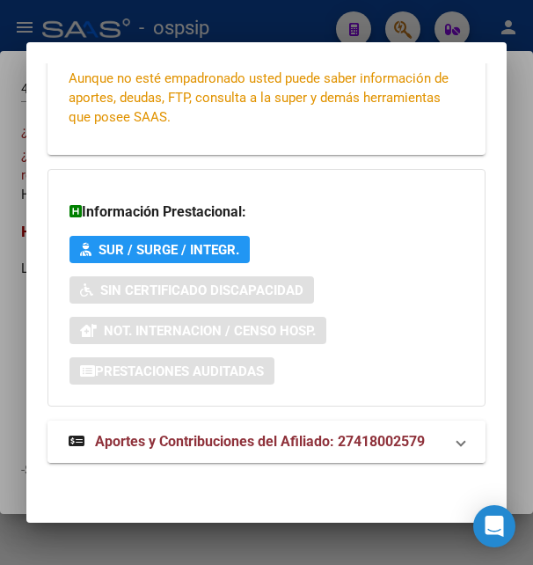
click at [221, 434] on span "Aportes y Contribuciones del Afiliado: 27418002579" at bounding box center [260, 441] width 330 height 17
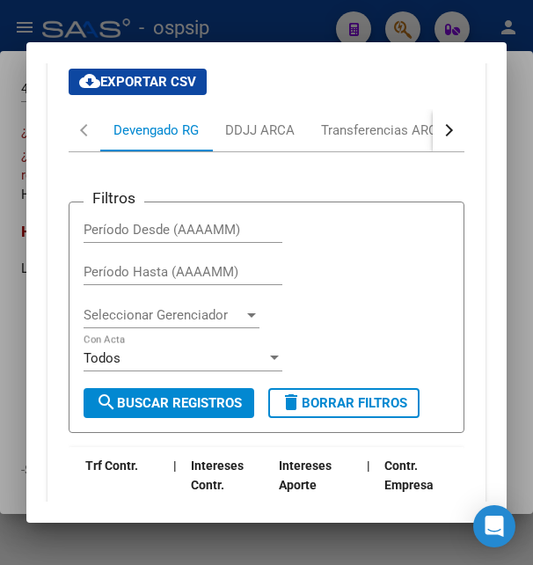
scroll to position [842, 0]
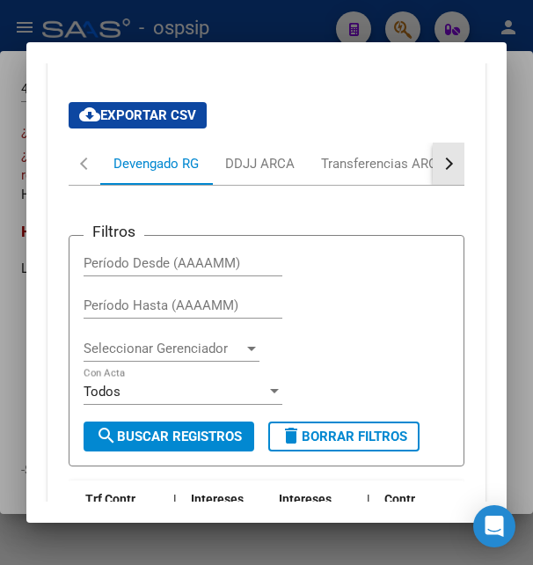
click at [433, 169] on button "button" at bounding box center [449, 163] width 32 height 42
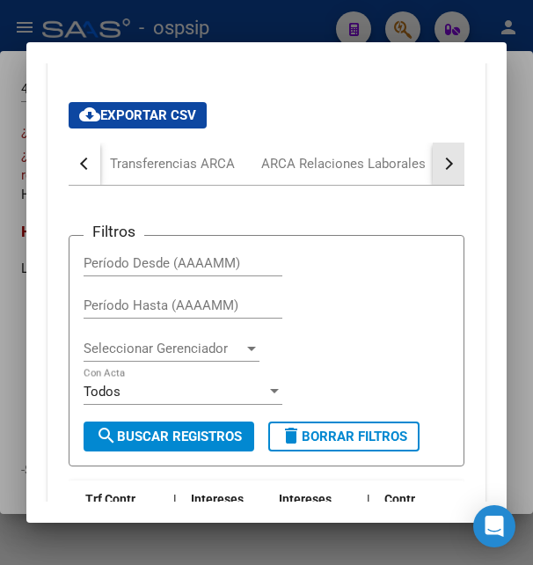
click at [433, 169] on button "button" at bounding box center [449, 163] width 32 height 42
click at [355, 169] on div "ARCA Relaciones Laborales" at bounding box center [324, 163] width 164 height 19
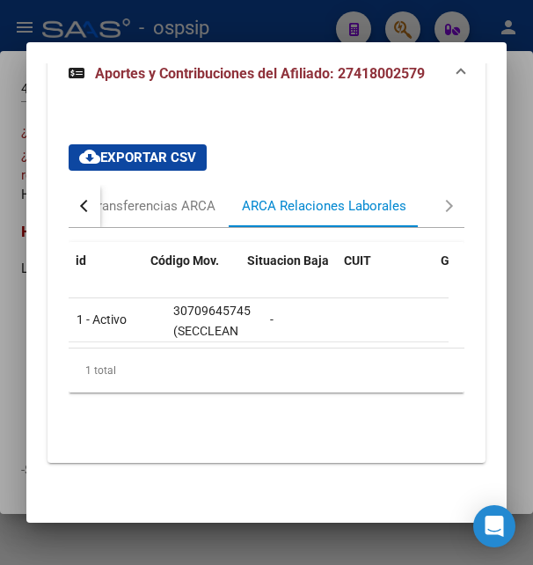
scroll to position [0, 0]
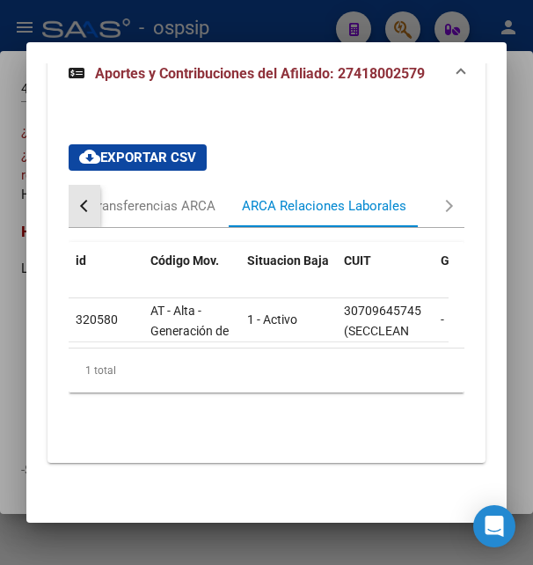
click at [72, 185] on button "button" at bounding box center [85, 206] width 32 height 42
click at [76, 185] on button "button" at bounding box center [85, 206] width 32 height 42
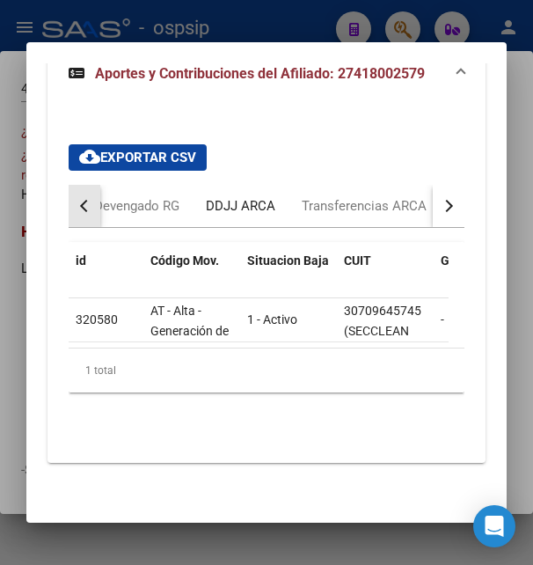
click at [193, 192] on div "DDJJ ARCA" at bounding box center [241, 206] width 96 height 42
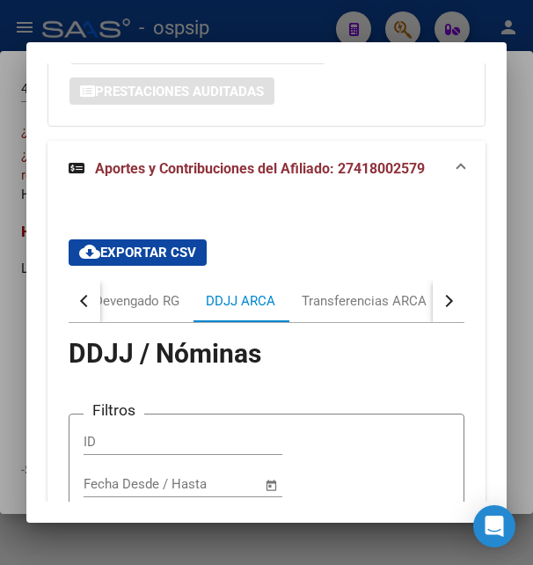
scroll to position [689, 0]
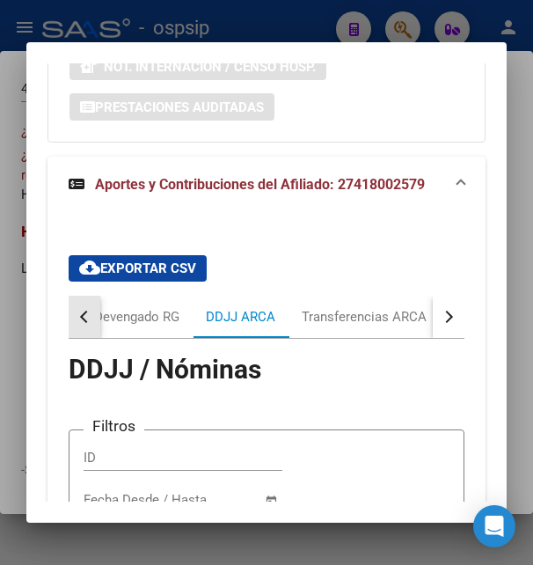
click at [94, 320] on button "button" at bounding box center [85, 316] width 32 height 42
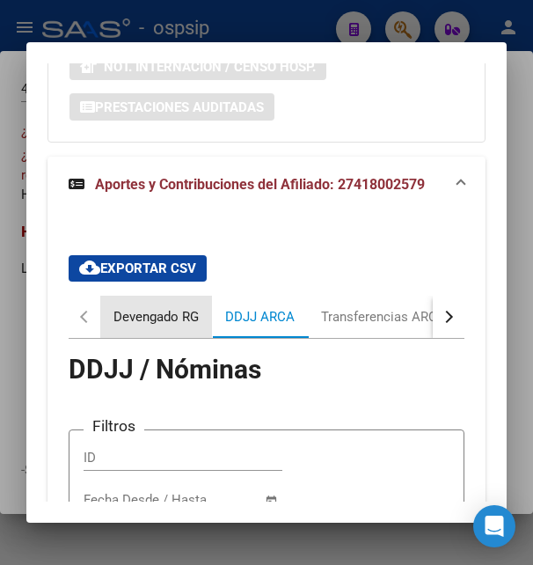
click at [135, 310] on div "Devengado RG" at bounding box center [155, 316] width 85 height 19
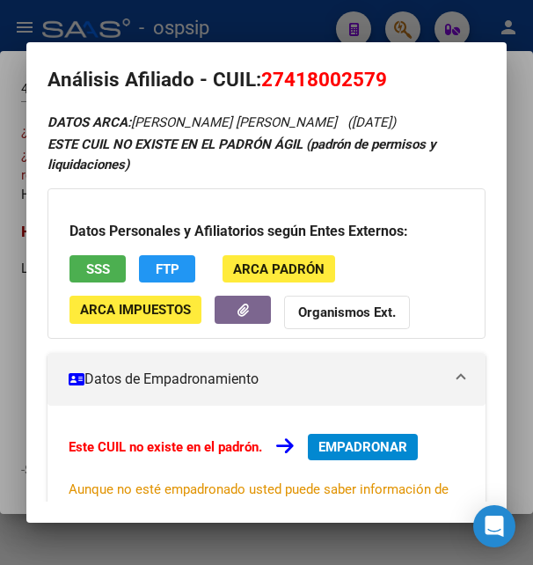
scroll to position [0, 0]
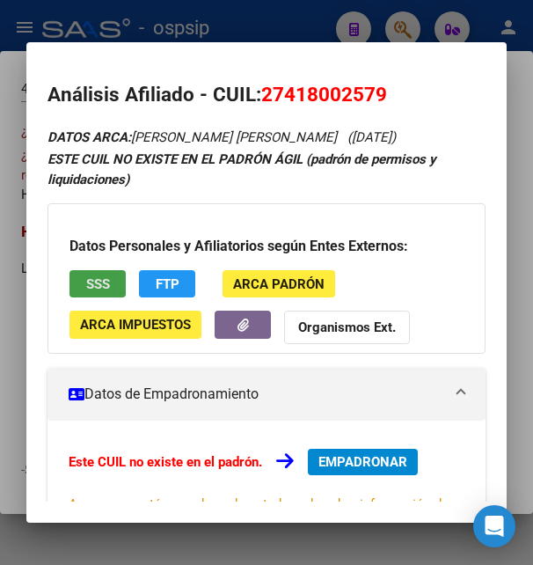
click at [98, 275] on button "SSS" at bounding box center [97, 283] width 56 height 27
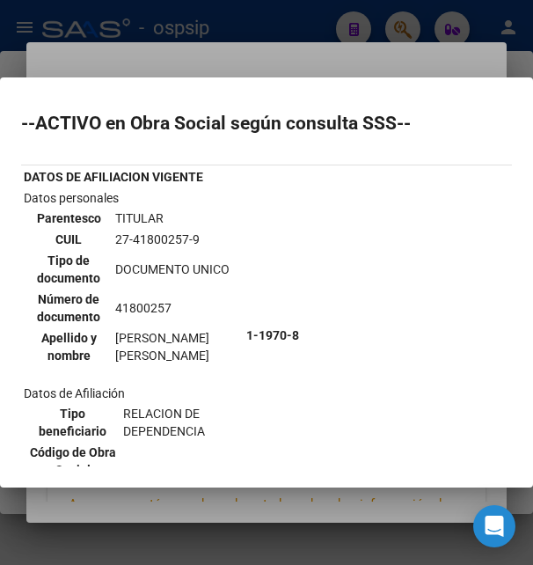
click at [173, 66] on div at bounding box center [266, 282] width 533 height 565
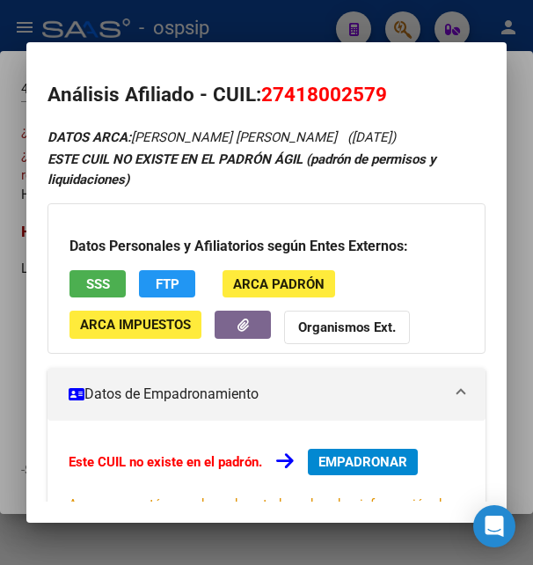
drag, startPoint x: 287, startPoint y: 91, endPoint x: 379, endPoint y: 98, distance: 92.5
click at [379, 98] on span "27418002579" at bounding box center [324, 94] width 126 height 23
drag, startPoint x: 262, startPoint y: 98, endPoint x: 393, endPoint y: 96, distance: 131.1
click at [393, 96] on h2 "Análisis Afiliado - CUIL: 27418002579" at bounding box center [265, 95] width 437 height 30
click at [261, 16] on div at bounding box center [266, 282] width 533 height 565
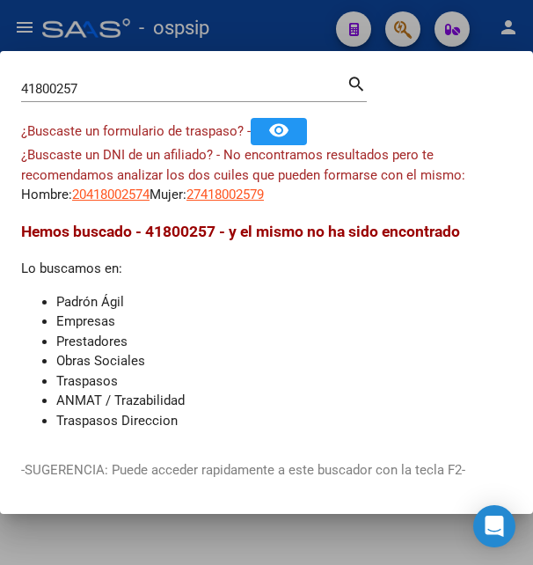
click at [258, 35] on div at bounding box center [266, 282] width 533 height 565
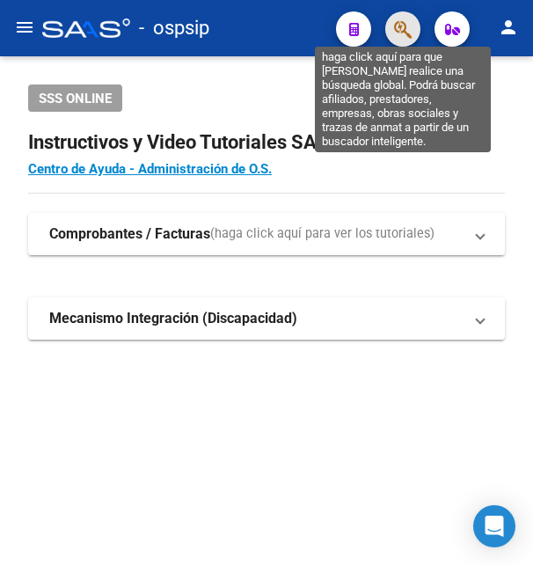
click at [398, 25] on icon "button" at bounding box center [403, 29] width 18 height 20
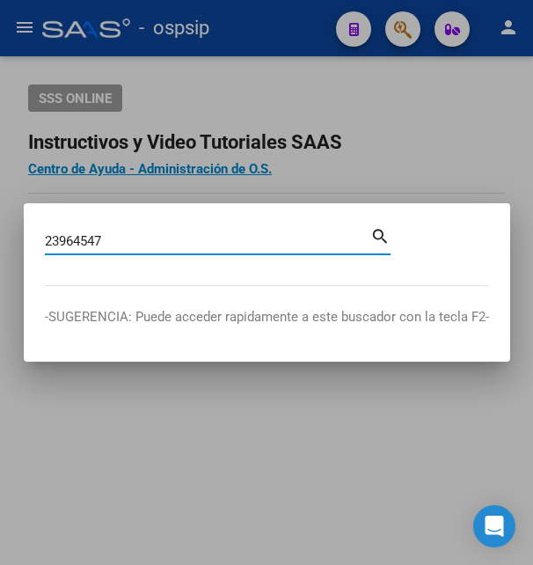
type input "23964547"
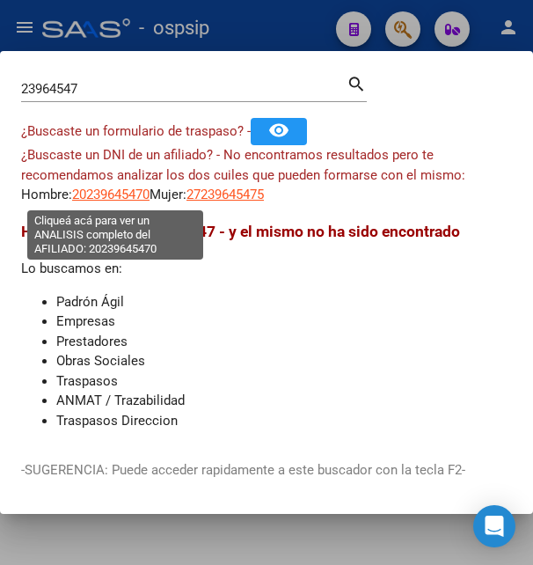
click at [125, 193] on span "20239645470" at bounding box center [110, 194] width 77 height 16
type textarea "20239645470"
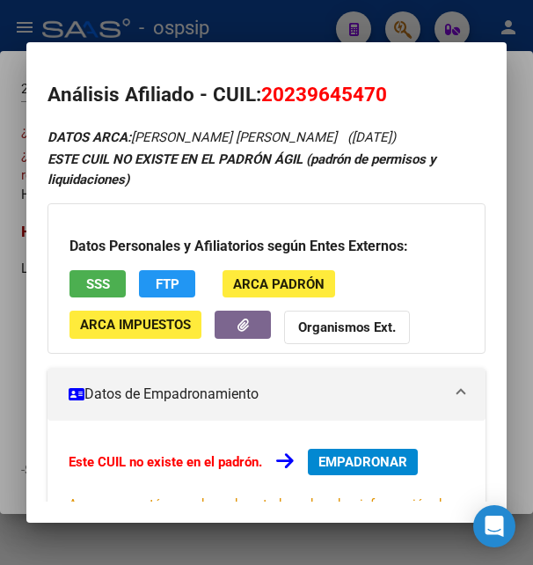
drag, startPoint x: 286, startPoint y: 90, endPoint x: 372, endPoint y: 77, distance: 87.1
click at [372, 77] on mat-dialog-content "Análisis Afiliado - CUIL: 20239645470 DATOS ARCA: [PERSON_NAME] [PERSON_NAME] (…" at bounding box center [265, 282] width 479 height 438
click at [93, 282] on span "SSS" at bounding box center [98, 284] width 24 height 16
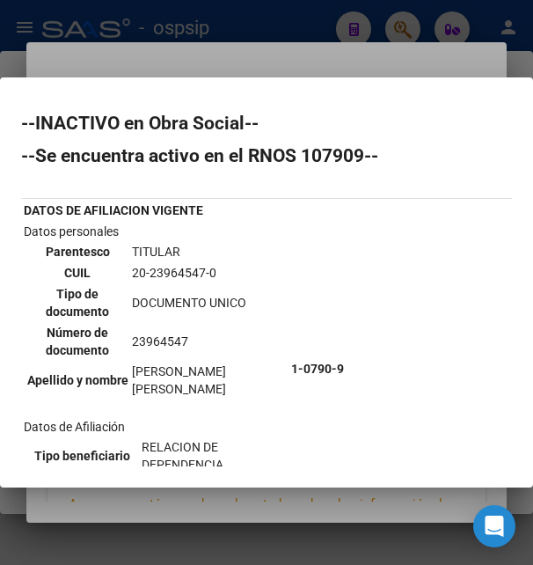
drag, startPoint x: 139, startPoint y: 268, endPoint x: 237, endPoint y: 260, distance: 98.8
click at [237, 260] on tbody "Parentesco TITULAR CUIL 20-23964547-0 Tipo de documento DOCUMENTO UNICO Número …" at bounding box center [156, 320] width 260 height 157
drag, startPoint x: 142, startPoint y: 267, endPoint x: 251, endPoint y: 267, distance: 109.0
click at [251, 267] on td "20-23964547-0" at bounding box center [208, 272] width 154 height 19
click at [196, 35] on div at bounding box center [266, 282] width 533 height 565
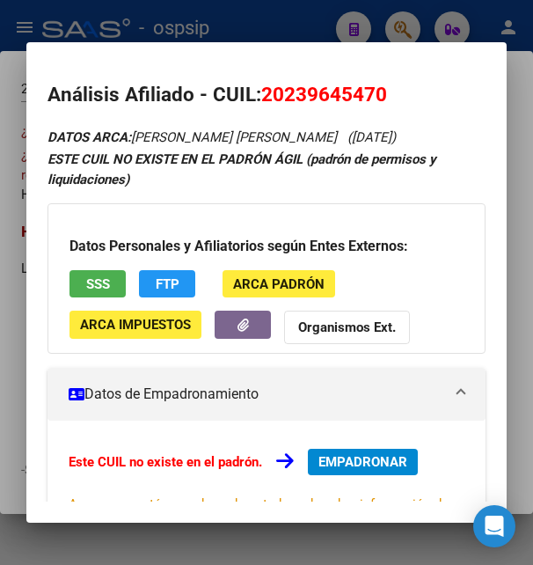
click at [235, 32] on div at bounding box center [266, 282] width 533 height 565
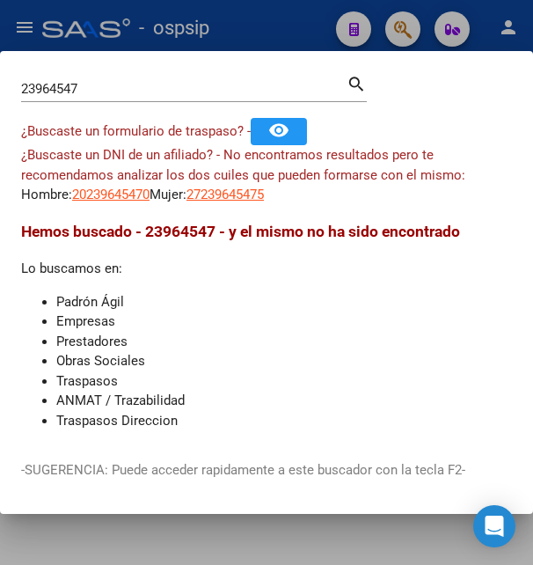
scroll to position [10, 0]
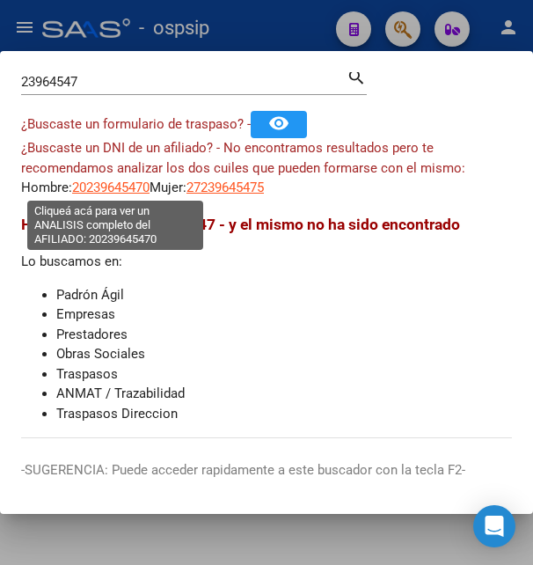
click at [121, 187] on span "20239645470" at bounding box center [110, 187] width 77 height 16
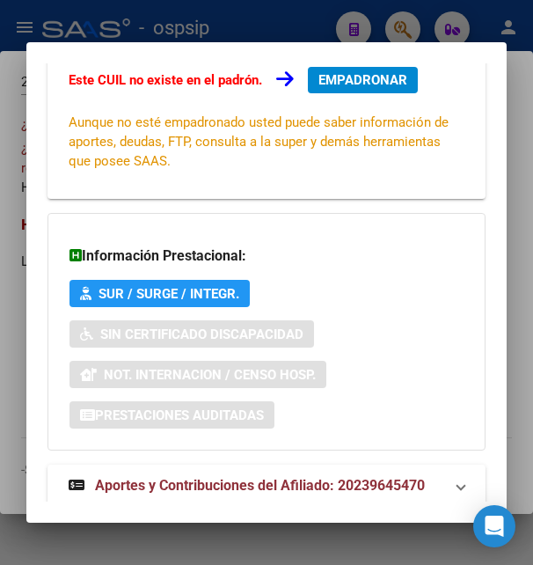
scroll to position [427, 0]
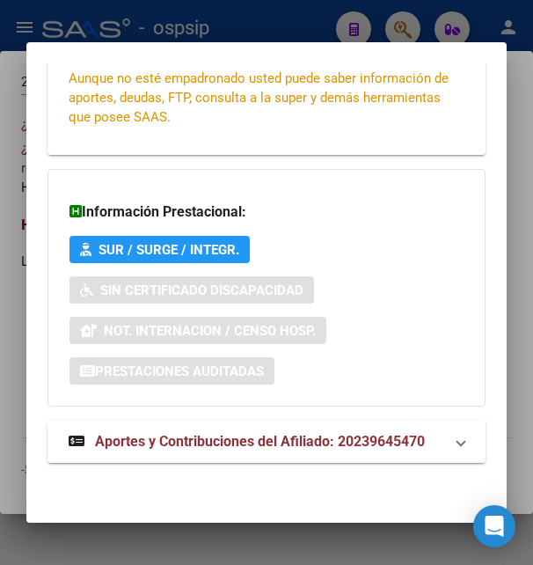
click at [179, 439] on span "Aportes y Contribuciones del Afiliado: 20239645470" at bounding box center [260, 441] width 330 height 17
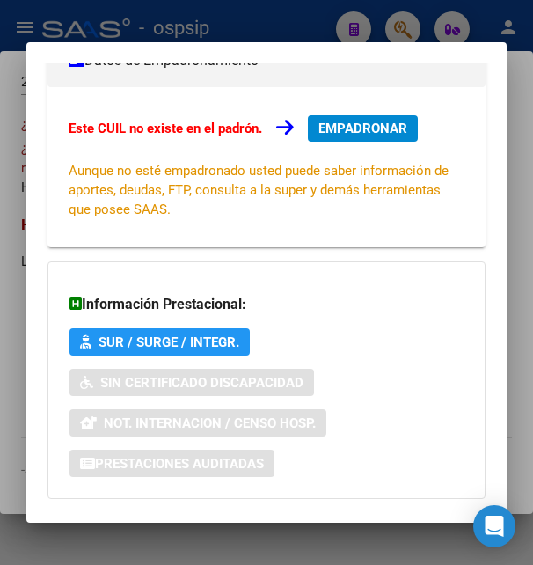
scroll to position [0, 0]
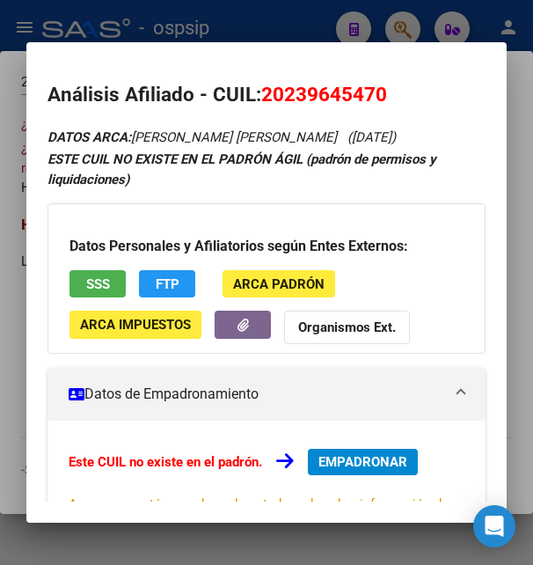
click at [326, 27] on div at bounding box center [266, 282] width 533 height 565
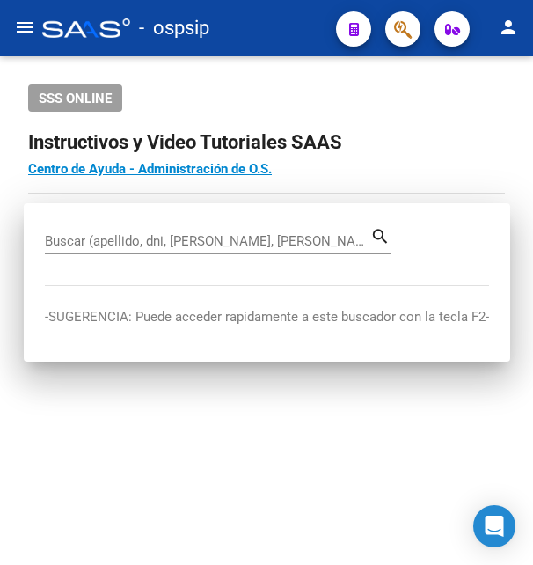
click at [326, 27] on mat-toolbar "menu - ospsip person" at bounding box center [266, 28] width 533 height 56
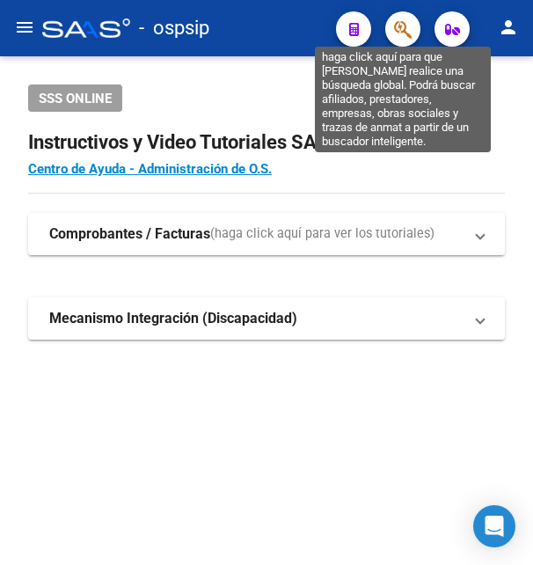
click at [406, 24] on icon "button" at bounding box center [403, 29] width 18 height 20
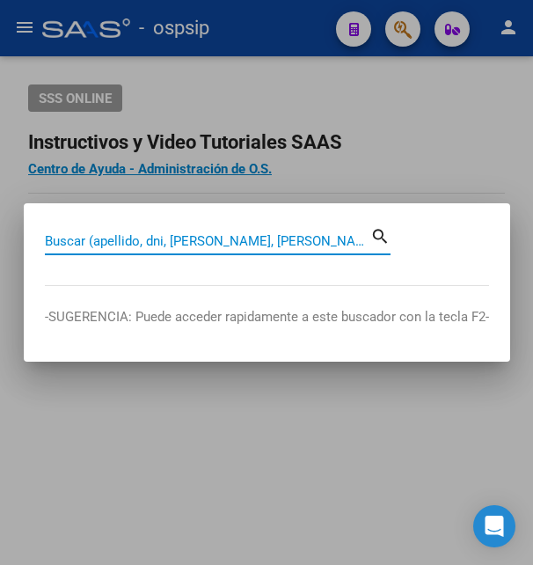
paste input "32499137"
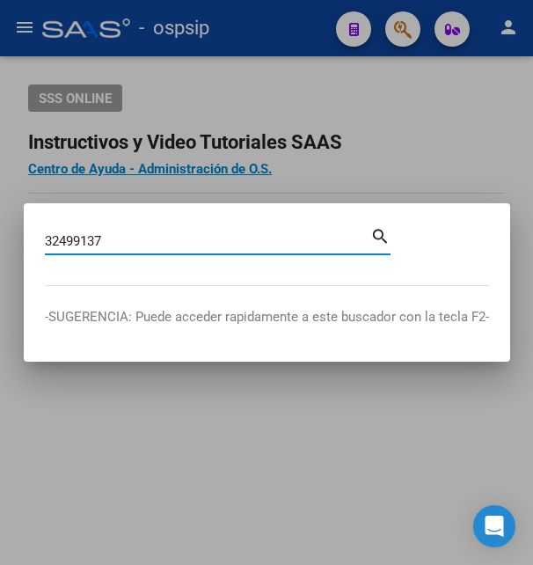
type input "32499137"
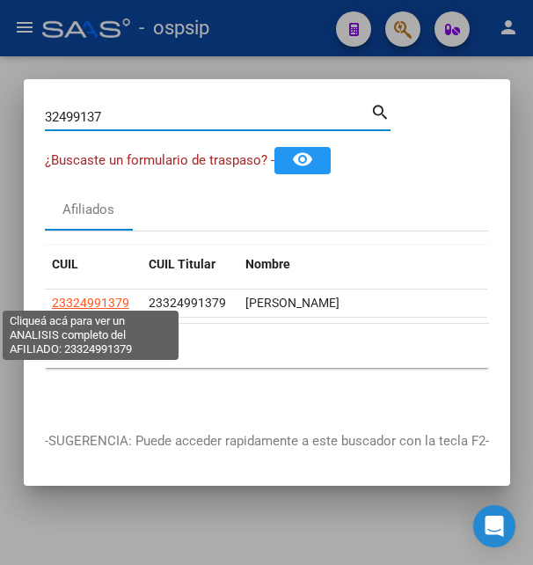
click at [101, 295] on span "23324991379" at bounding box center [90, 302] width 77 height 14
type textarea "23324991379"
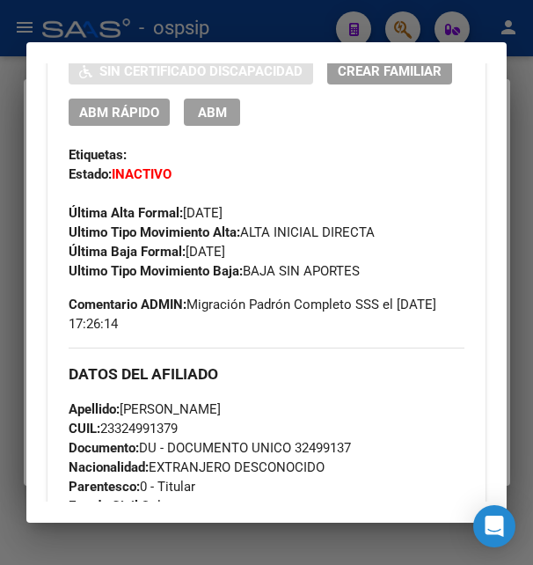
scroll to position [285, 0]
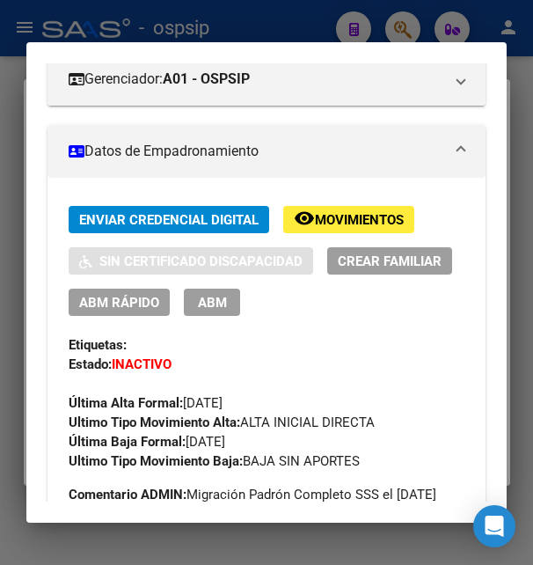
click at [346, 228] on span "Movimientos" at bounding box center [359, 220] width 89 height 16
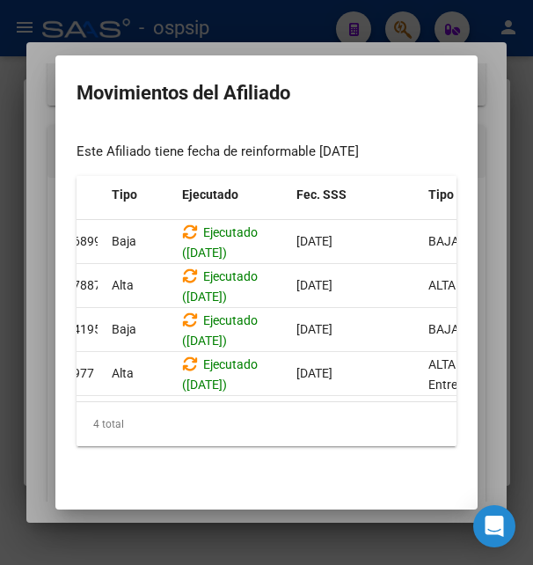
scroll to position [0, 0]
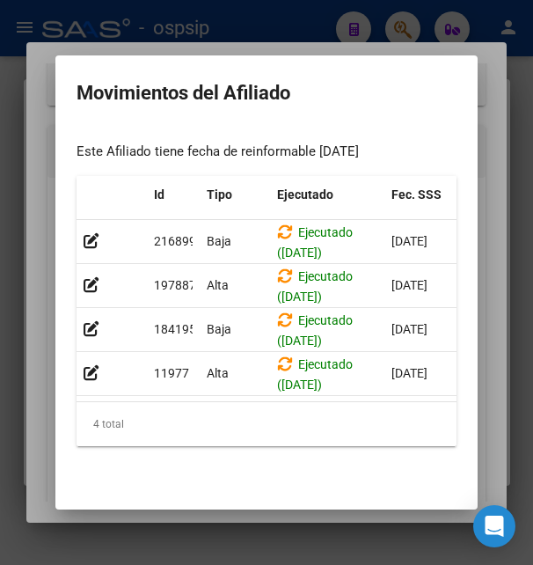
click at [283, 22] on div at bounding box center [266, 282] width 533 height 565
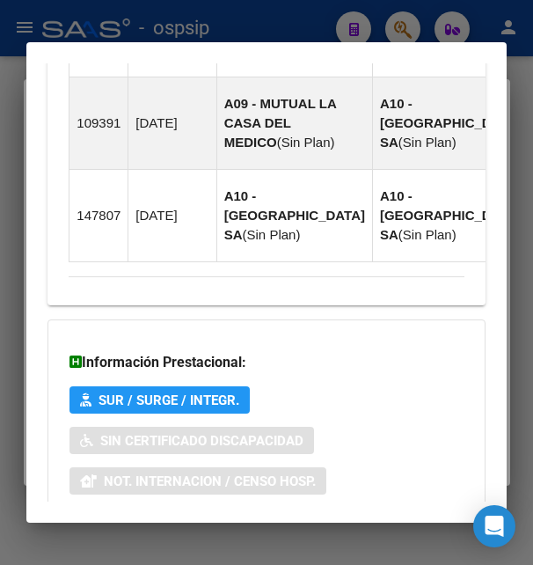
scroll to position [2053, 0]
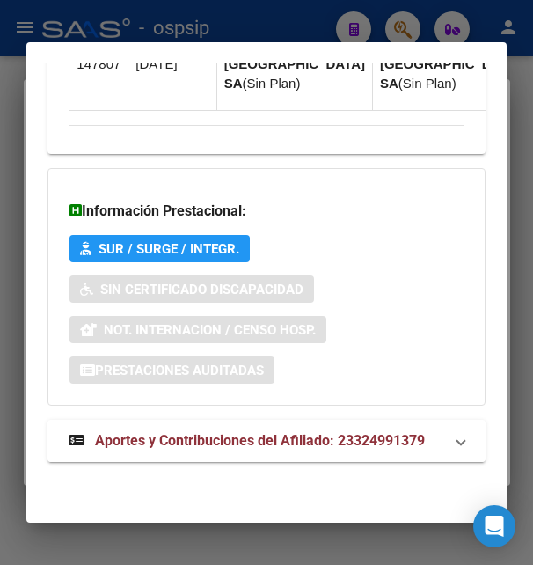
click at [195, 446] on span "Aportes y Contribuciones del Afiliado: 23324991379" at bounding box center [260, 440] width 330 height 17
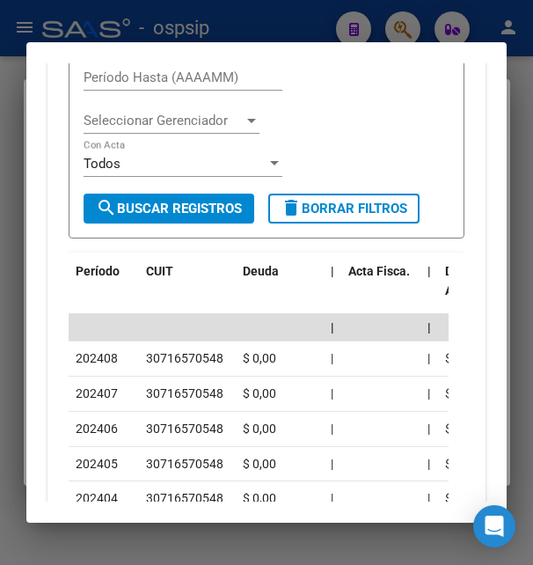
scroll to position [2508, 0]
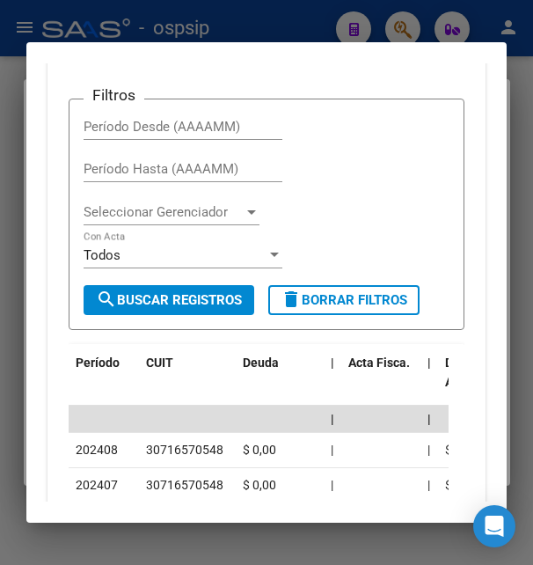
click at [433, 48] on button "button" at bounding box center [449, 27] width 32 height 42
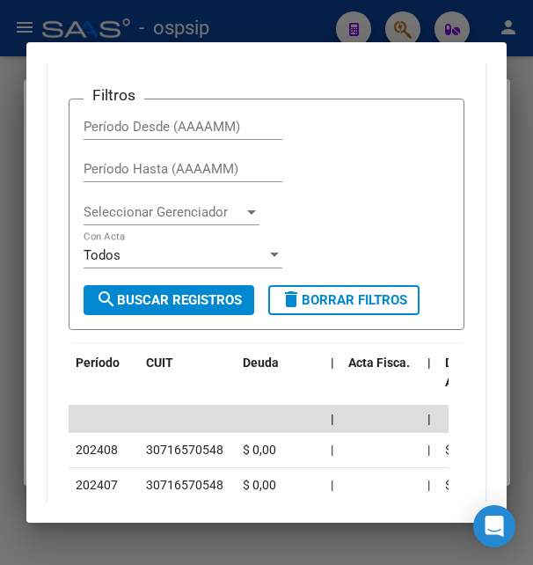
click at [433, 48] on button "button" at bounding box center [449, 27] width 32 height 42
click at [376, 48] on div "ARCA Relaciones Laborales" at bounding box center [326, 27] width 191 height 42
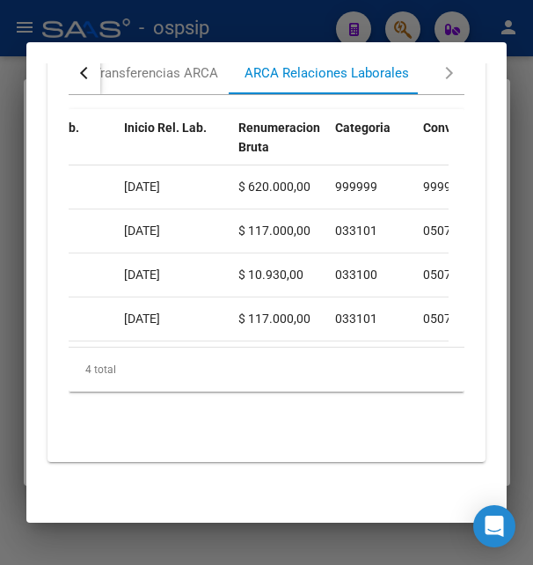
scroll to position [2289, 0]
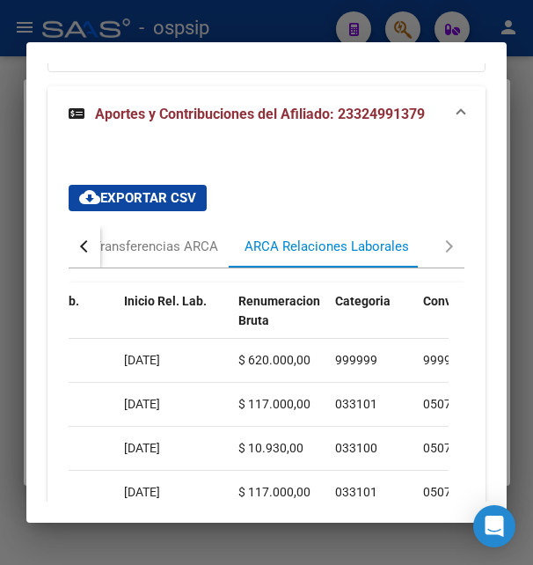
click at [237, 15] on div at bounding box center [266, 282] width 533 height 565
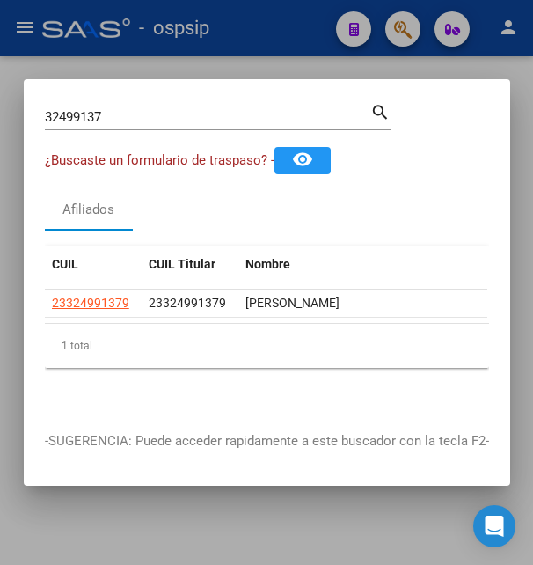
click at [237, 15] on div at bounding box center [266, 282] width 533 height 565
click at [237, 15] on div "- ospsip" at bounding box center [182, 28] width 280 height 39
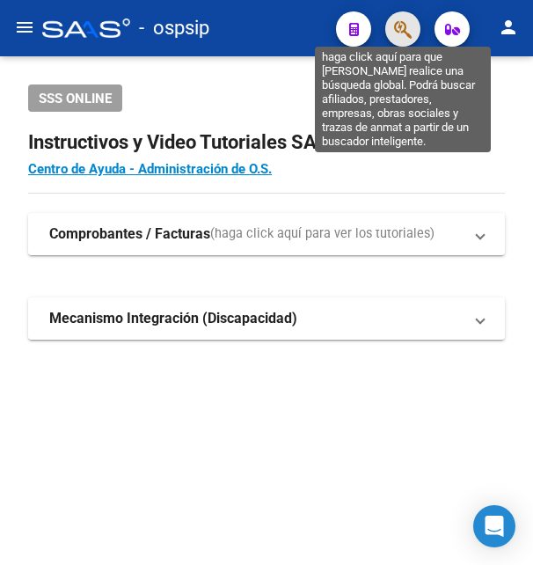
click at [400, 23] on icon "button" at bounding box center [403, 29] width 18 height 20
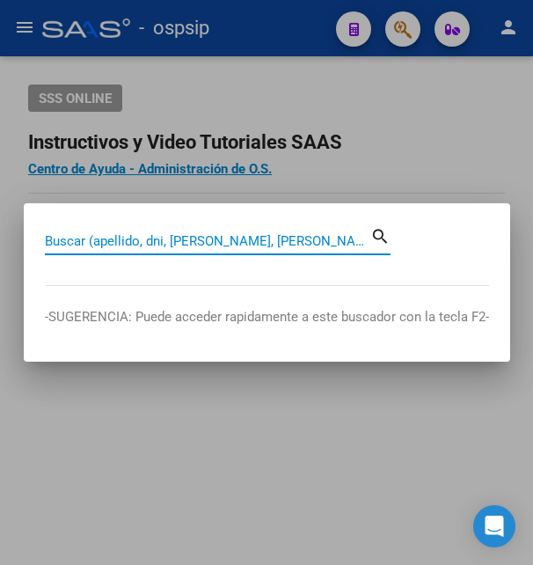
click at [191, 240] on input "Buscar (apellido, dni, [PERSON_NAME], [PERSON_NAME], cuit, obra social)" at bounding box center [207, 241] width 325 height 16
click at [193, 240] on input "Buscar (apellido, dni, [PERSON_NAME], [PERSON_NAME], cuit, obra social)" at bounding box center [207, 241] width 325 height 16
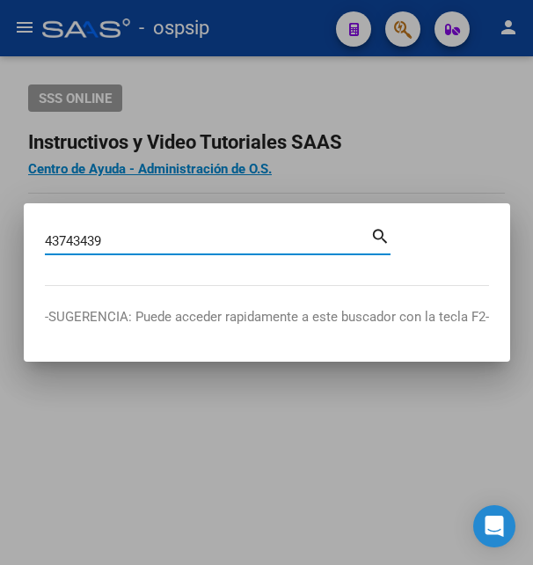
type input "43743439"
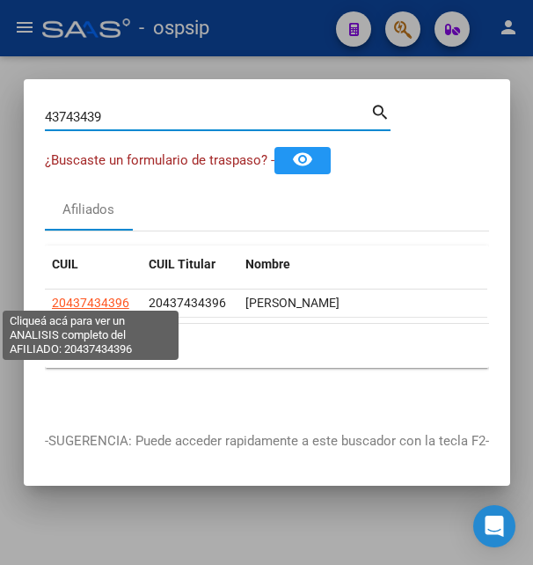
click at [117, 295] on span "20437434396" at bounding box center [90, 302] width 77 height 14
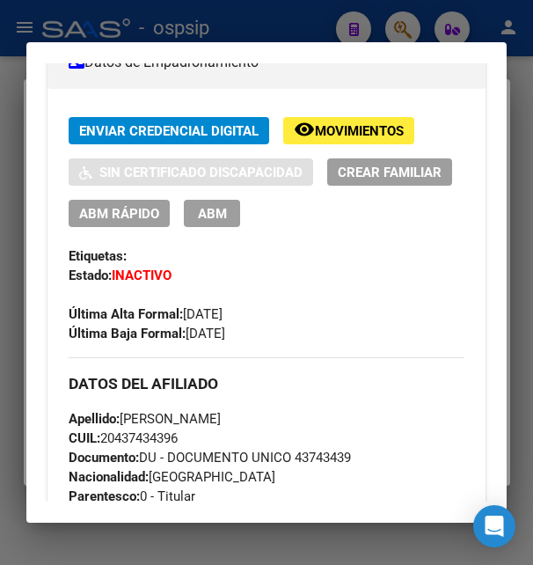
scroll to position [380, 0]
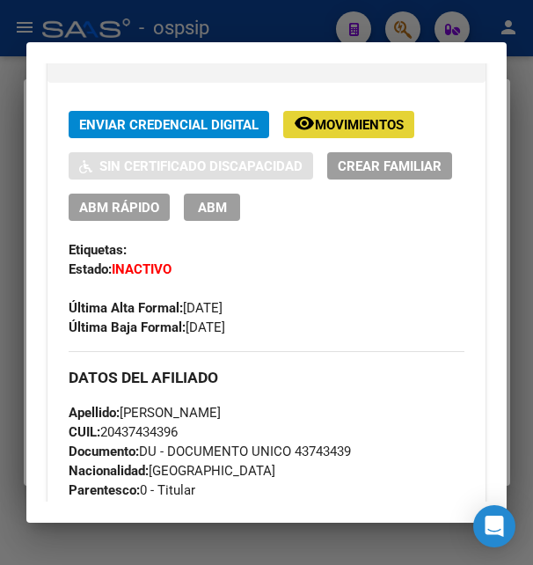
click at [364, 133] on span "Movimientos" at bounding box center [359, 125] width 89 height 16
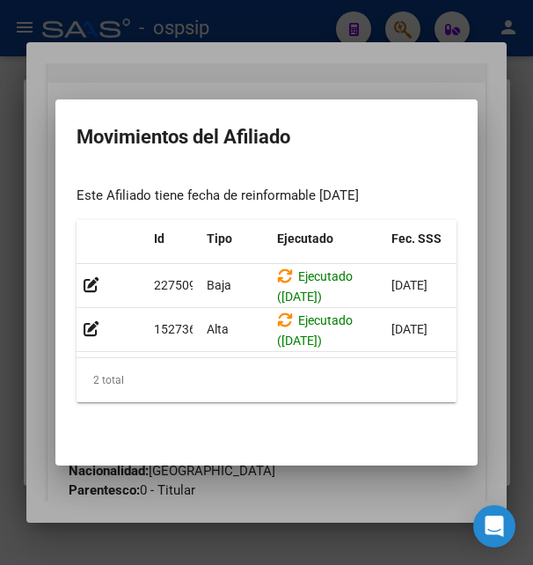
drag, startPoint x: 177, startPoint y: 348, endPoint x: 229, endPoint y: 348, distance: 51.9
click at [229, 348] on datatable-body "227509 Baja Ejecutado (29/04/2025) 09/10/2024 RENUNCIA Movimiento del Grupo Fam…" at bounding box center [267, 311] width 380 height 94
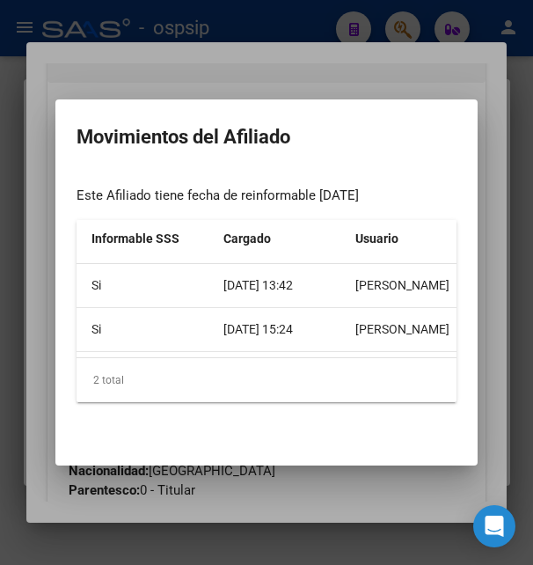
scroll to position [0, 746]
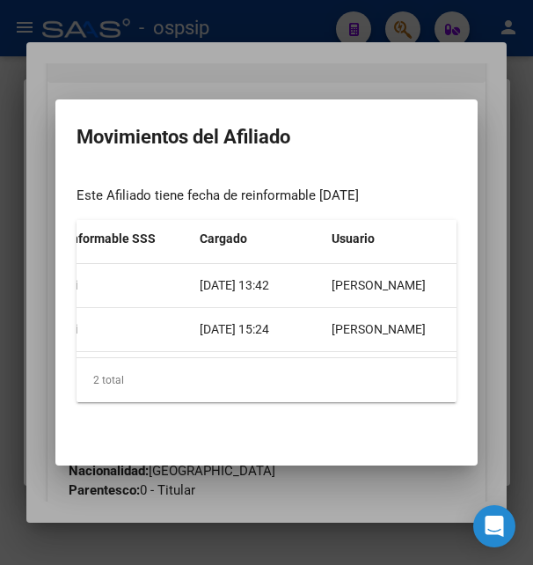
click at [347, 70] on div at bounding box center [266, 282] width 533 height 565
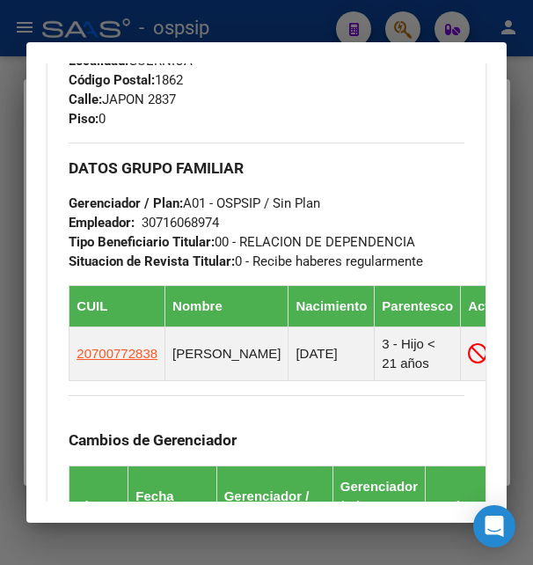
scroll to position [1045, 0]
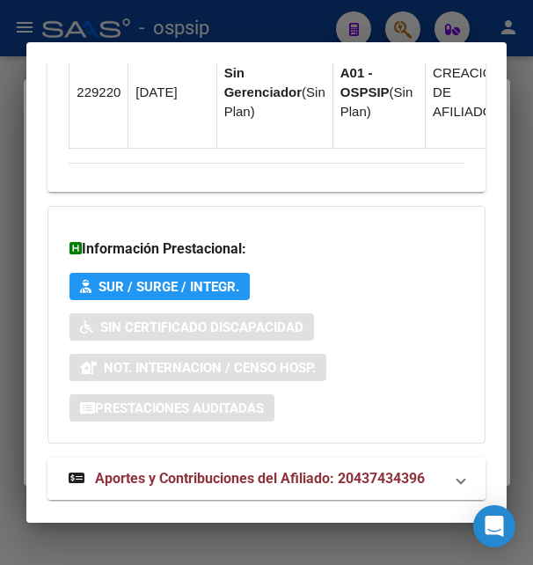
click at [218, 468] on strong "Aportes y Contribuciones del Afiliado: 20437434396" at bounding box center [247, 478] width 356 height 21
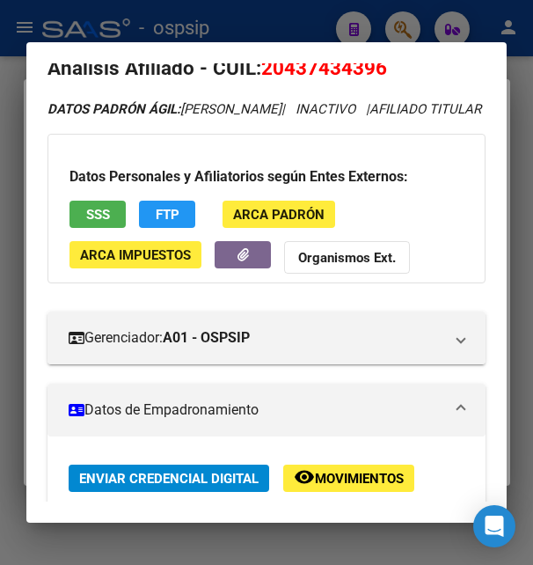
scroll to position [0, 0]
